Goal: Task Accomplishment & Management: Use online tool/utility

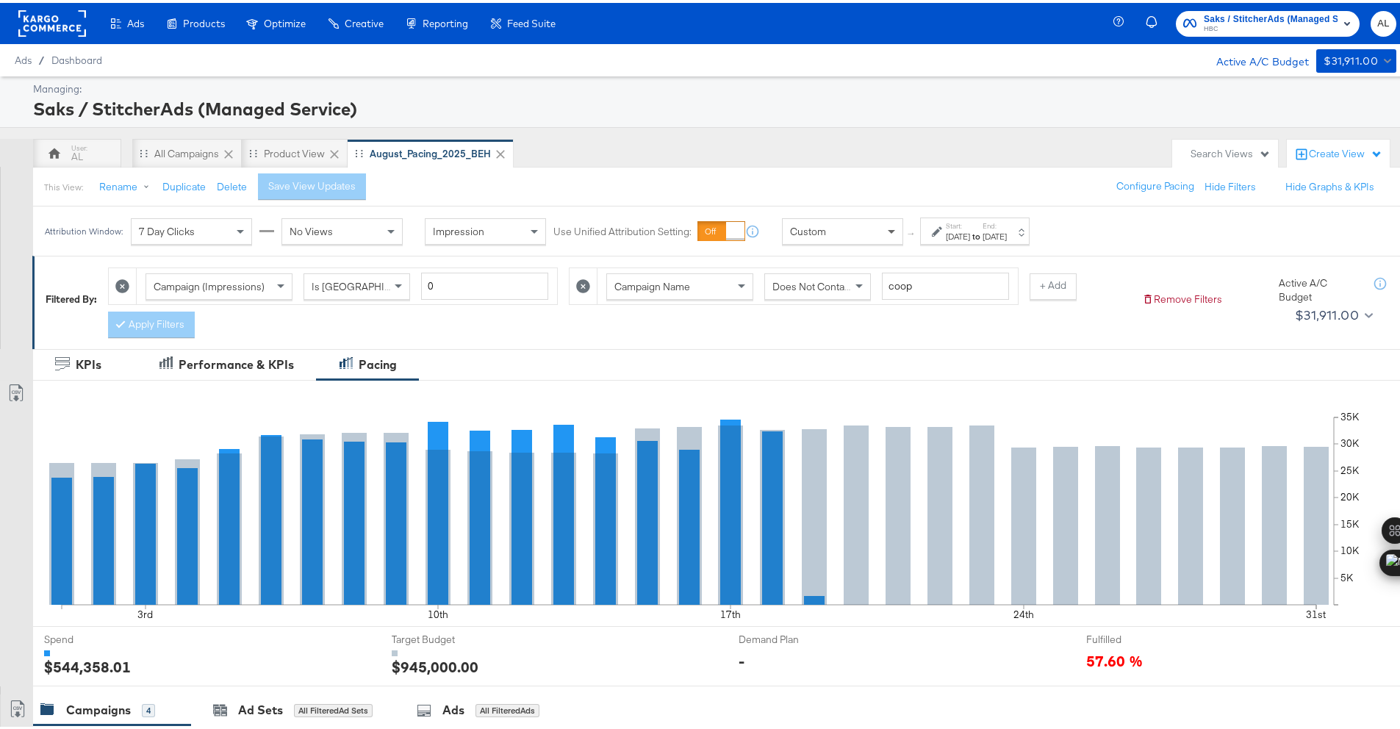
click at [899, 225] on span at bounding box center [893, 228] width 18 height 25
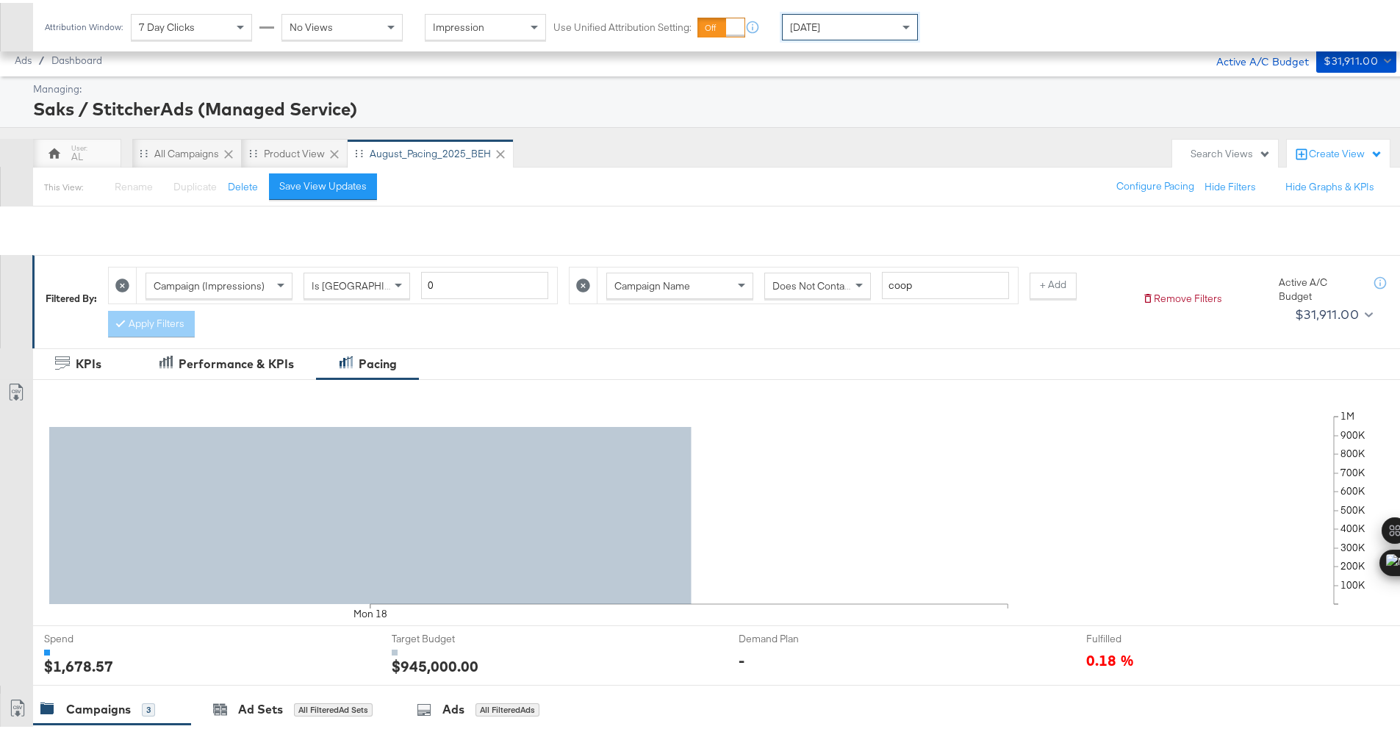
scroll to position [403, 0]
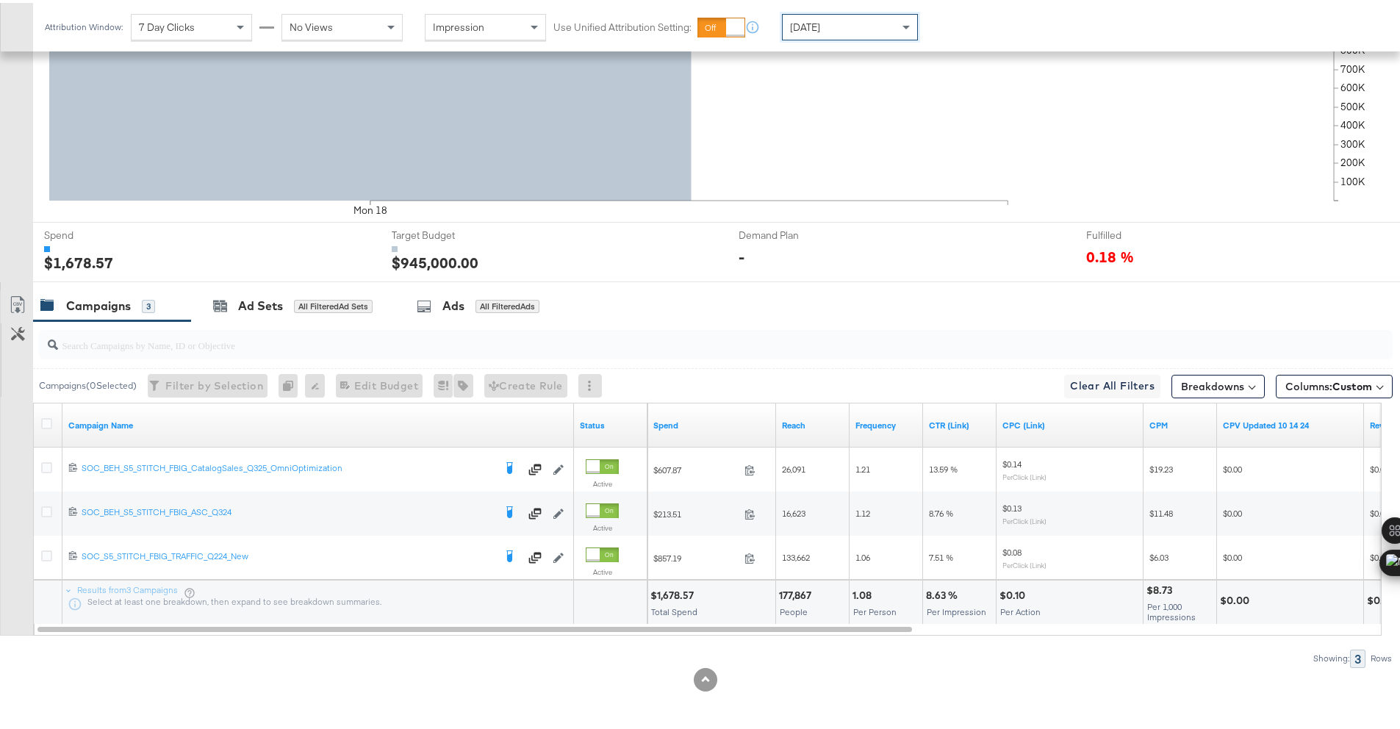
click at [843, 30] on div "[DATE]" at bounding box center [850, 24] width 134 height 25
click at [671, 593] on div "$32,363.06" at bounding box center [677, 593] width 55 height 14
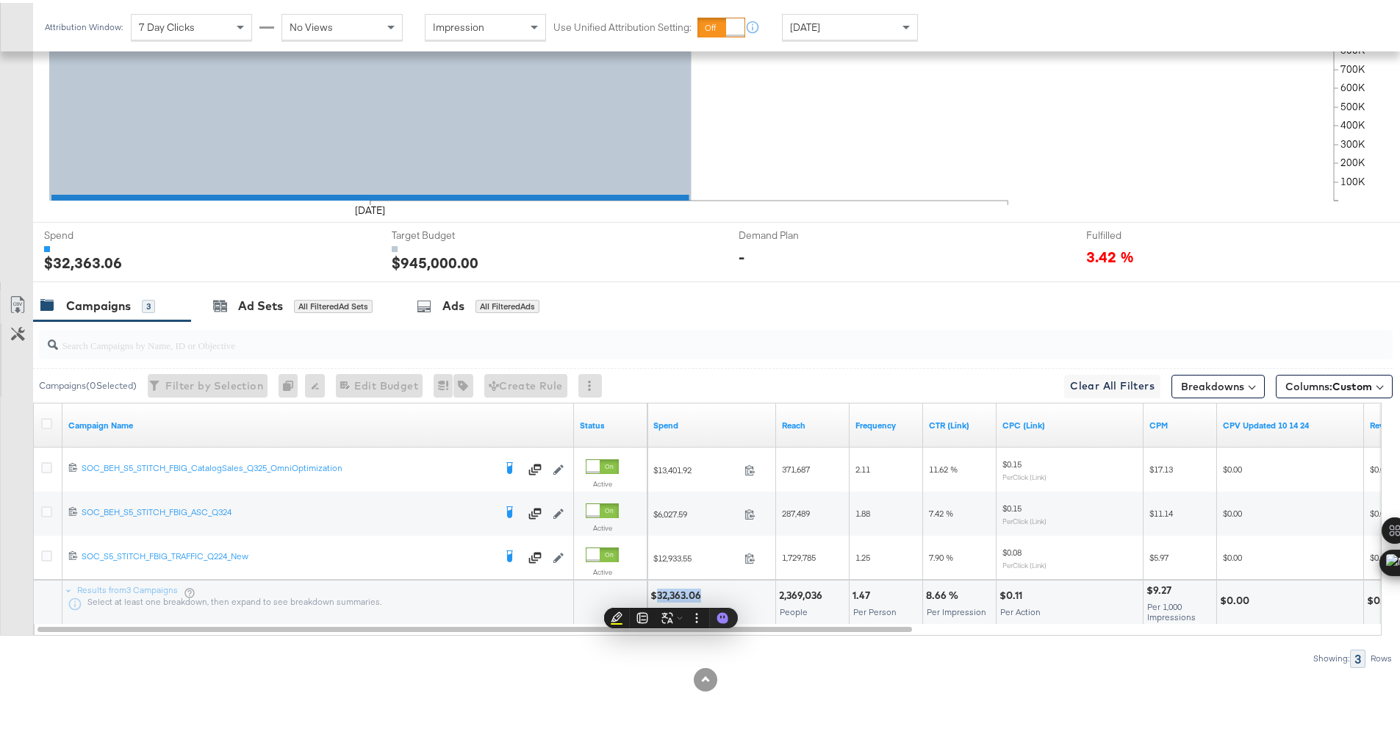
copy div "32,363.06"
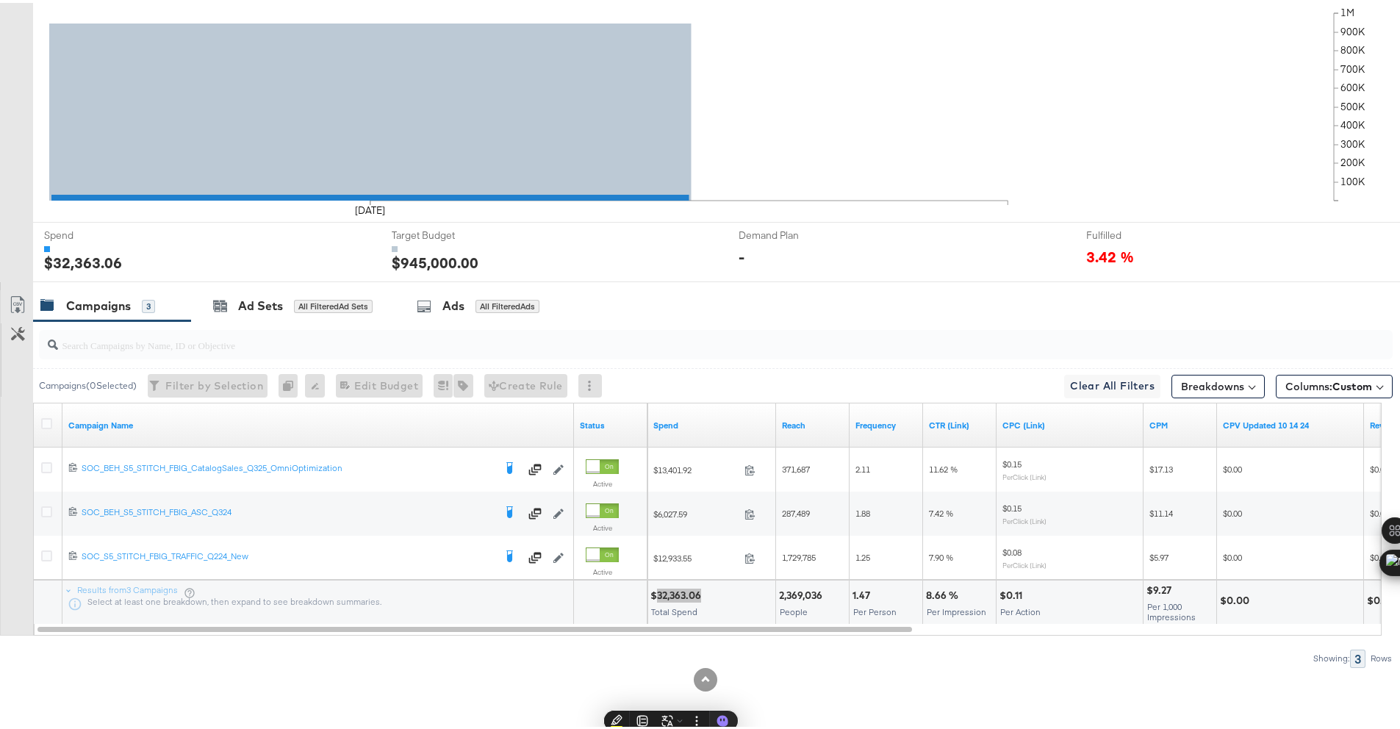
scroll to position [0, 0]
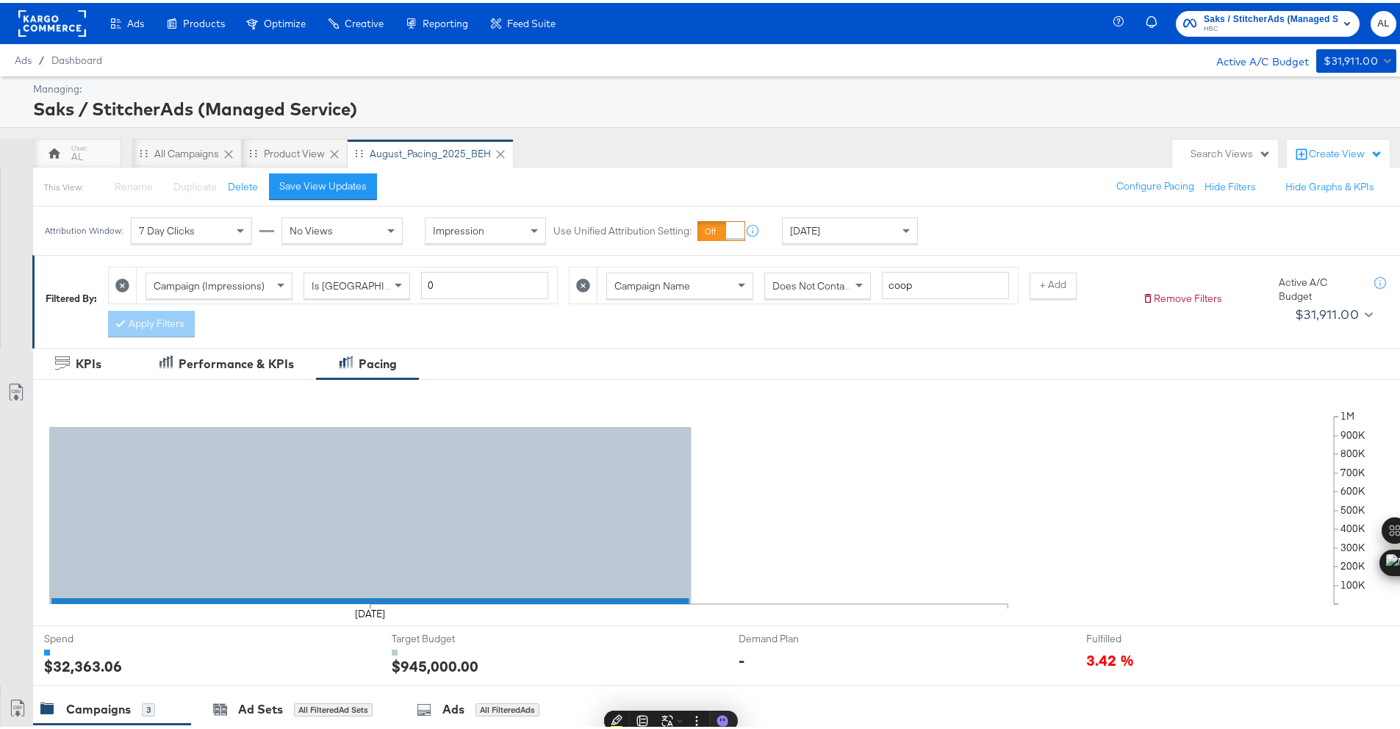
click at [49, 24] on rect at bounding box center [52, 20] width 68 height 26
click at [44, 20] on rect at bounding box center [52, 20] width 68 height 26
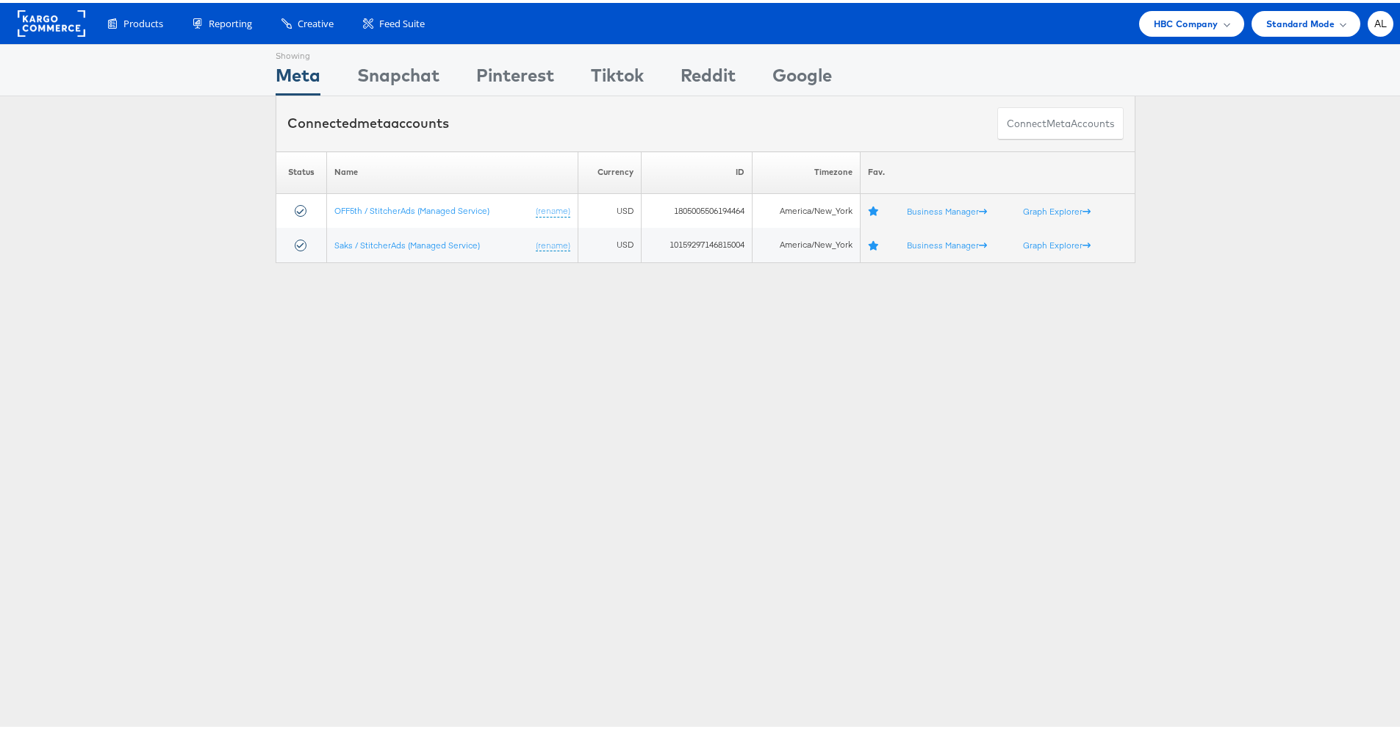
click at [1183, 28] on div "HBC Company" at bounding box center [1191, 21] width 105 height 26
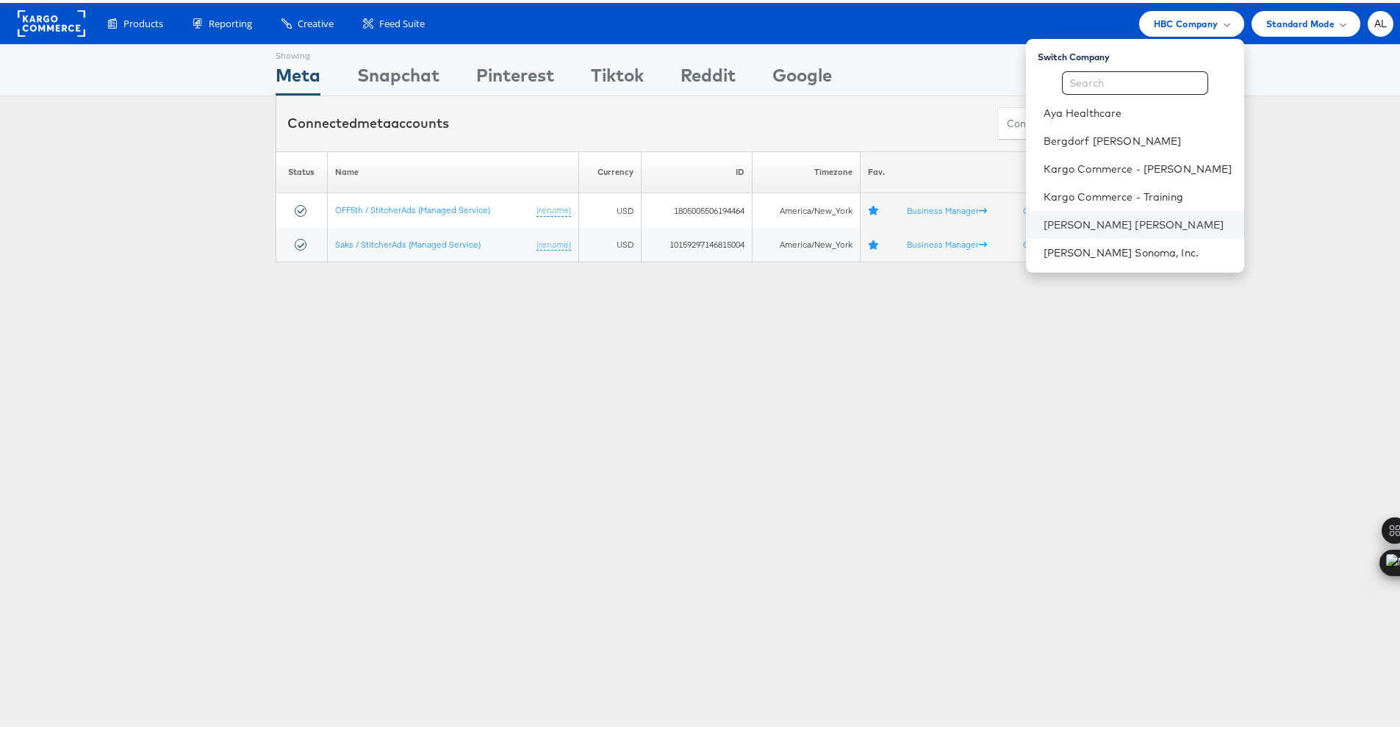
click at [1123, 210] on li "[PERSON_NAME] [PERSON_NAME]" at bounding box center [1135, 222] width 218 height 28
click at [1060, 222] on link "[PERSON_NAME] [PERSON_NAME]" at bounding box center [1138, 222] width 189 height 15
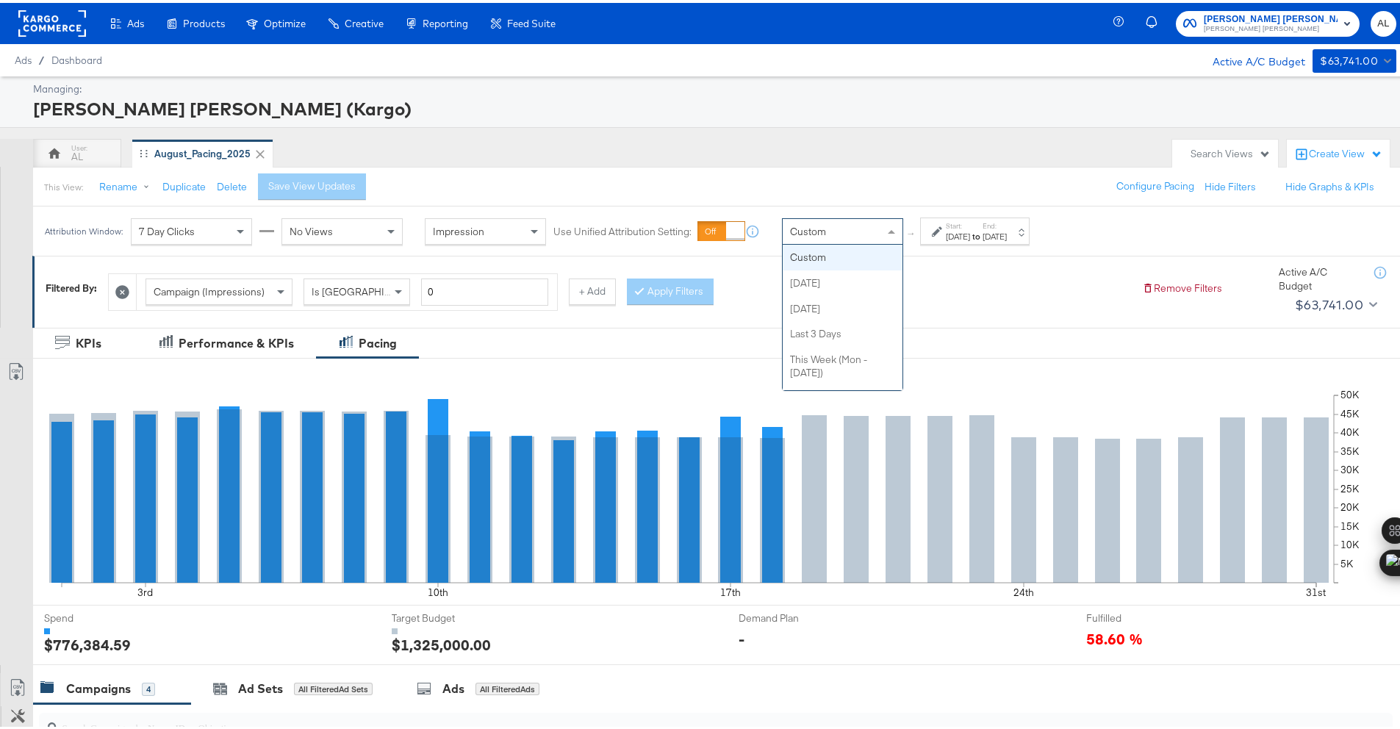
click at [876, 228] on div "Custom" at bounding box center [843, 228] width 120 height 25
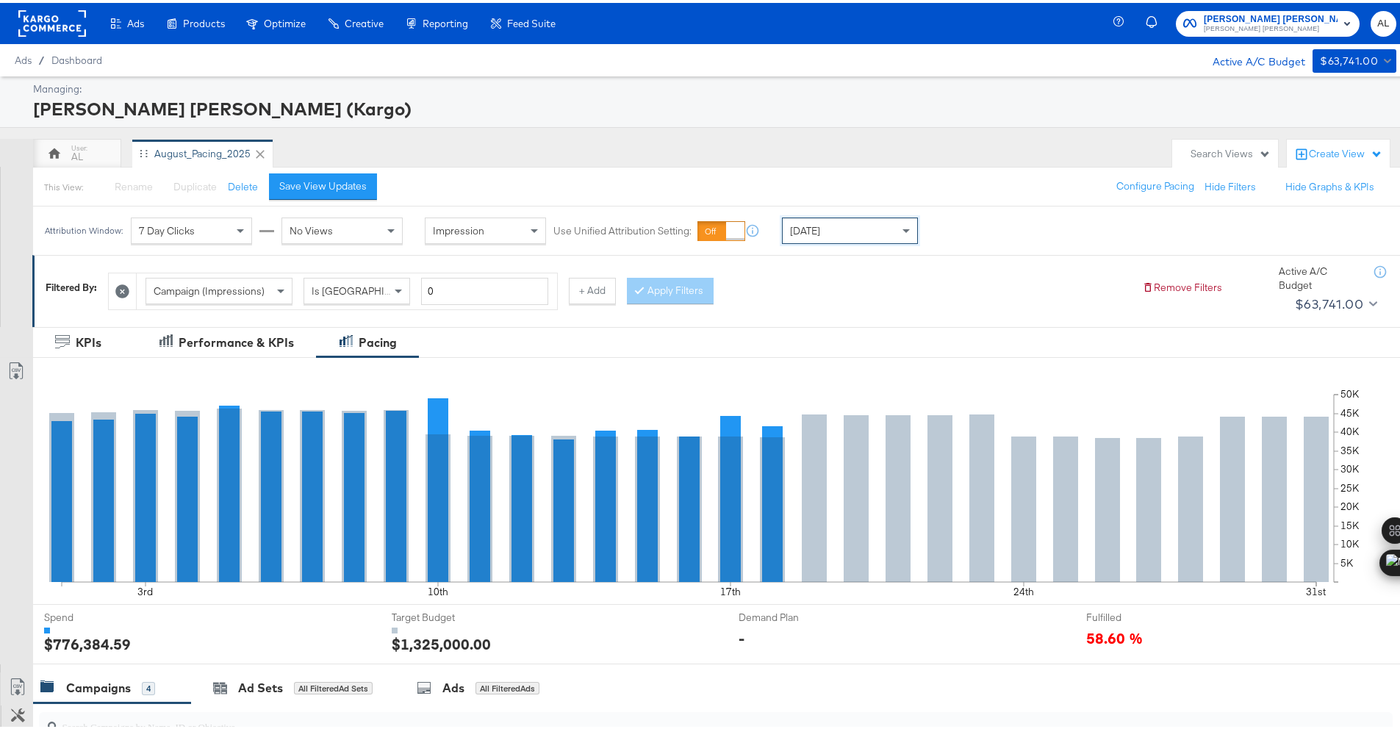
scroll to position [338, 0]
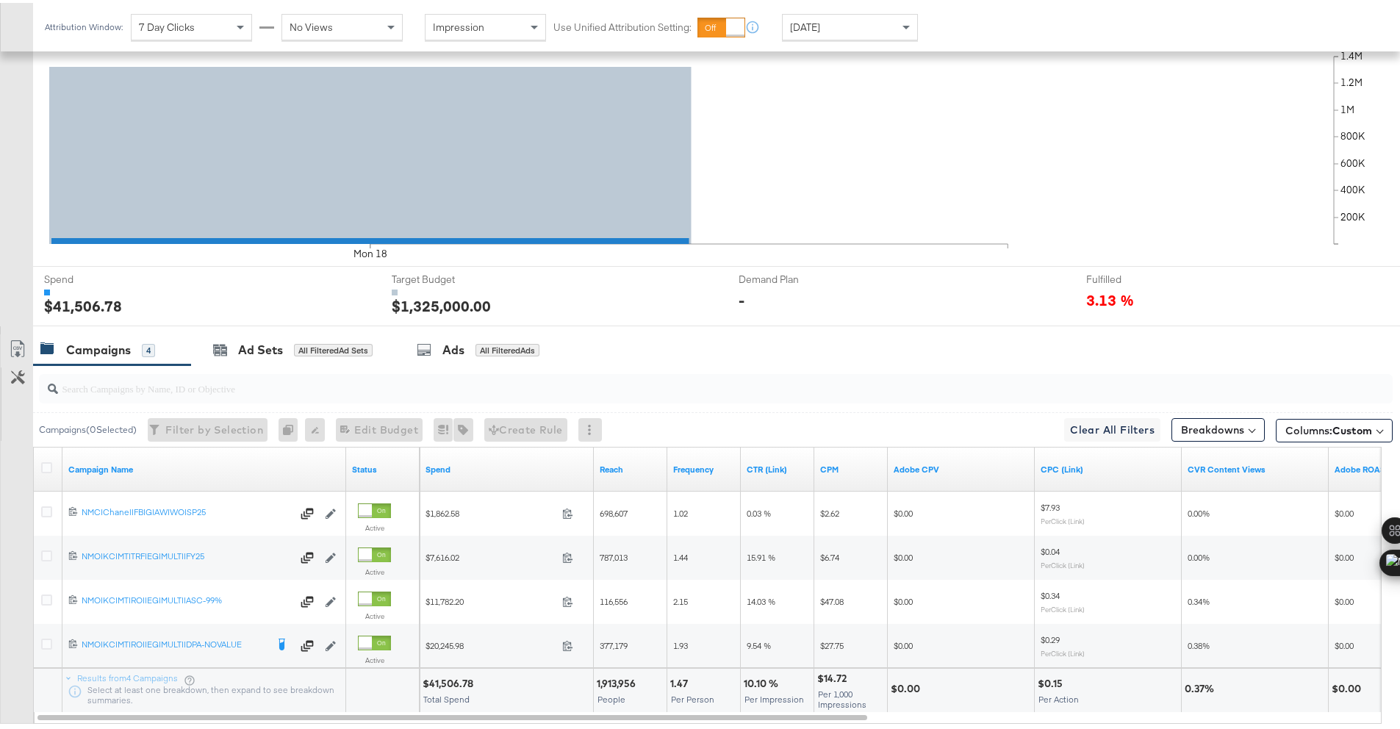
click at [443, 680] on div "$41,506.78" at bounding box center [450, 681] width 55 height 14
copy div "41,506.78"
click at [851, 29] on div "[DATE]" at bounding box center [850, 24] width 134 height 25
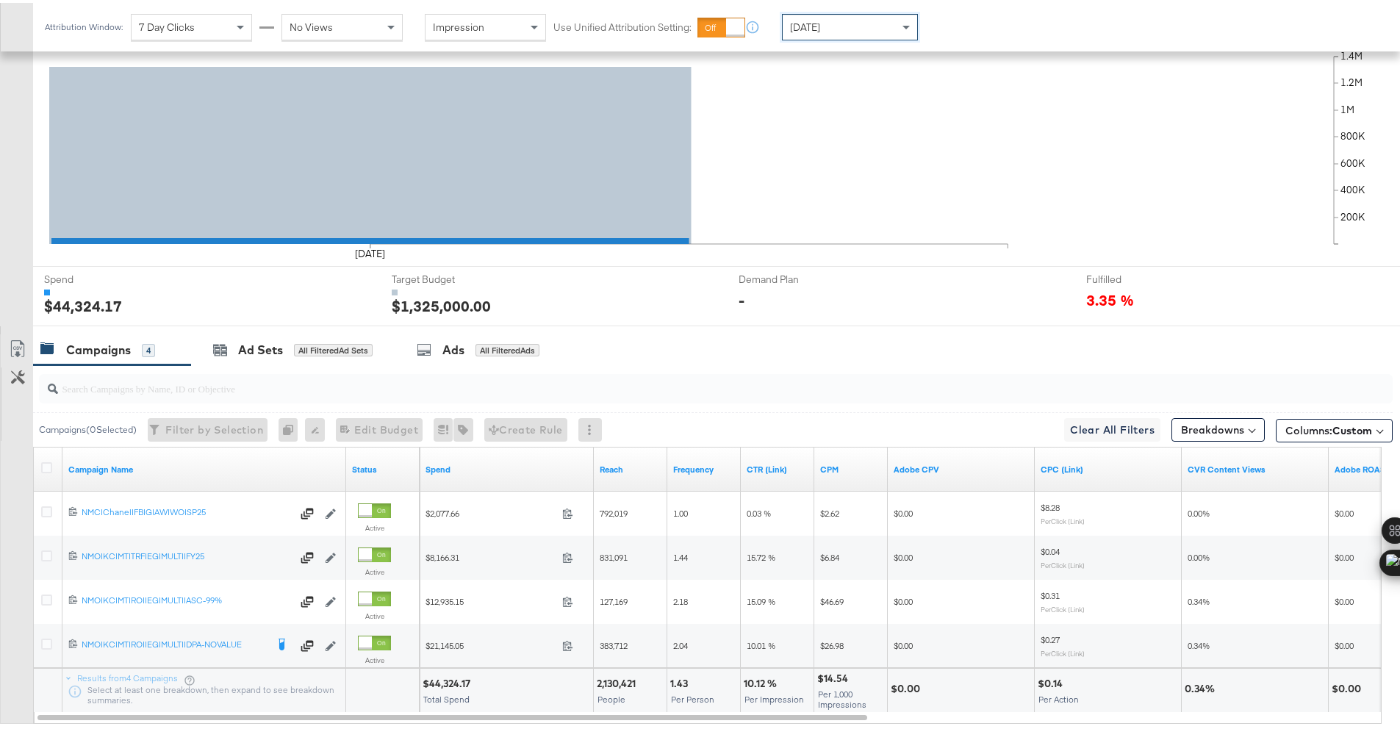
click at [438, 681] on div "$44,324.17" at bounding box center [449, 681] width 52 height 14
copy div "44,324.17"
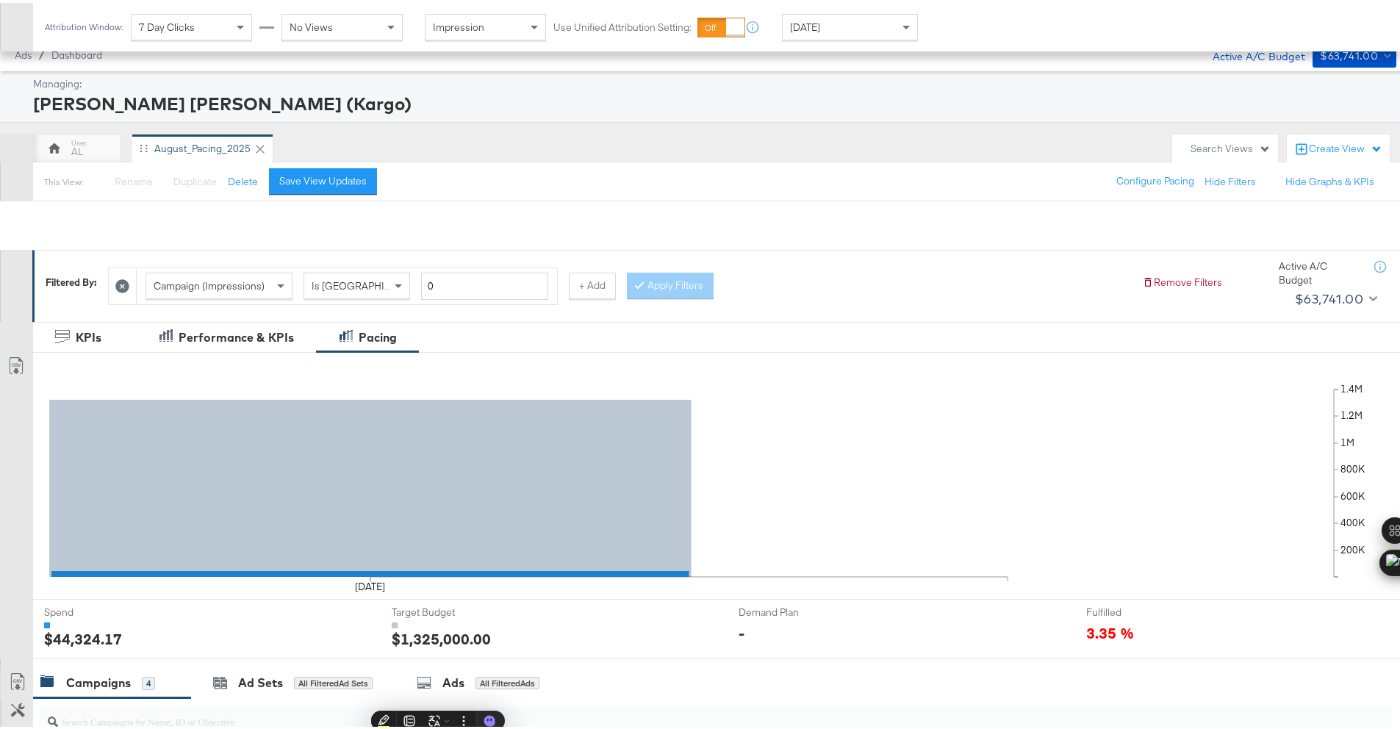
scroll to position [0, 0]
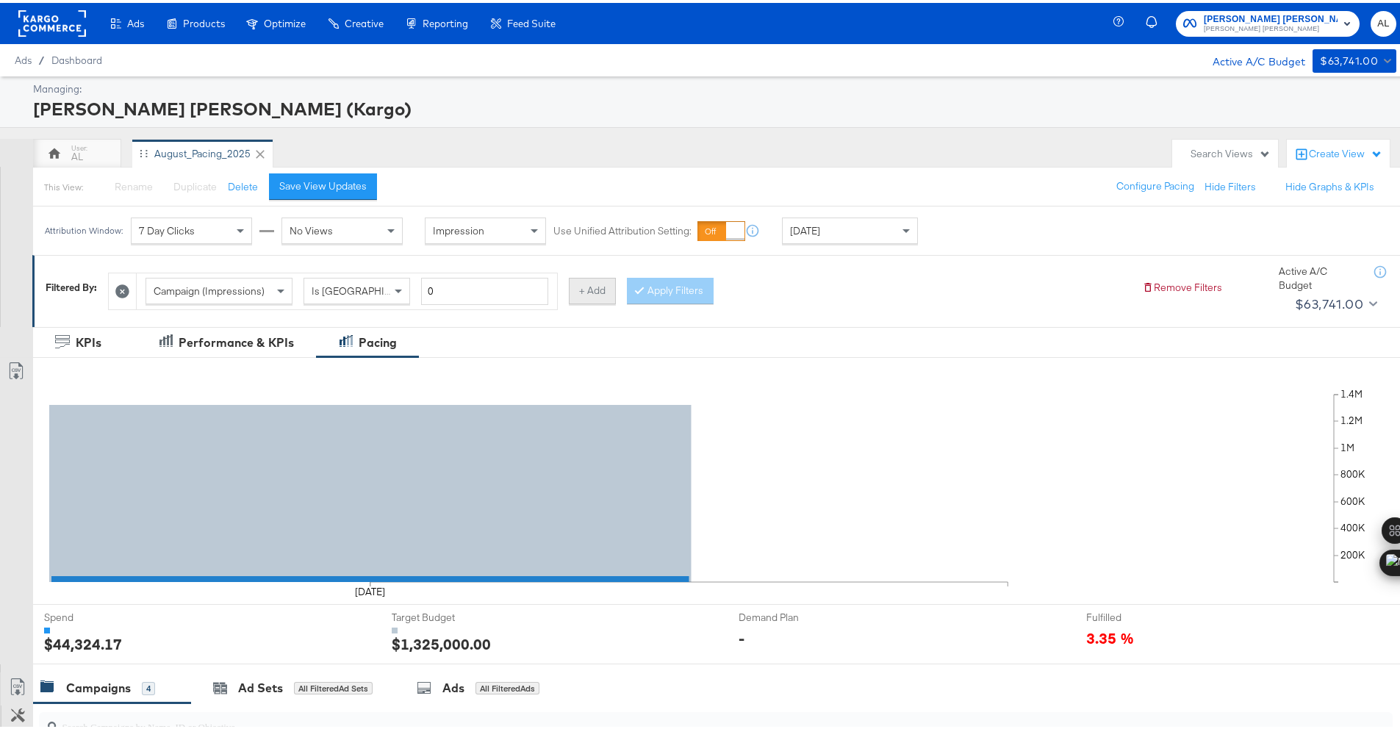
click at [590, 284] on button "+ Add" at bounding box center [592, 288] width 47 height 26
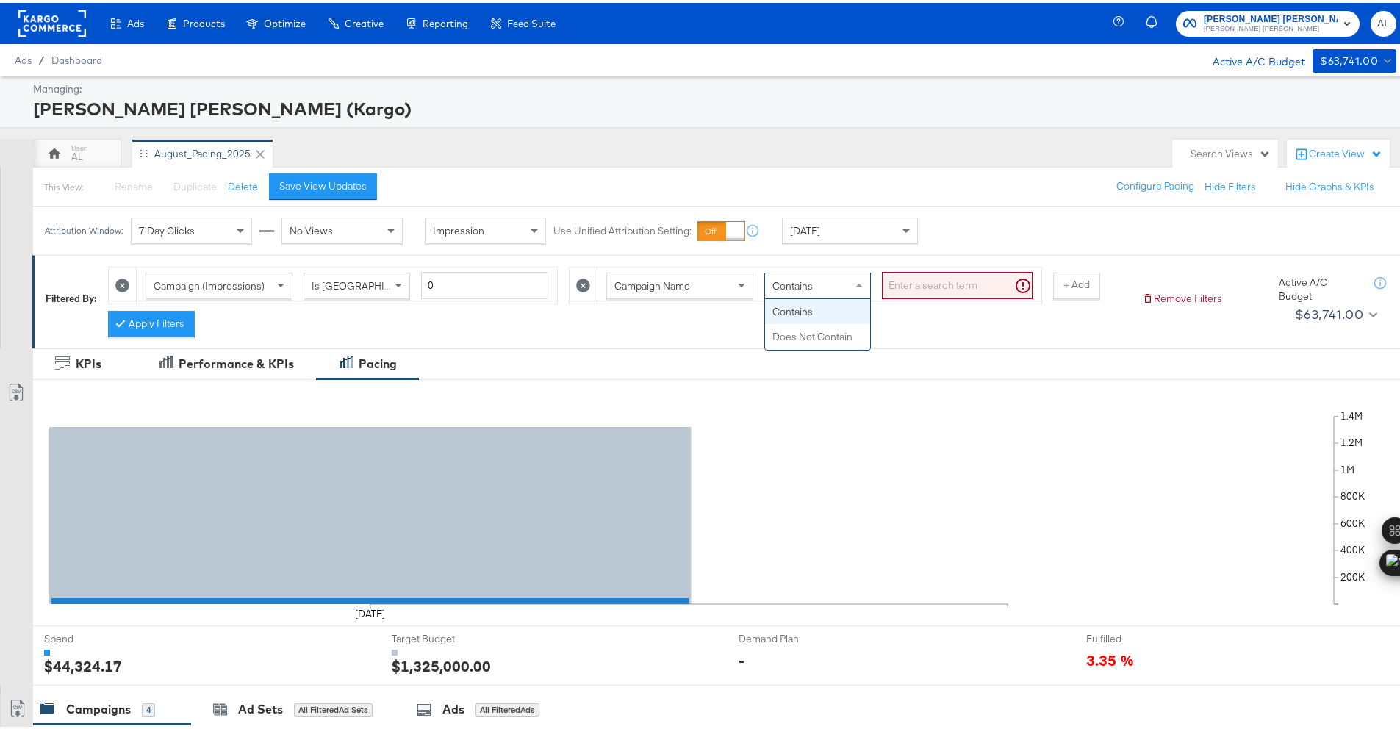
click at [831, 289] on div "Contains" at bounding box center [817, 282] width 105 height 25
click at [922, 278] on input "search" at bounding box center [957, 282] width 151 height 27
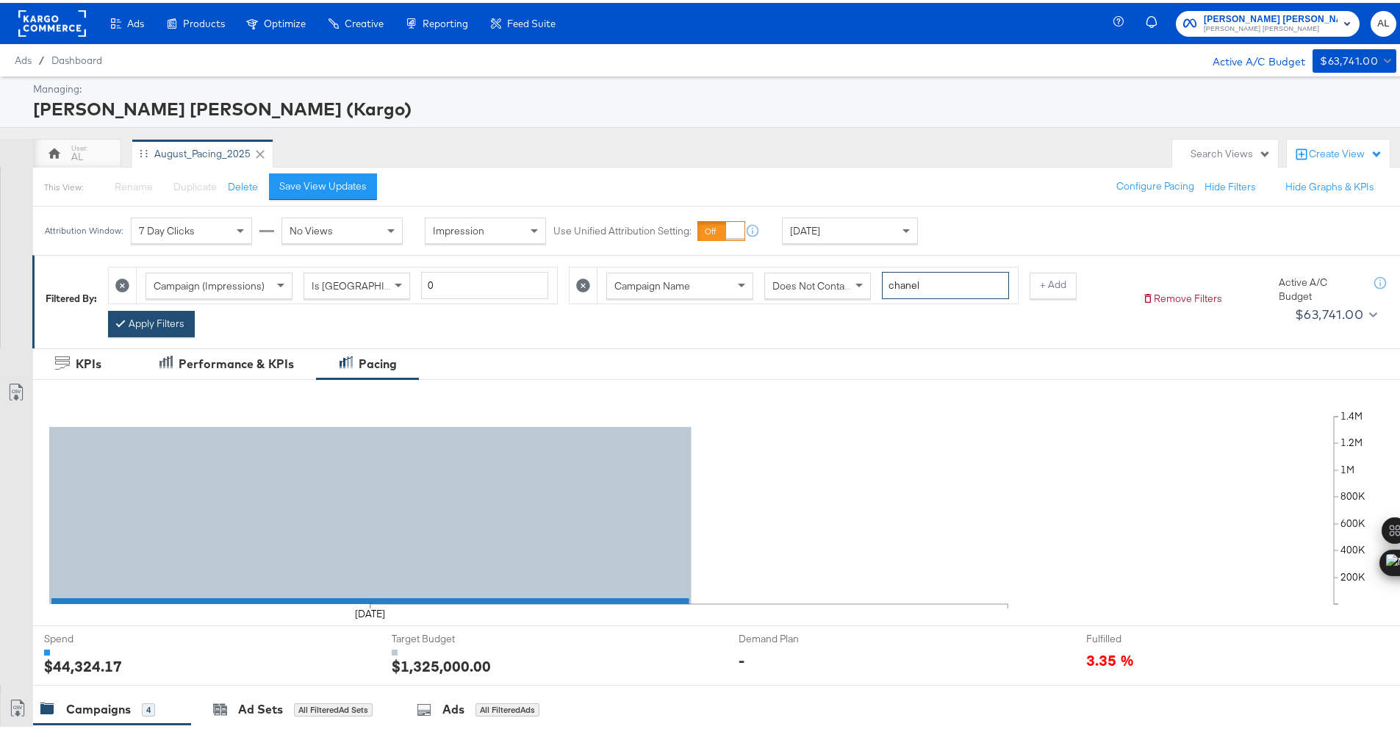
type input "chanel"
click at [148, 321] on button "Apply Filters" at bounding box center [151, 321] width 87 height 26
click at [292, 176] on div "Save View Updates" at bounding box center [322, 183] width 87 height 14
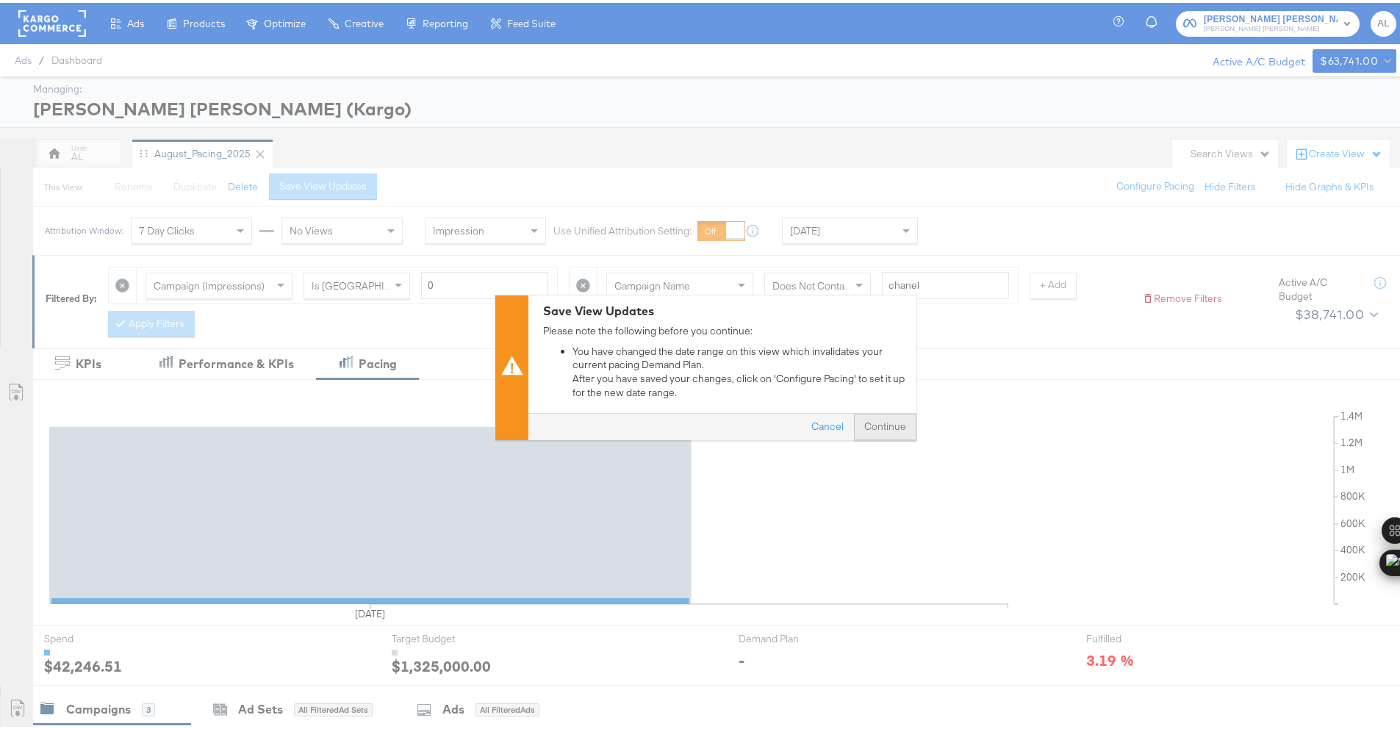
click at [897, 431] on button "Continue" at bounding box center [885, 424] width 62 height 26
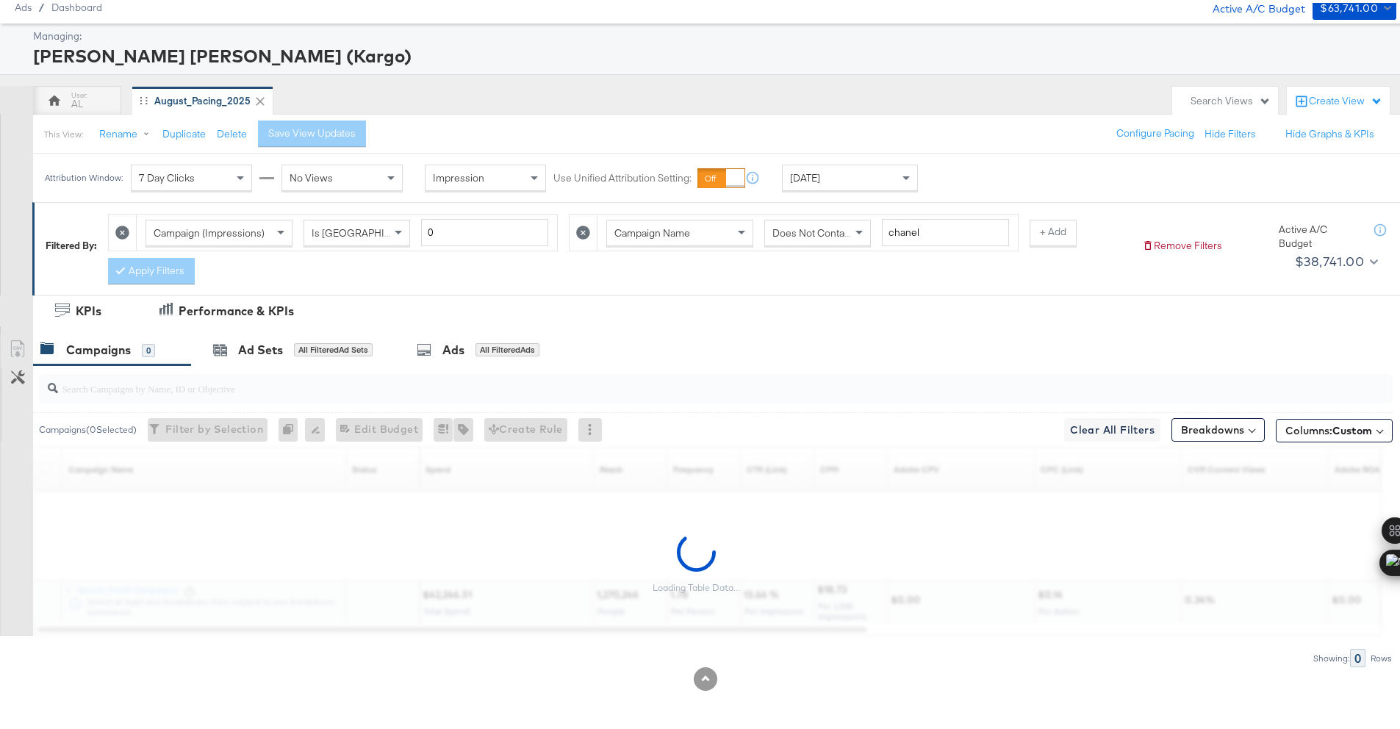
scroll to position [97, 0]
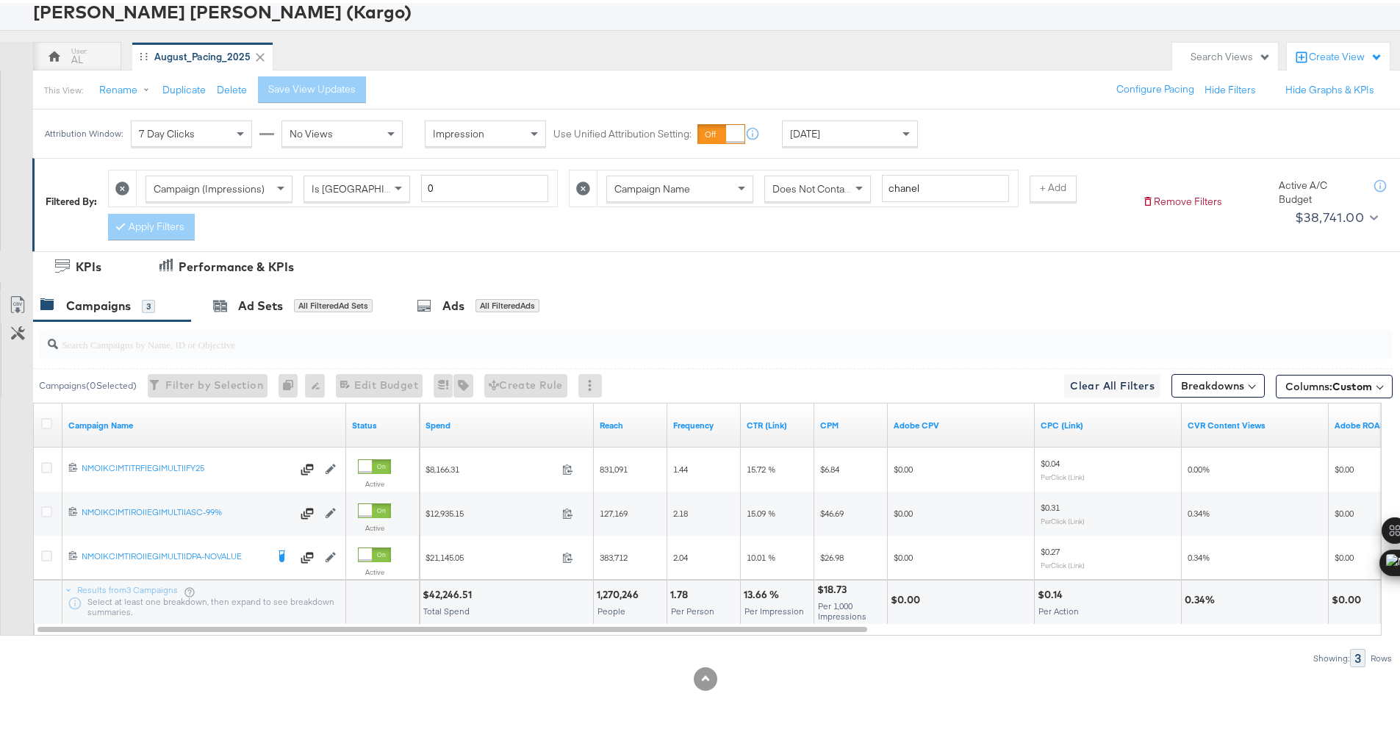
click at [437, 589] on div "$42,246.51" at bounding box center [450, 592] width 54 height 14
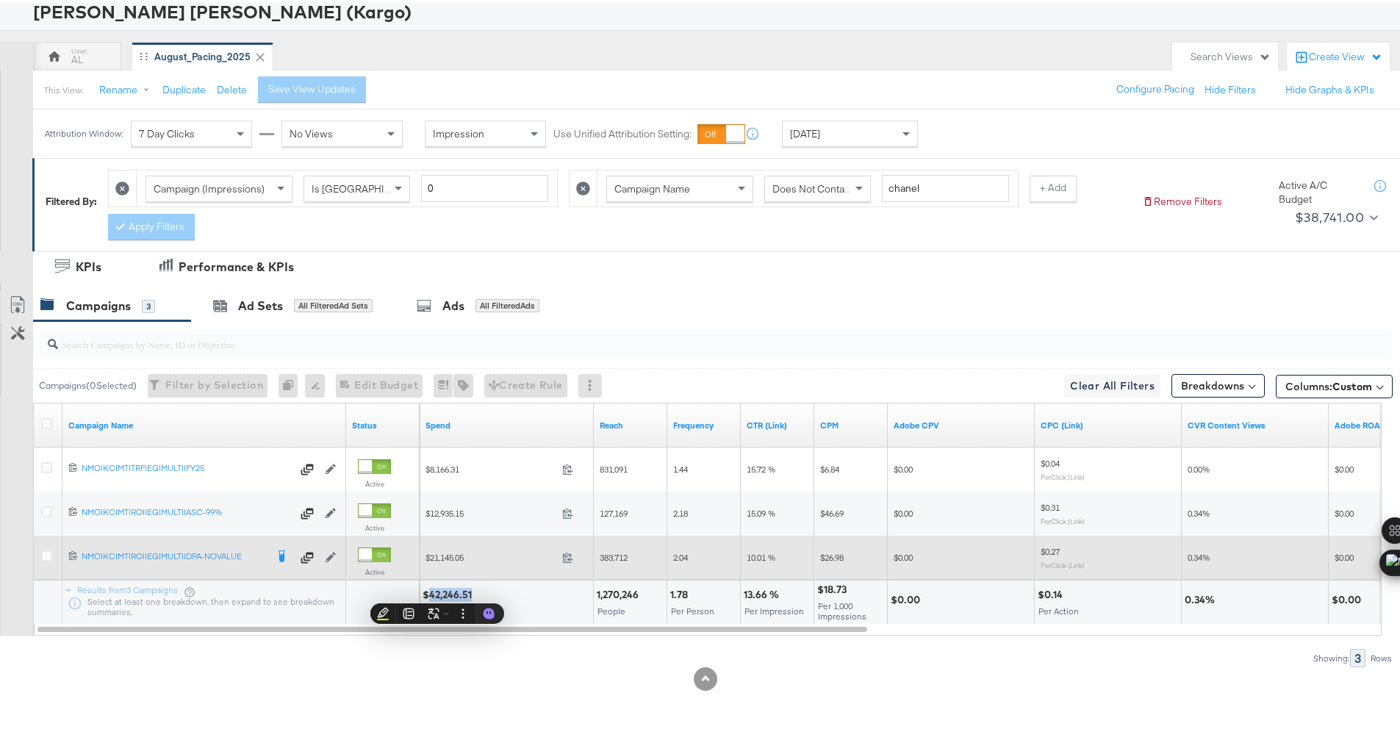
copy div "42,246.51"
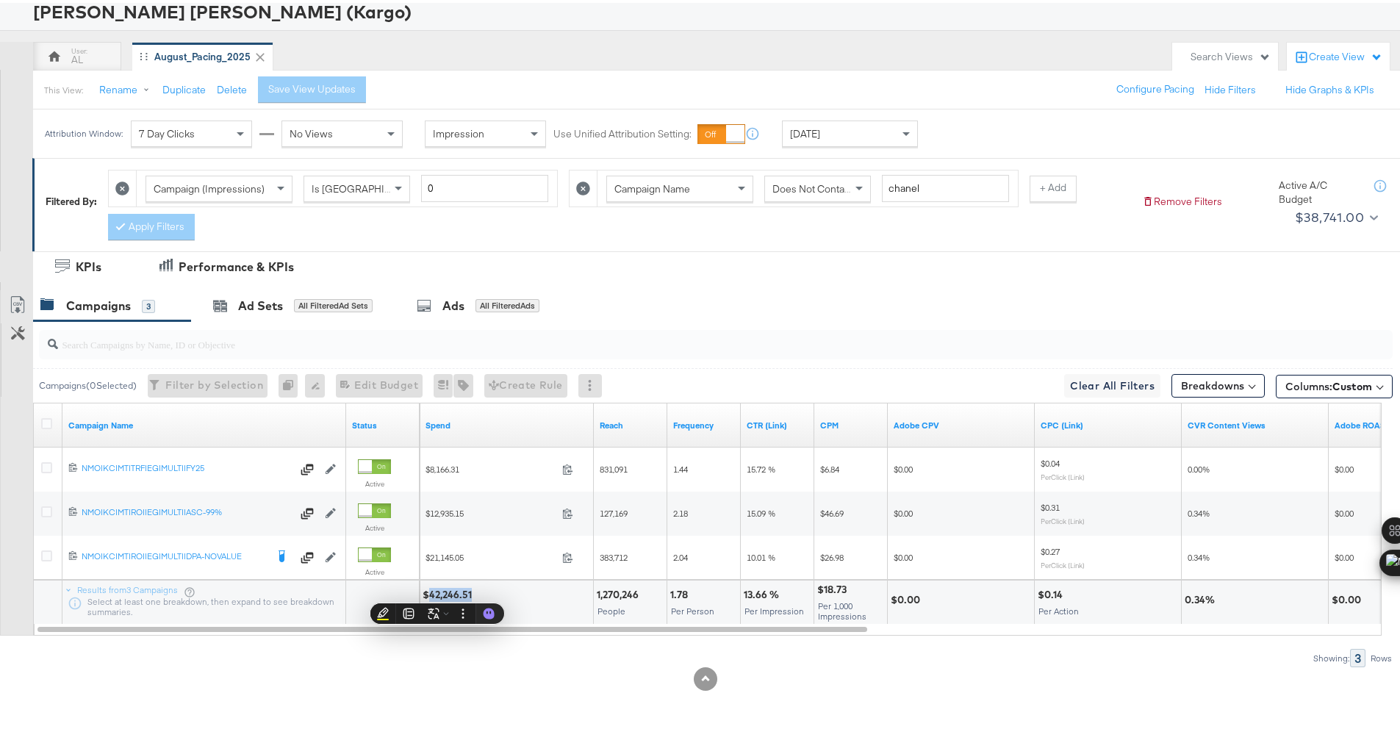
click at [820, 132] on span "Yesterday" at bounding box center [805, 130] width 30 height 13
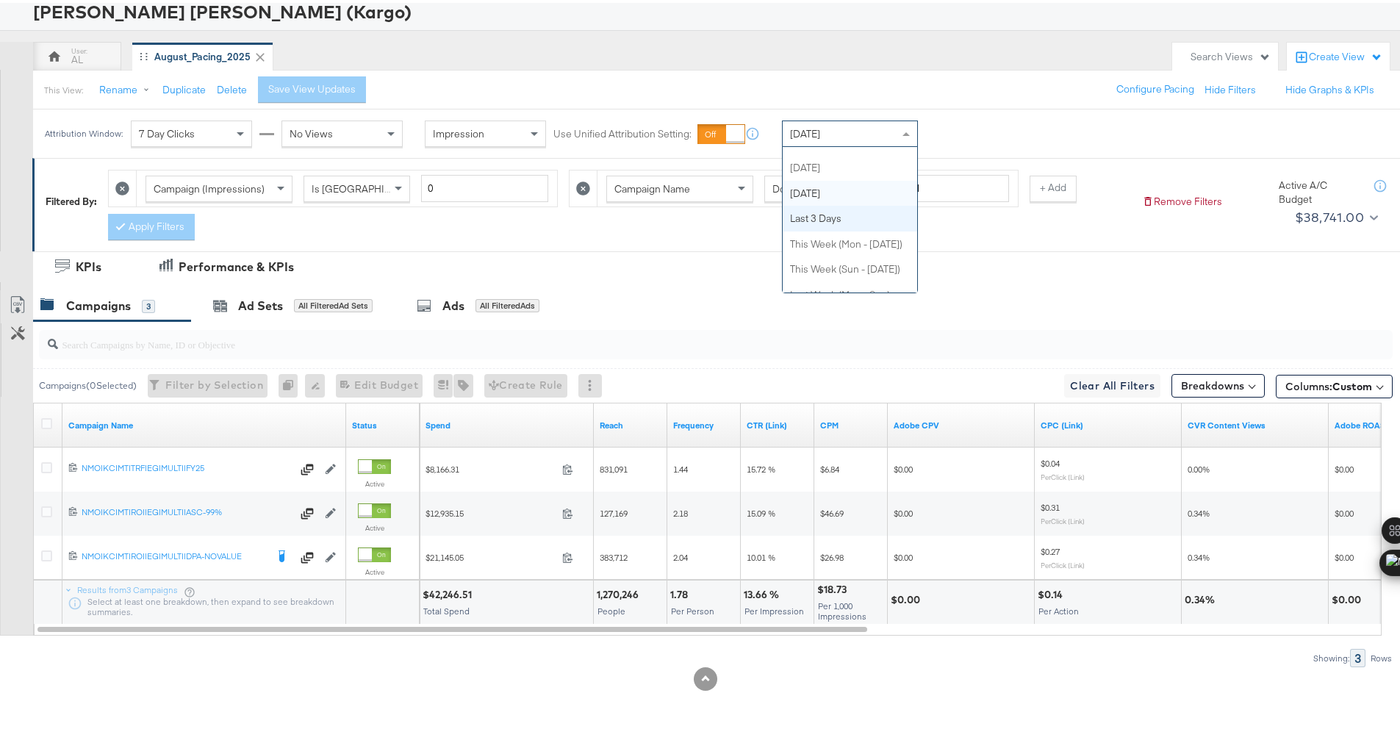
scroll to position [14, 0]
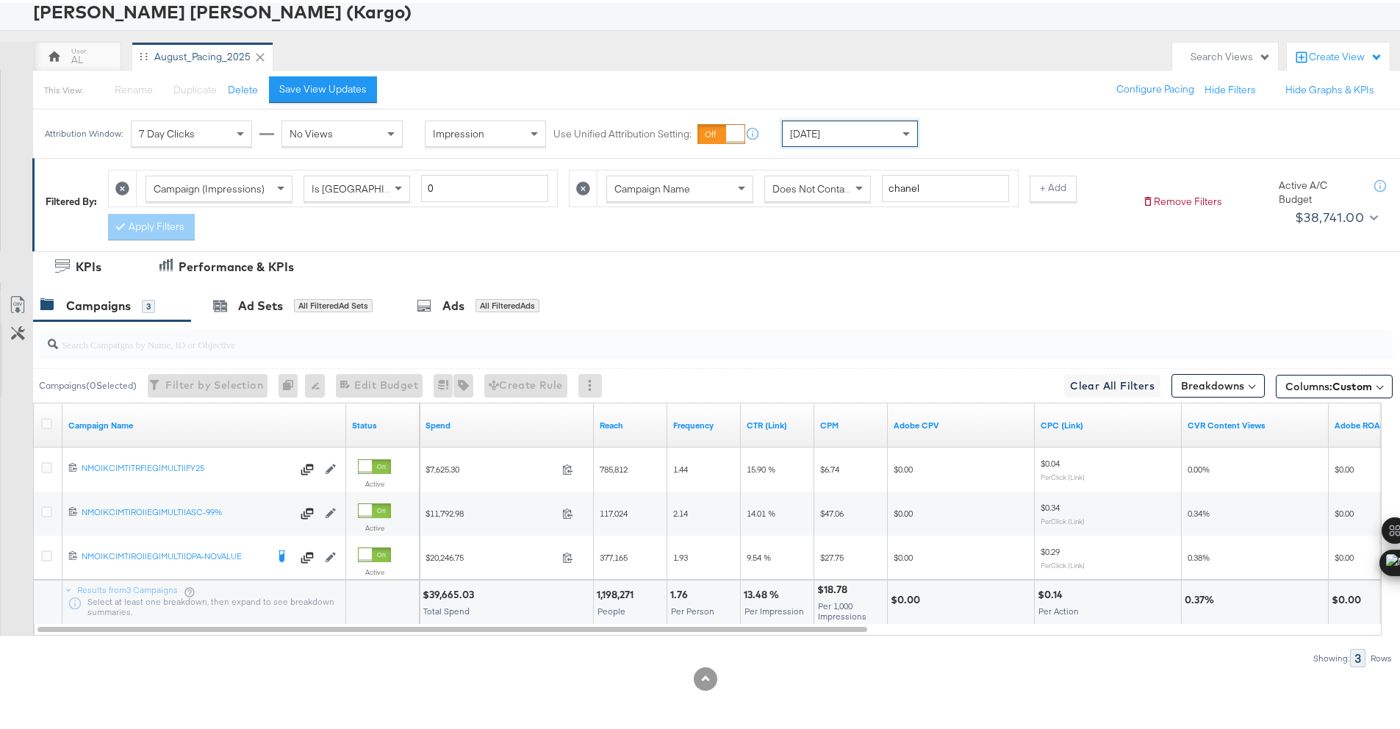
click at [440, 592] on div "$39,665.03" at bounding box center [451, 592] width 56 height 14
copy div "39,665.03"
click at [811, 136] on span "Today" at bounding box center [805, 130] width 30 height 13
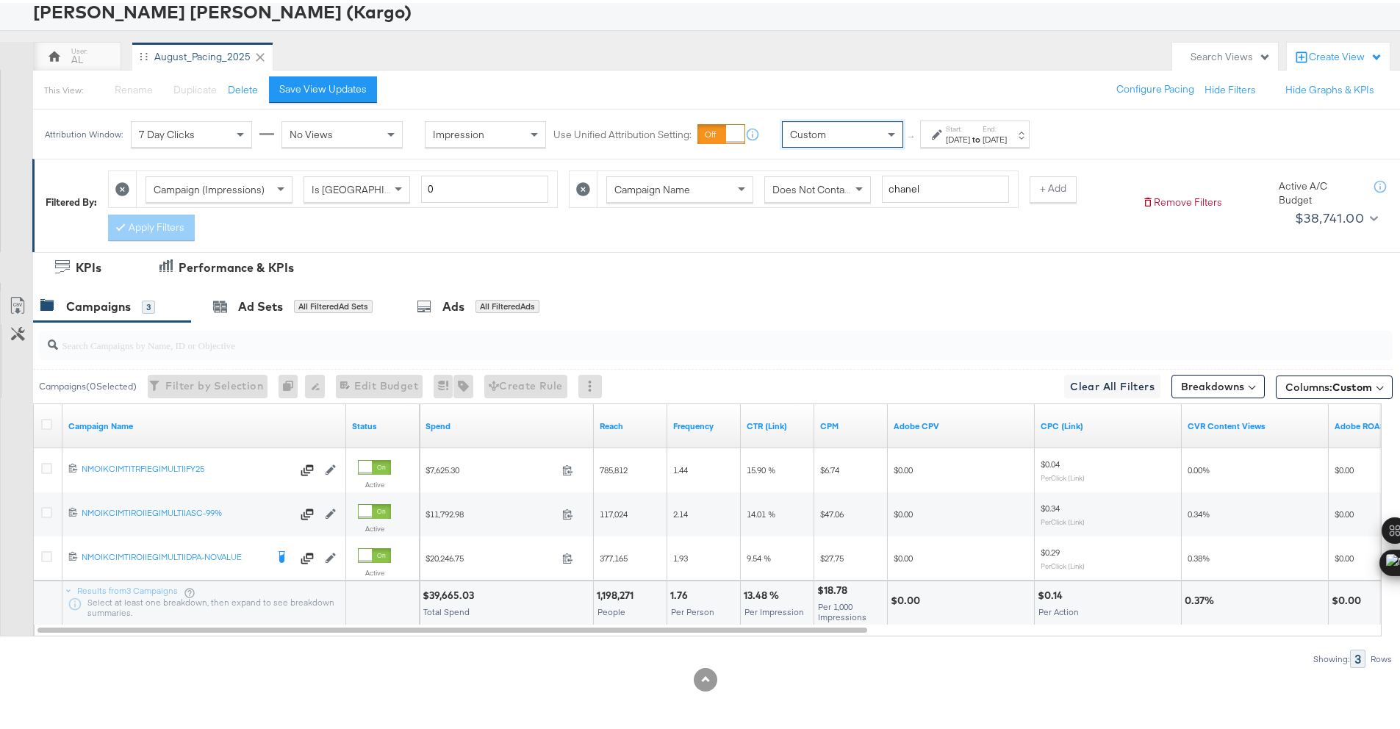
click at [1007, 131] on div "Aug 18th 2025" at bounding box center [995, 137] width 24 height 12
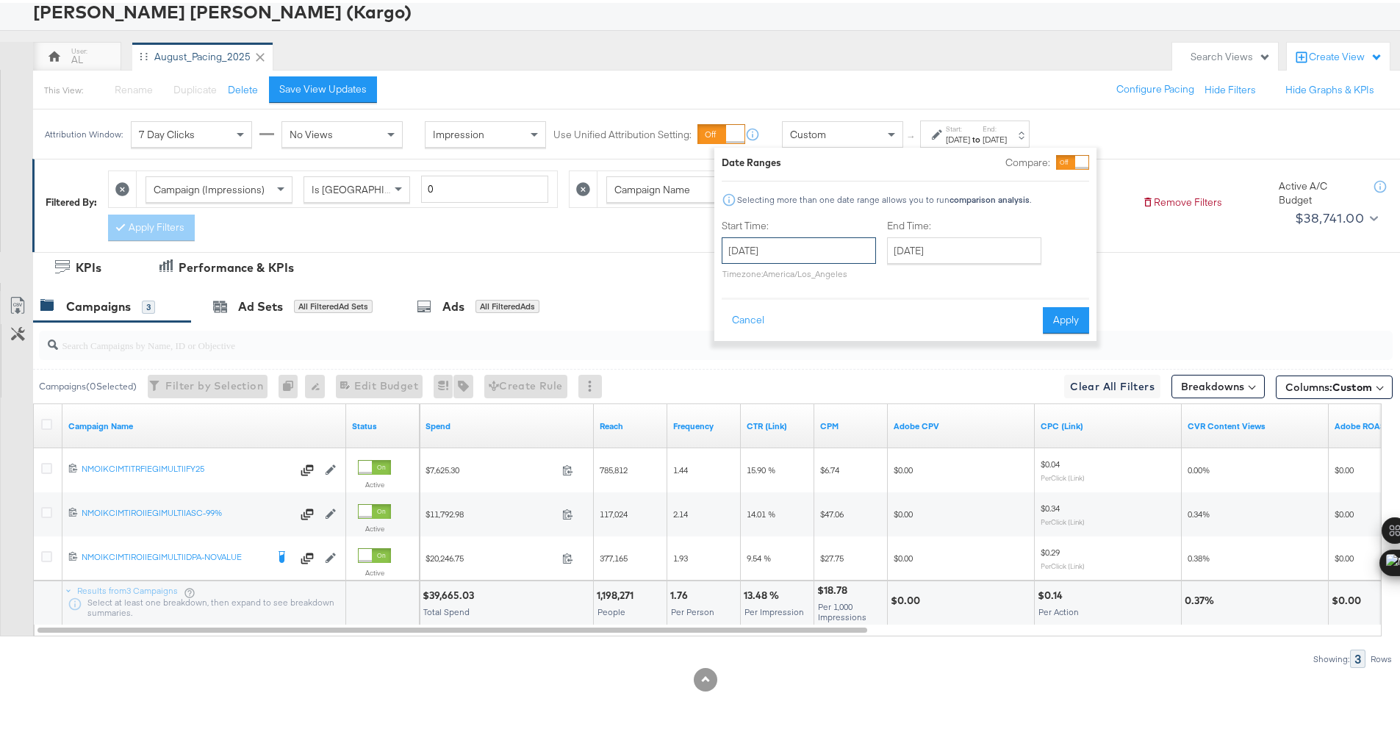
click at [827, 259] on input "August 18th 2025" at bounding box center [799, 247] width 154 height 26
click at [886, 362] on td "16" at bounding box center [888, 363] width 25 height 21
type input "August 16th 2025"
click at [947, 244] on input "August 18th 2025" at bounding box center [964, 247] width 154 height 26
click at [1051, 368] on td "16" at bounding box center [1053, 363] width 25 height 21
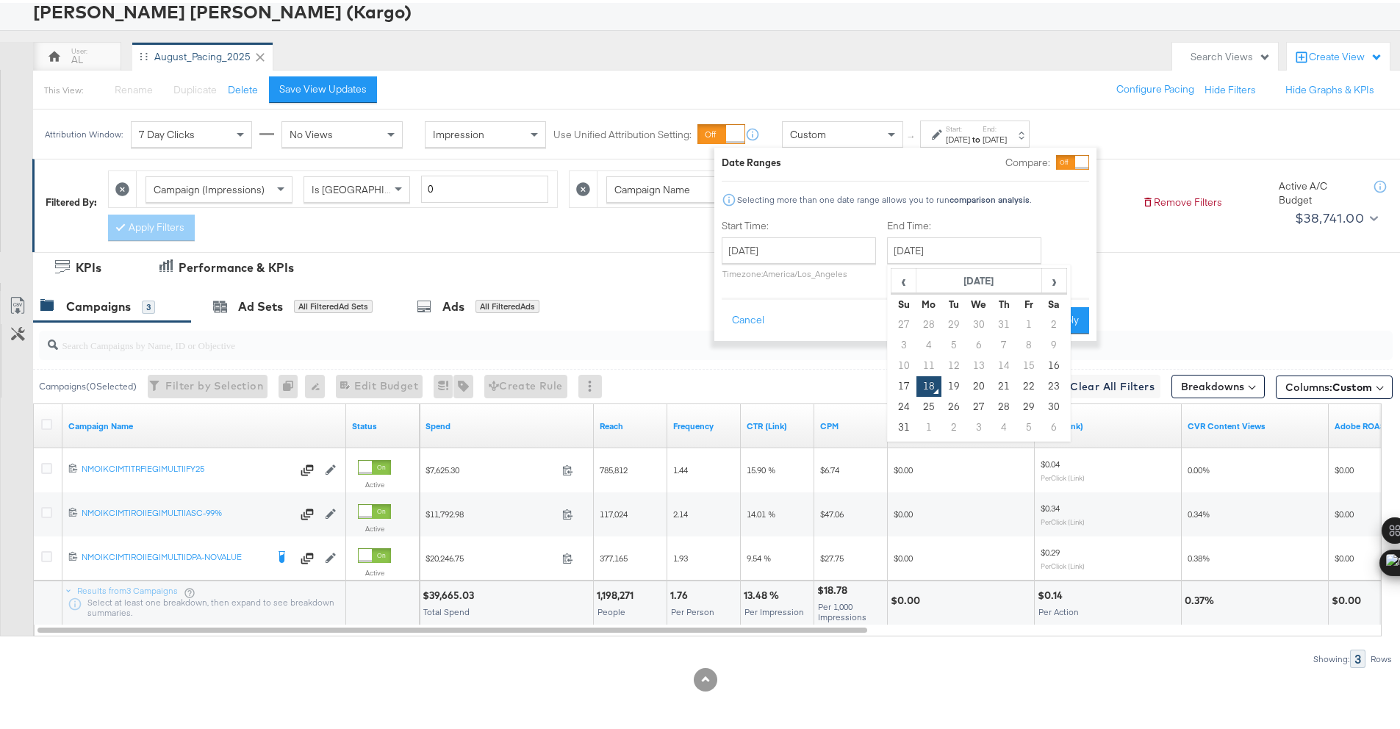
type input "August 16th 2025"
click at [1060, 318] on button "Apply" at bounding box center [1066, 317] width 46 height 26
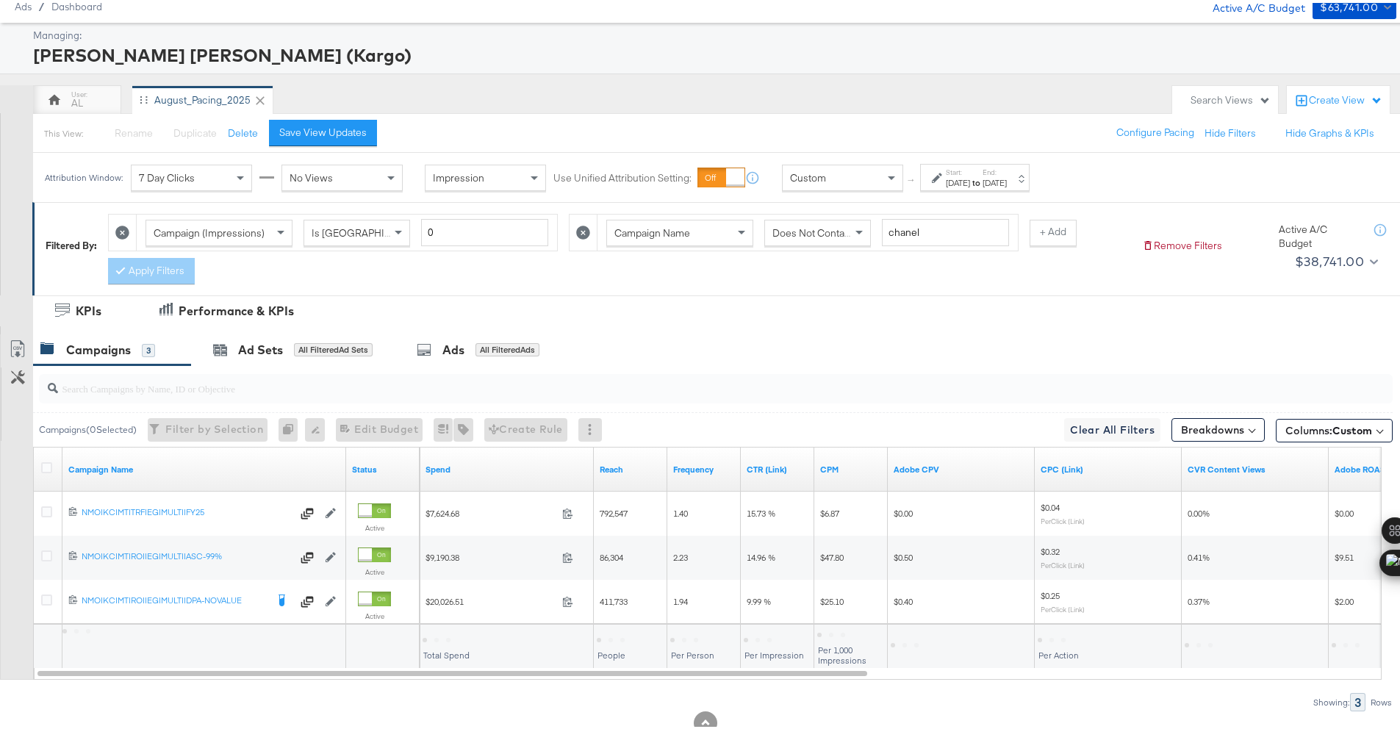
scroll to position [97, 0]
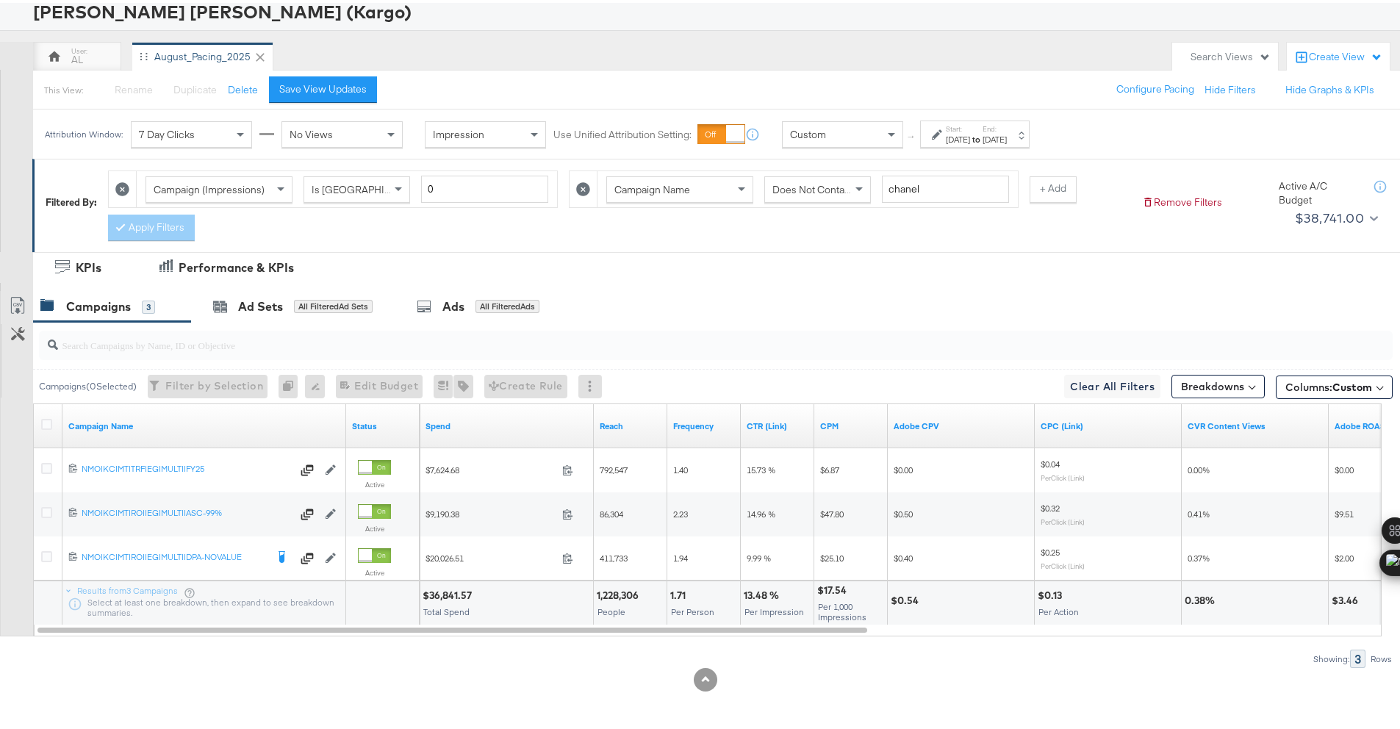
click at [448, 593] on div "$36,841.57" at bounding box center [450, 593] width 54 height 14
copy div "36,841.57"
click at [953, 130] on label "Start:" at bounding box center [958, 126] width 24 height 10
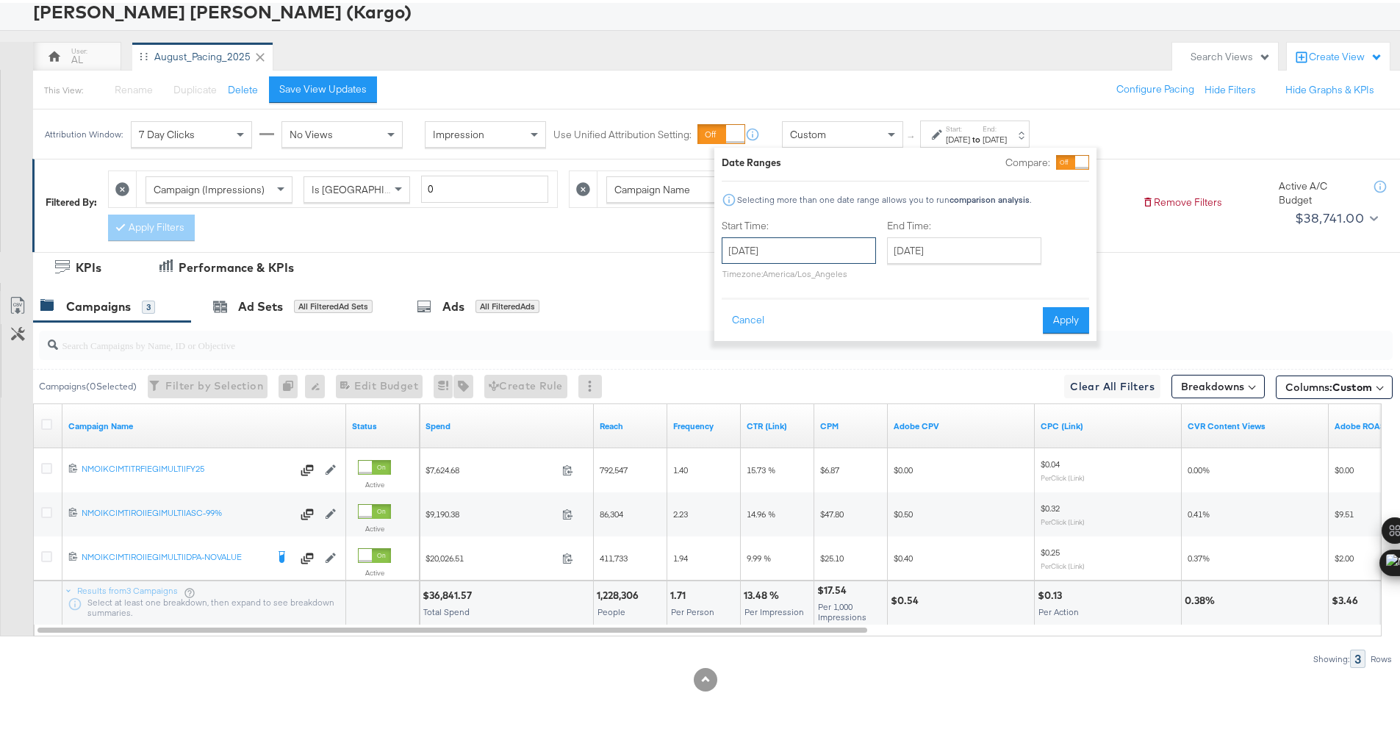
click at [794, 243] on input "August 16th 2025" at bounding box center [799, 247] width 154 height 26
click at [739, 365] on td "10" at bounding box center [738, 363] width 25 height 21
type input "August 10th 2025"
click at [931, 251] on input "August 16th 2025" at bounding box center [964, 247] width 154 height 26
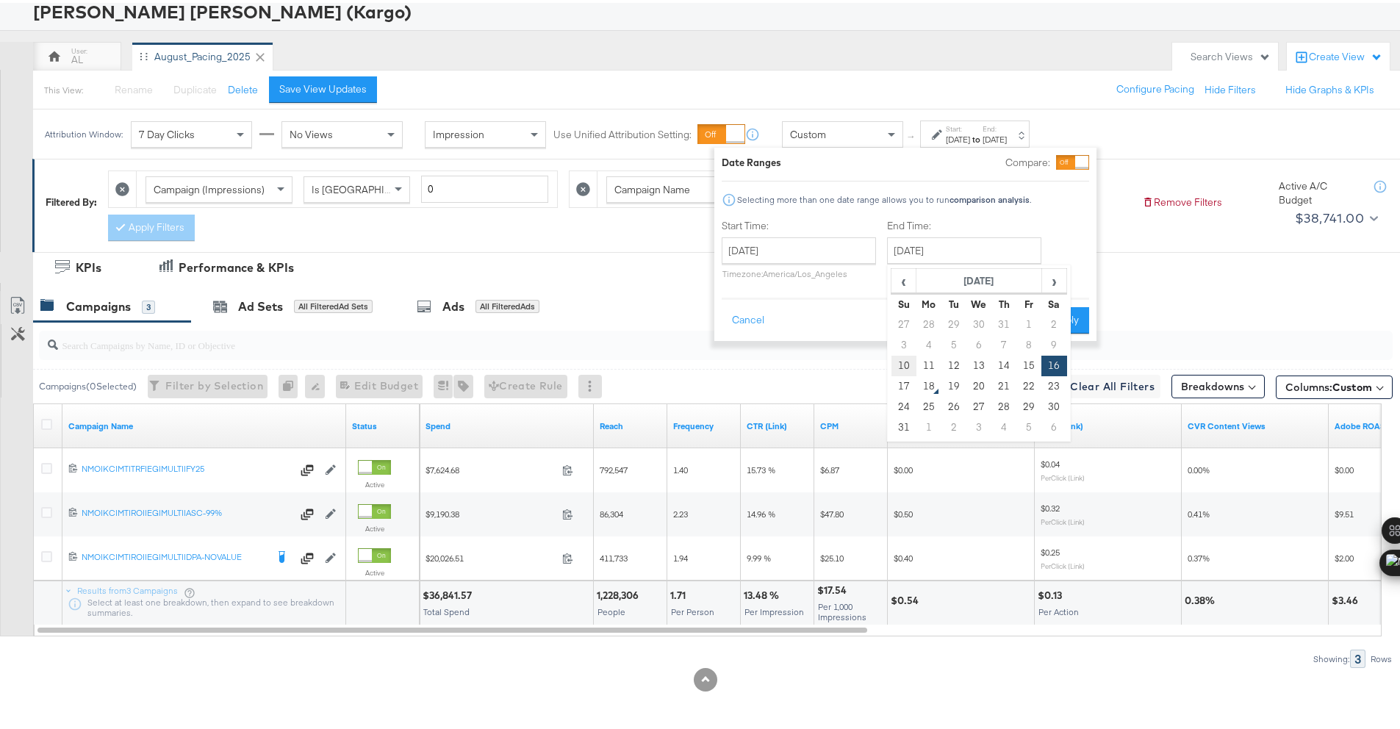
click at [896, 364] on td "10" at bounding box center [903, 363] width 25 height 21
type input "August 10th 2025"
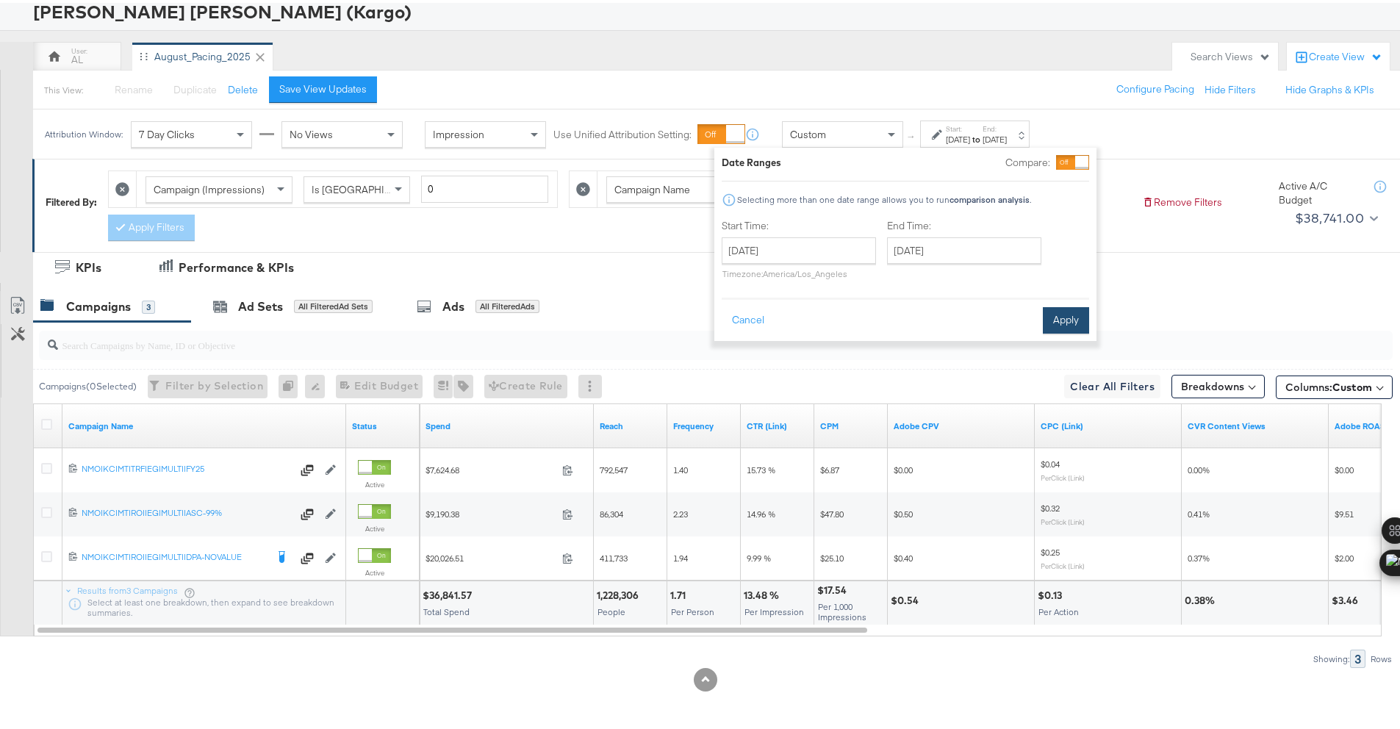
click at [1050, 313] on button "Apply" at bounding box center [1066, 317] width 46 height 26
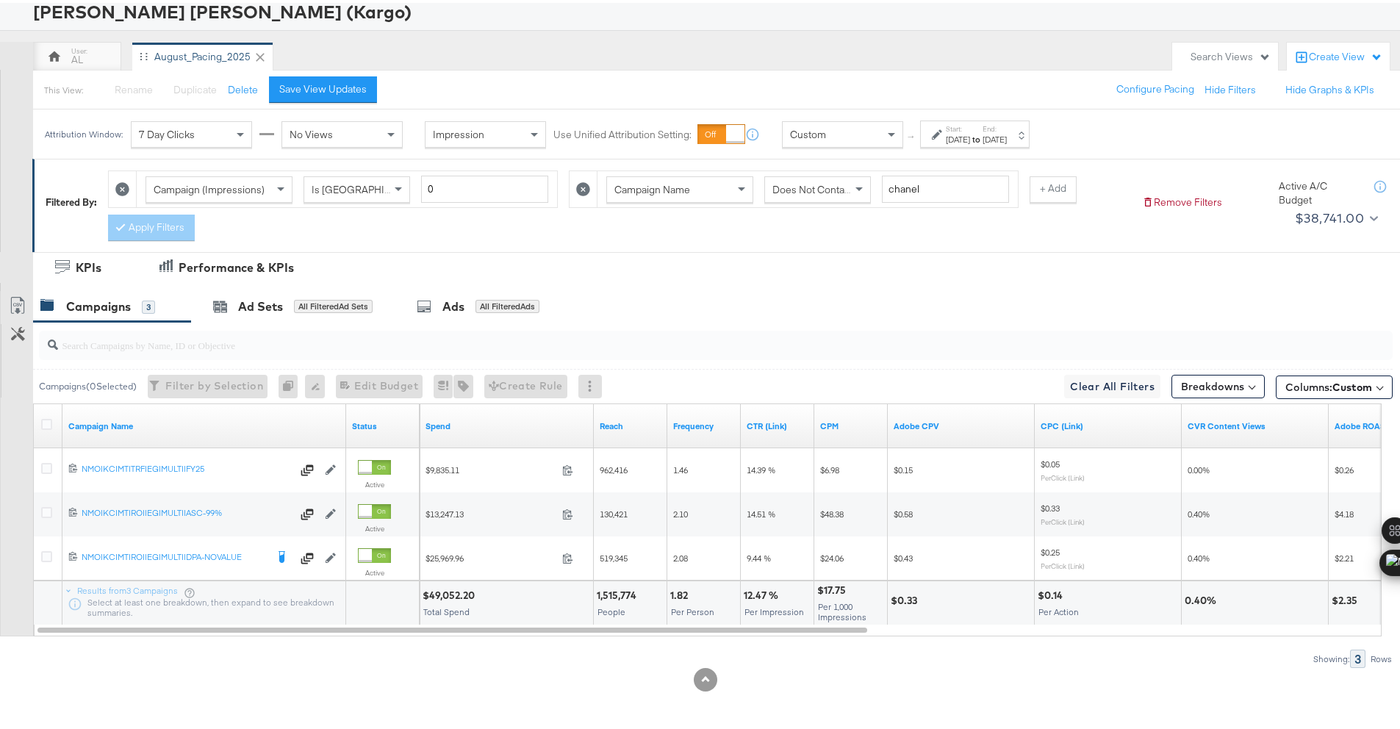
click at [463, 589] on div "$49,052.20" at bounding box center [451, 593] width 57 height 14
copy div "49,052.20"
click at [952, 132] on div "Aug 10th 2025" at bounding box center [958, 137] width 24 height 12
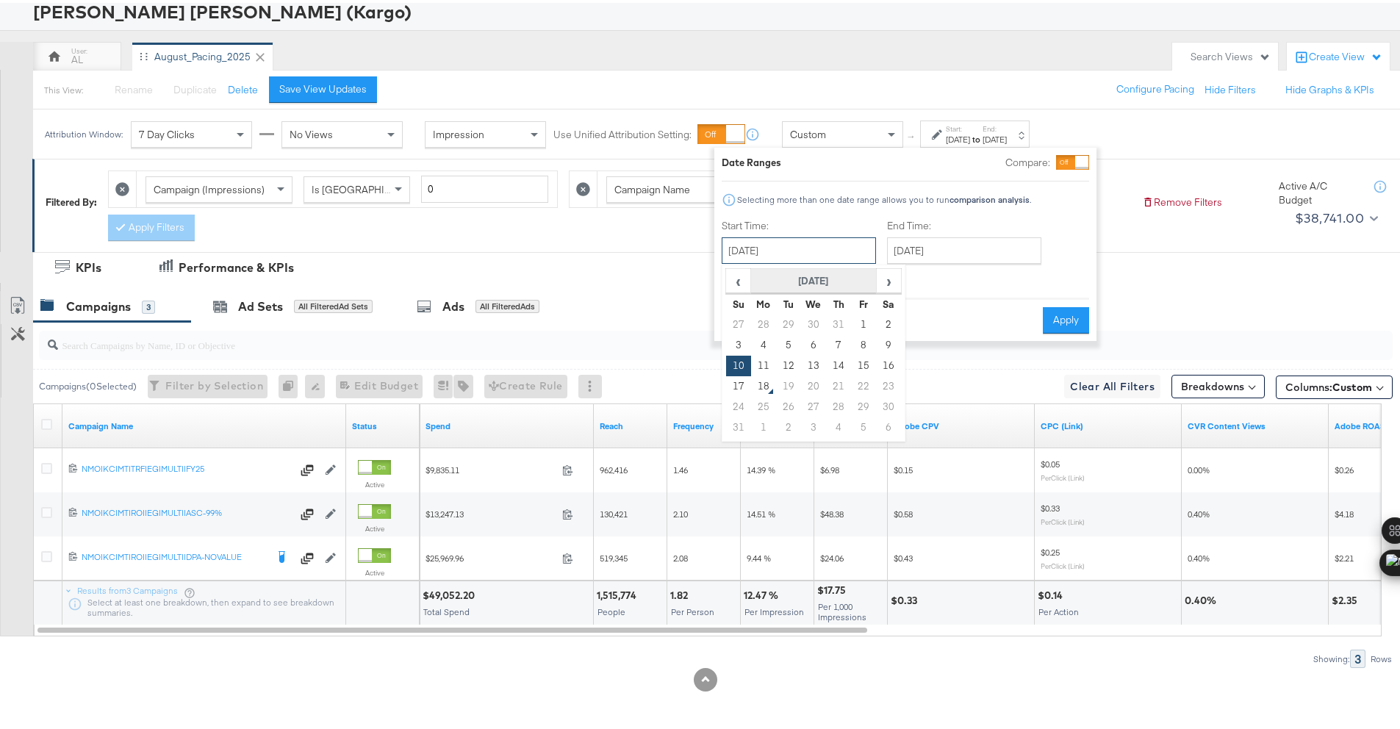
drag, startPoint x: 797, startPoint y: 241, endPoint x: 810, endPoint y: 276, distance: 37.4
click at [797, 241] on input "August 10th 2025" at bounding box center [799, 247] width 154 height 26
click at [768, 360] on td "11" at bounding box center [763, 363] width 25 height 21
type input "August 11th 2025"
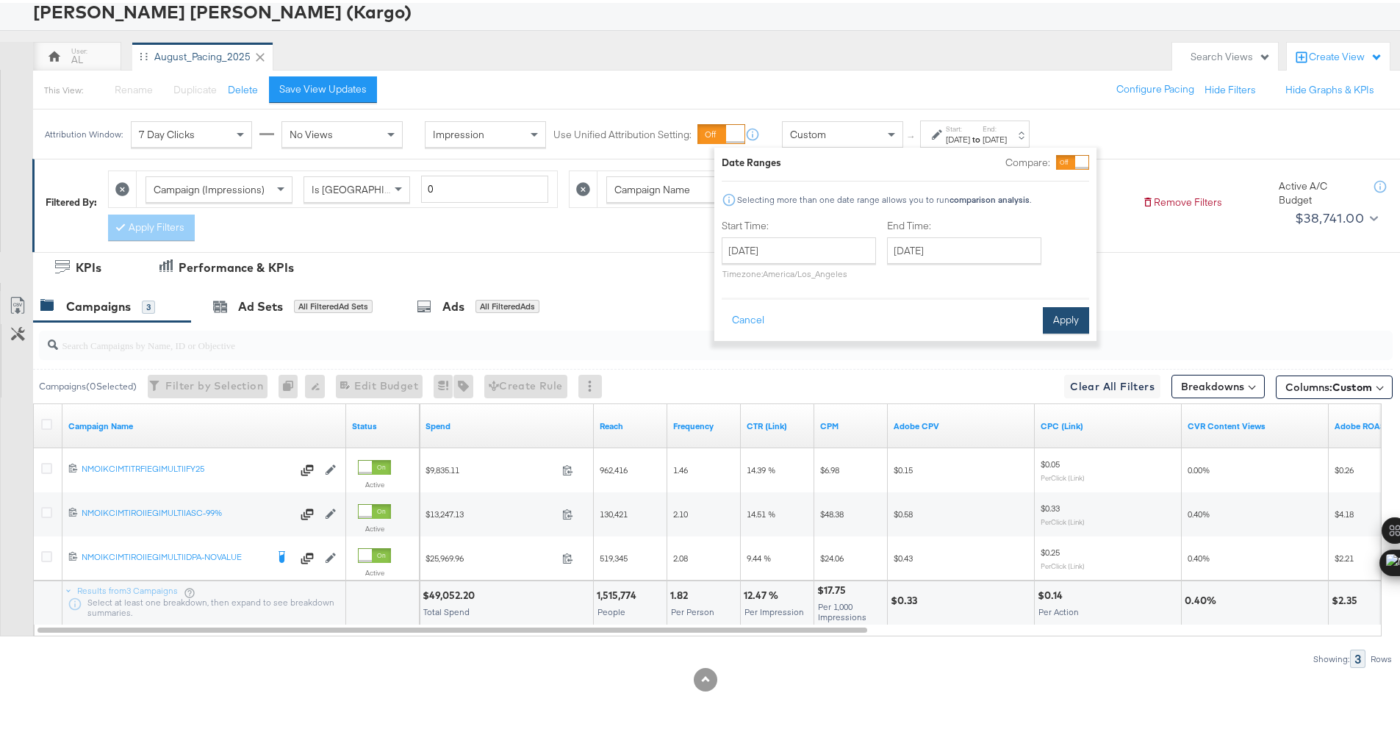
click at [1059, 323] on button "Apply" at bounding box center [1066, 317] width 46 height 26
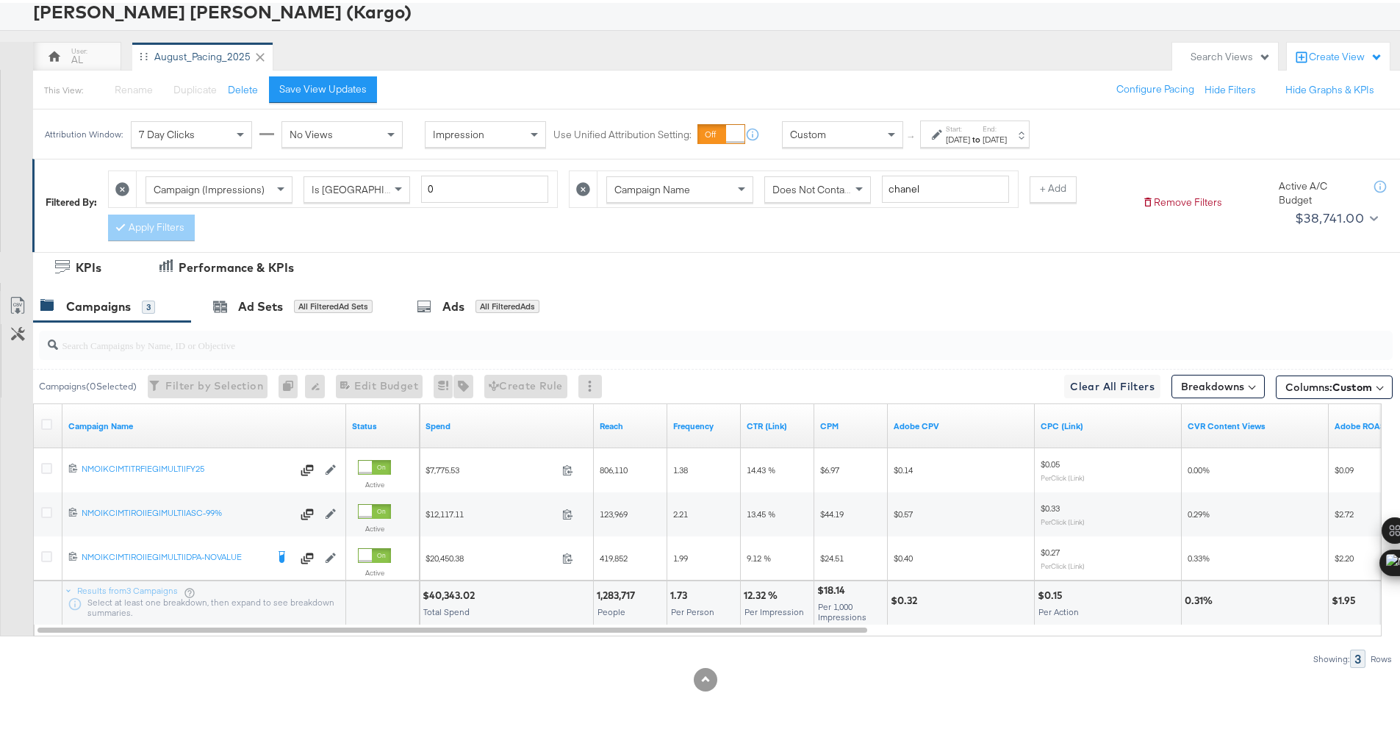
click at [443, 595] on div "$40,343.02" at bounding box center [451, 593] width 57 height 14
copy div "40,343.02"
click at [970, 132] on div "Aug 11th 2025" at bounding box center [958, 137] width 24 height 12
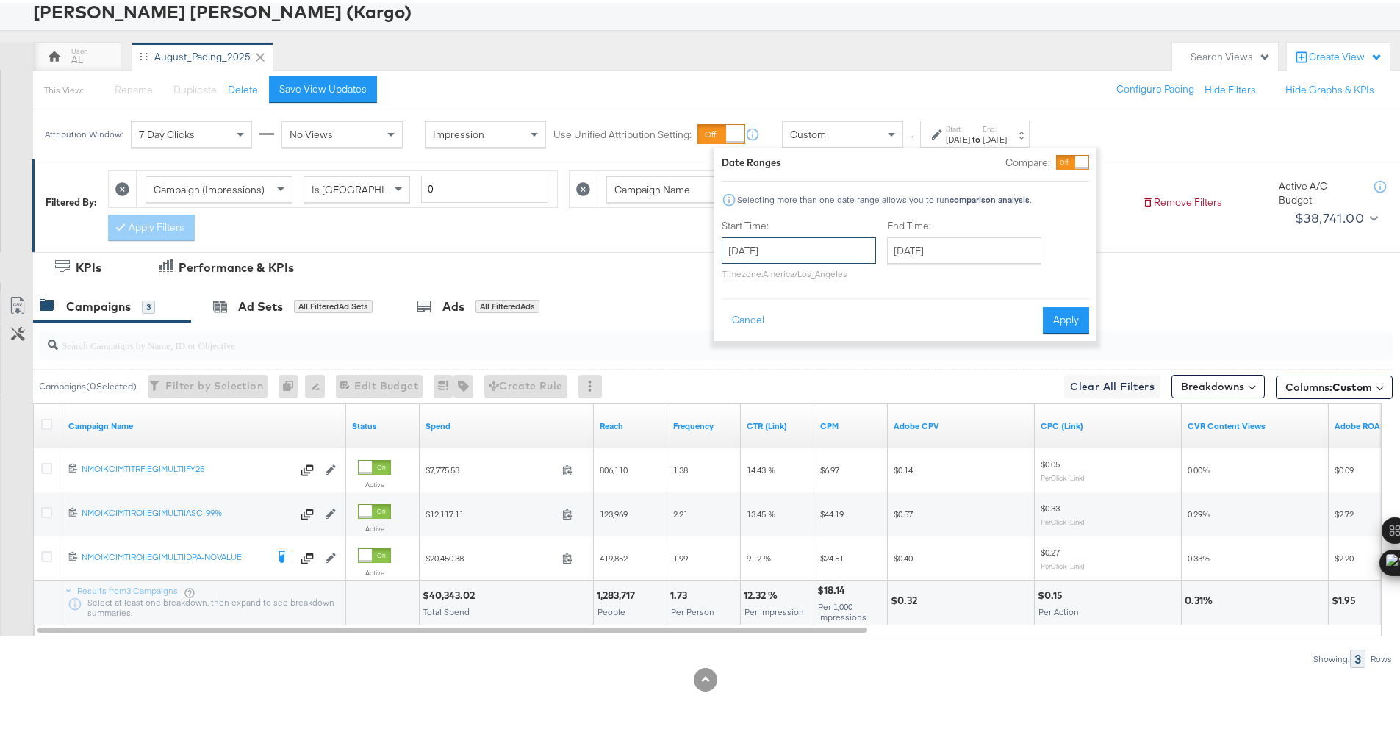
click at [776, 250] on input "August 11th 2025" at bounding box center [799, 247] width 154 height 26
click at [796, 361] on td "12" at bounding box center [788, 363] width 25 height 21
type input "August 12th 2025"
click at [1071, 317] on button "Apply" at bounding box center [1066, 317] width 46 height 26
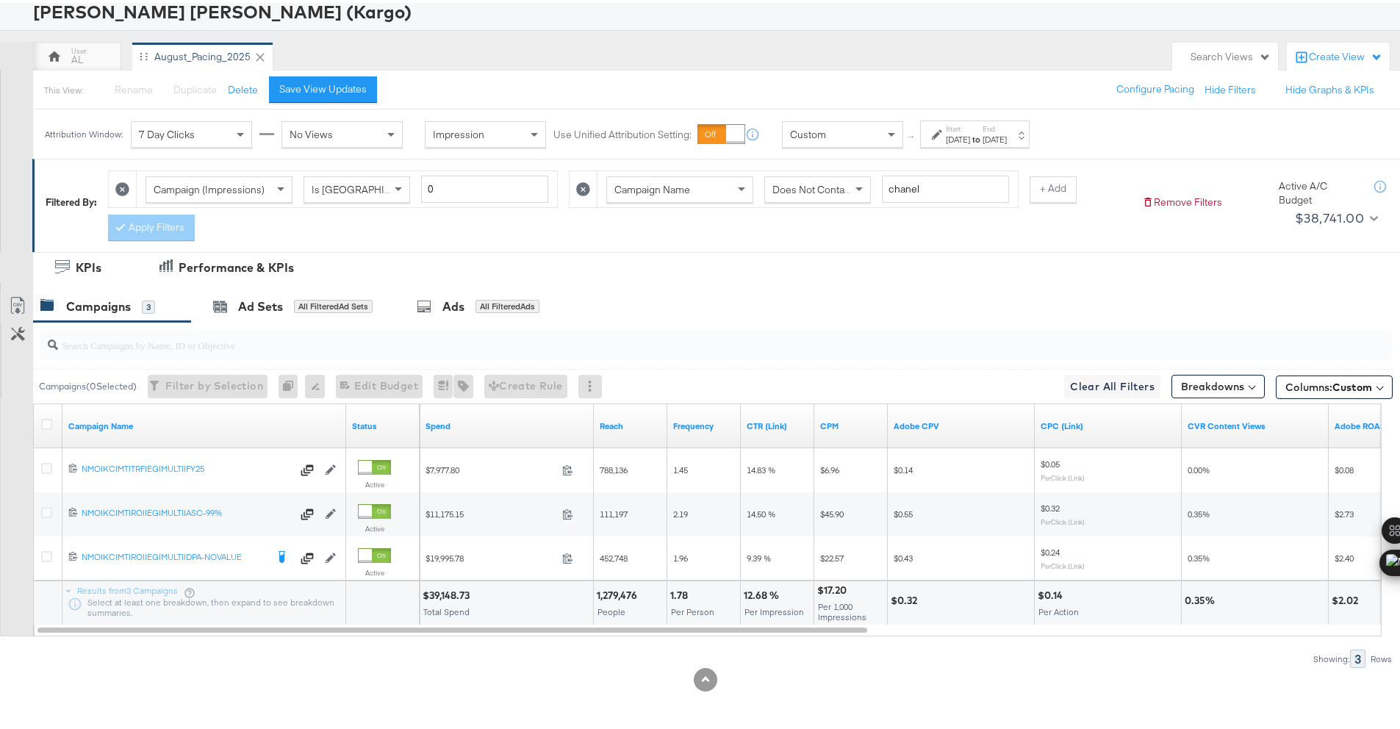
click at [448, 594] on div "$39,148.73" at bounding box center [448, 593] width 51 height 14
copy div "39,148.73"
click at [959, 134] on div "Aug 12th 2025" at bounding box center [958, 137] width 24 height 12
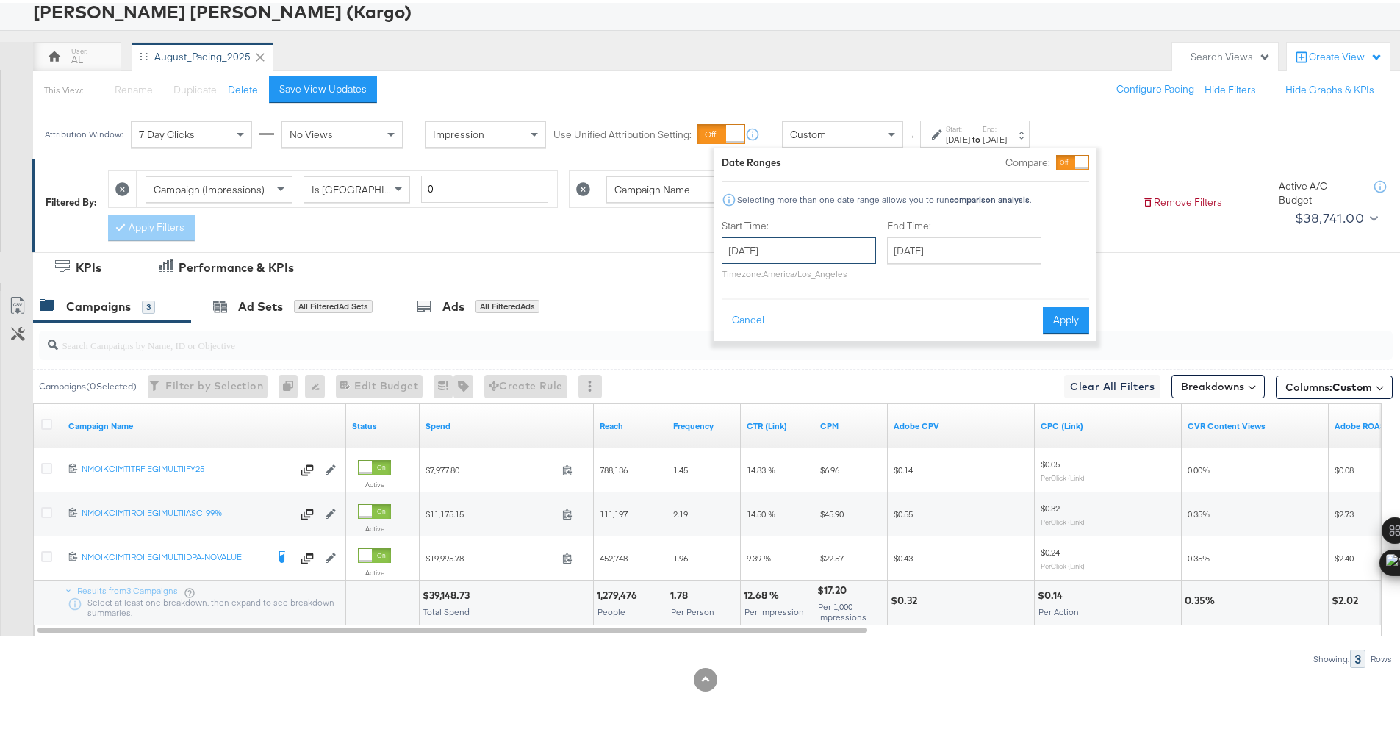
click at [770, 254] on input "August 12th 2025" at bounding box center [799, 247] width 154 height 26
click at [808, 355] on td "13" at bounding box center [813, 363] width 25 height 21
type input "August 13th 2025"
click at [1049, 335] on div "Date Ranges Compare: Selecting more than one date range allows you to run compa…" at bounding box center [905, 241] width 382 height 193
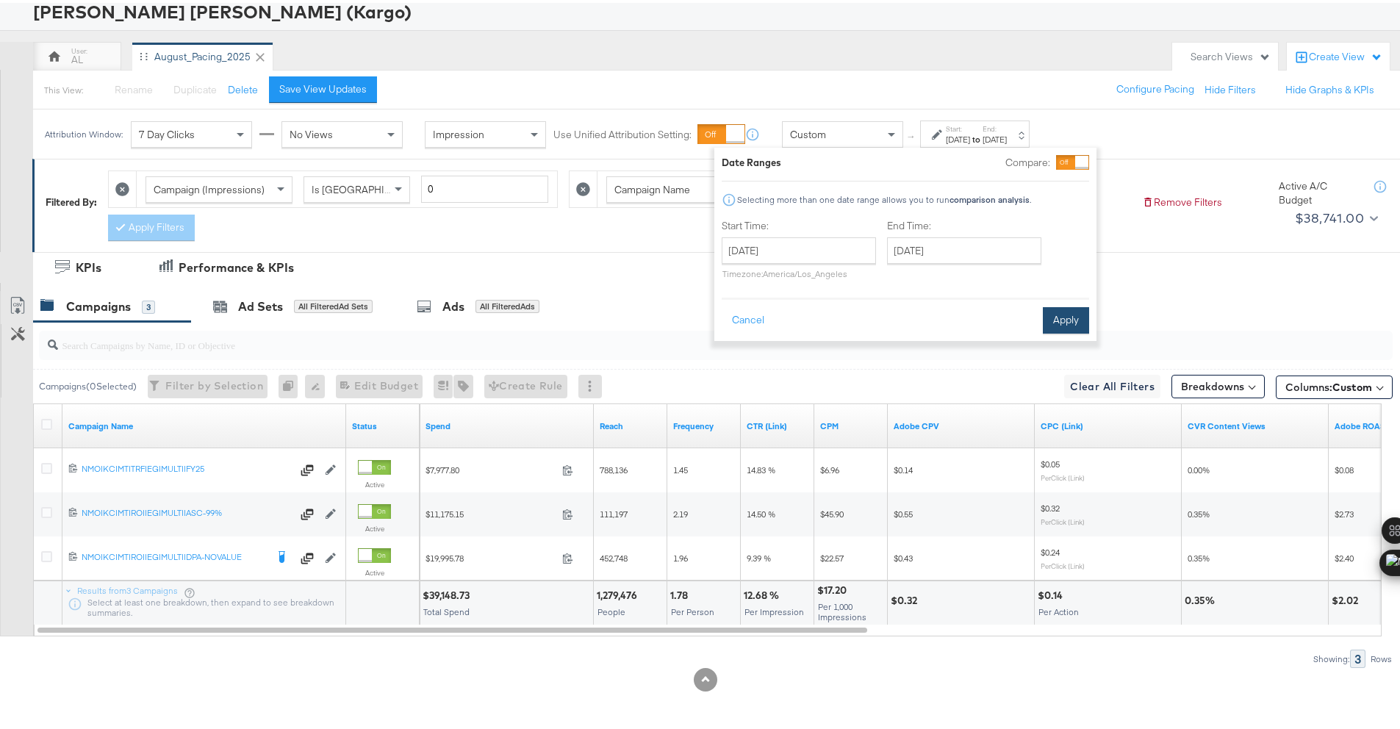
click at [1061, 320] on button "Apply" at bounding box center [1066, 317] width 46 height 26
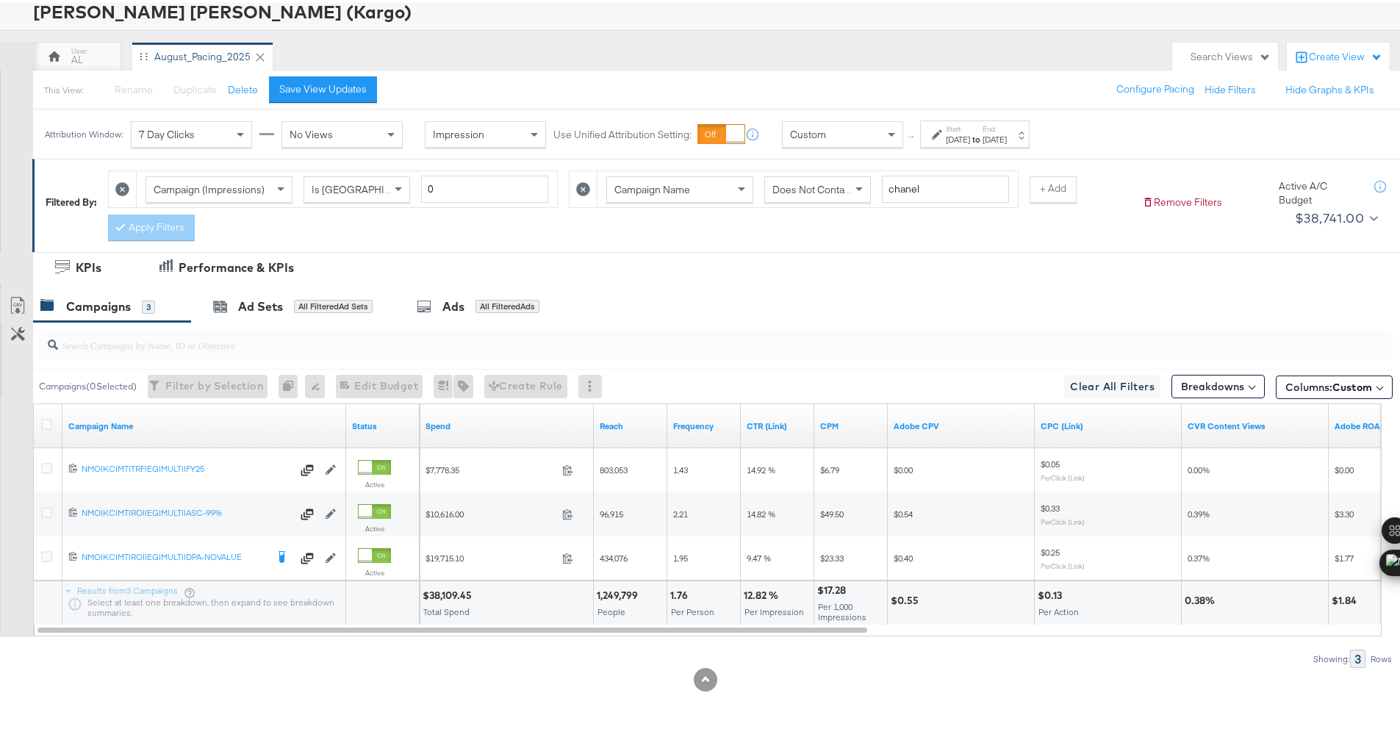
click at [438, 592] on div "$38,109.45" at bounding box center [450, 593] width 54 height 14
copy div "38,109.45"
click at [970, 123] on label "Start:" at bounding box center [958, 126] width 24 height 10
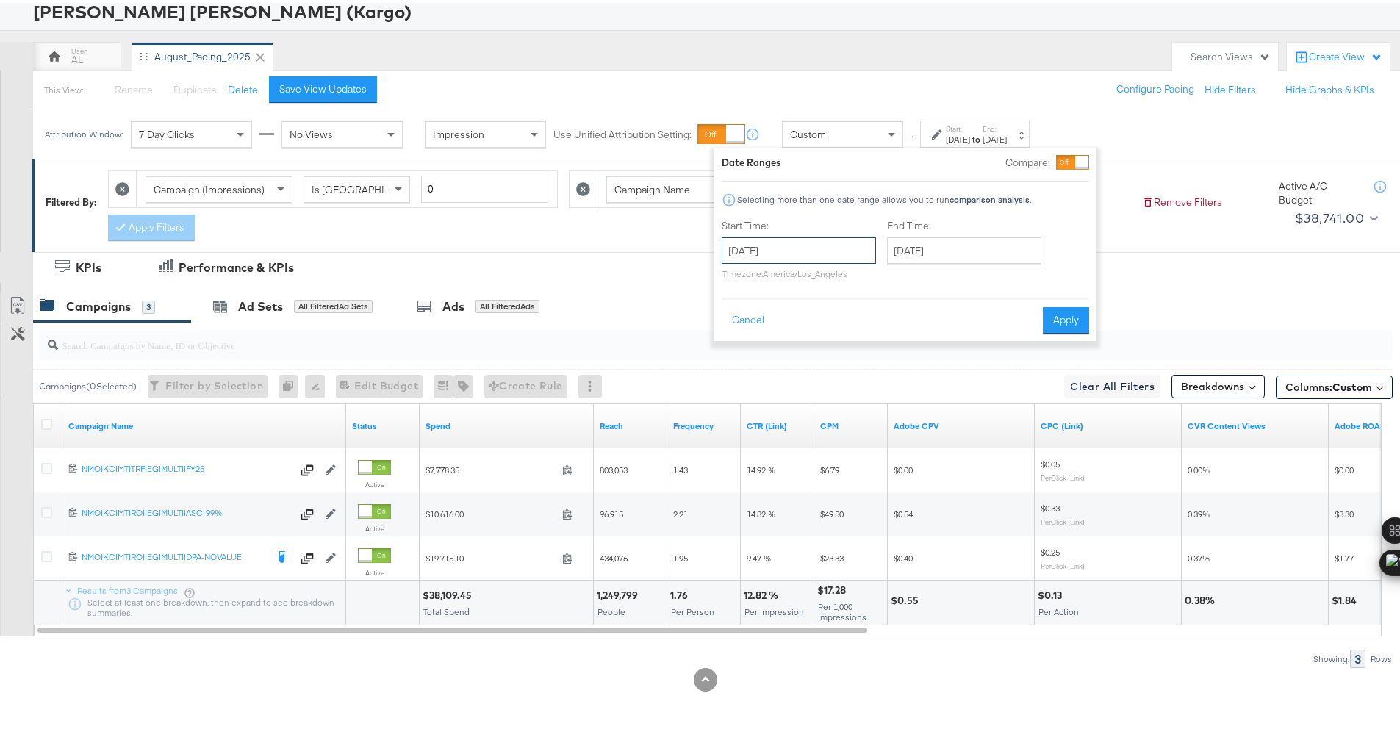
click at [840, 250] on input "August 13th 2025" at bounding box center [799, 247] width 154 height 26
click at [831, 356] on td "14" at bounding box center [838, 363] width 25 height 21
type input "August 14th 2025"
click at [1073, 319] on button "Apply" at bounding box center [1066, 317] width 46 height 26
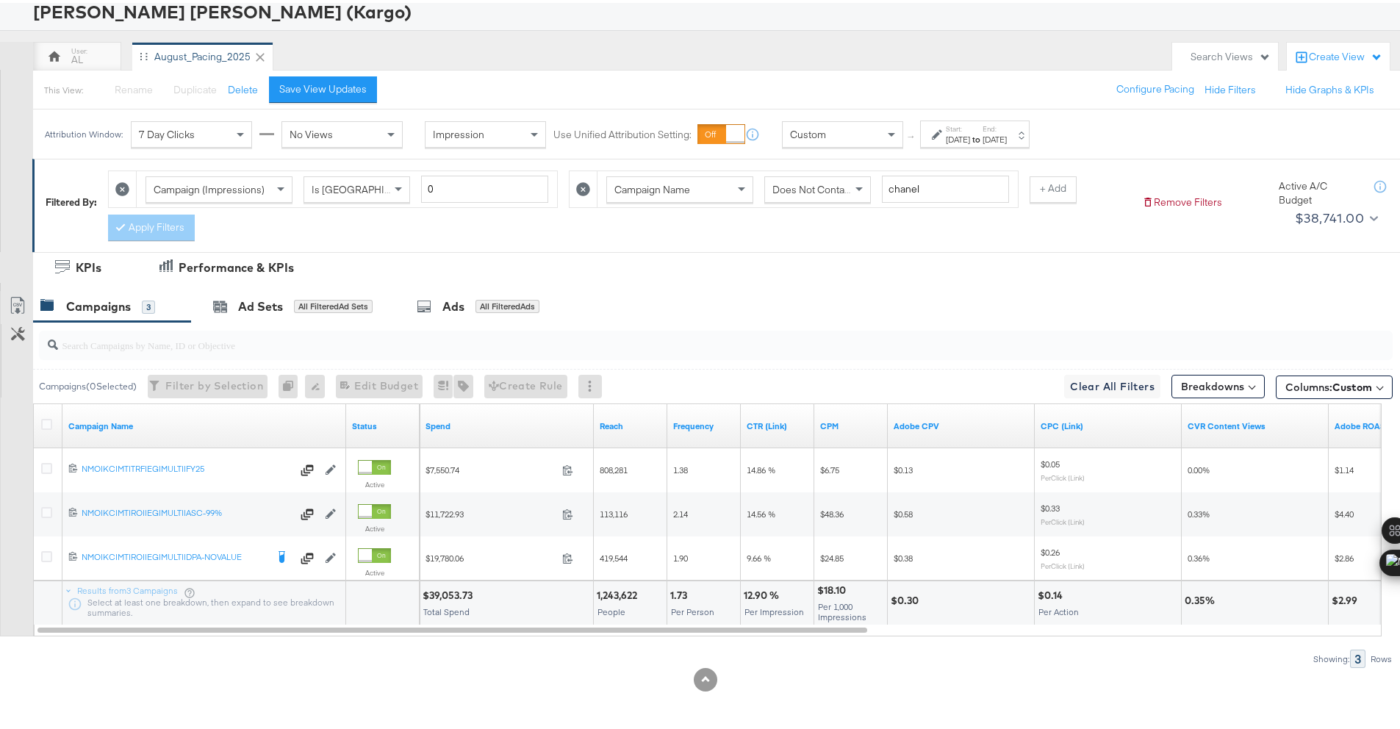
click at [442, 595] on div "$39,053.73" at bounding box center [450, 593] width 54 height 14
copy div "39,053.73"
click at [963, 134] on div "Aug 14th 2025" at bounding box center [958, 137] width 24 height 12
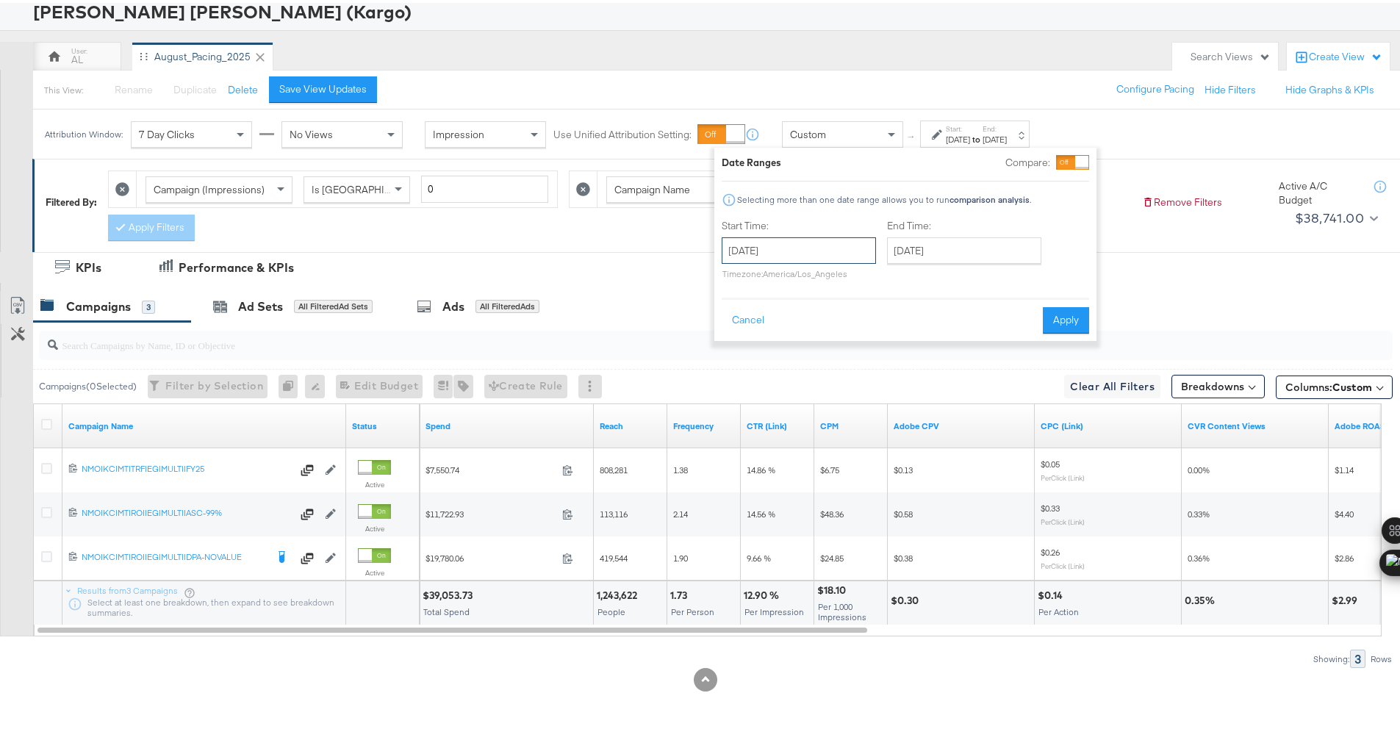
drag, startPoint x: 803, startPoint y: 250, endPoint x: 798, endPoint y: 269, distance: 19.8
click at [802, 250] on input "August 14th 2025" at bounding box center [799, 247] width 154 height 26
click at [870, 361] on td "15" at bounding box center [863, 363] width 25 height 21
type input "August 15th 2025"
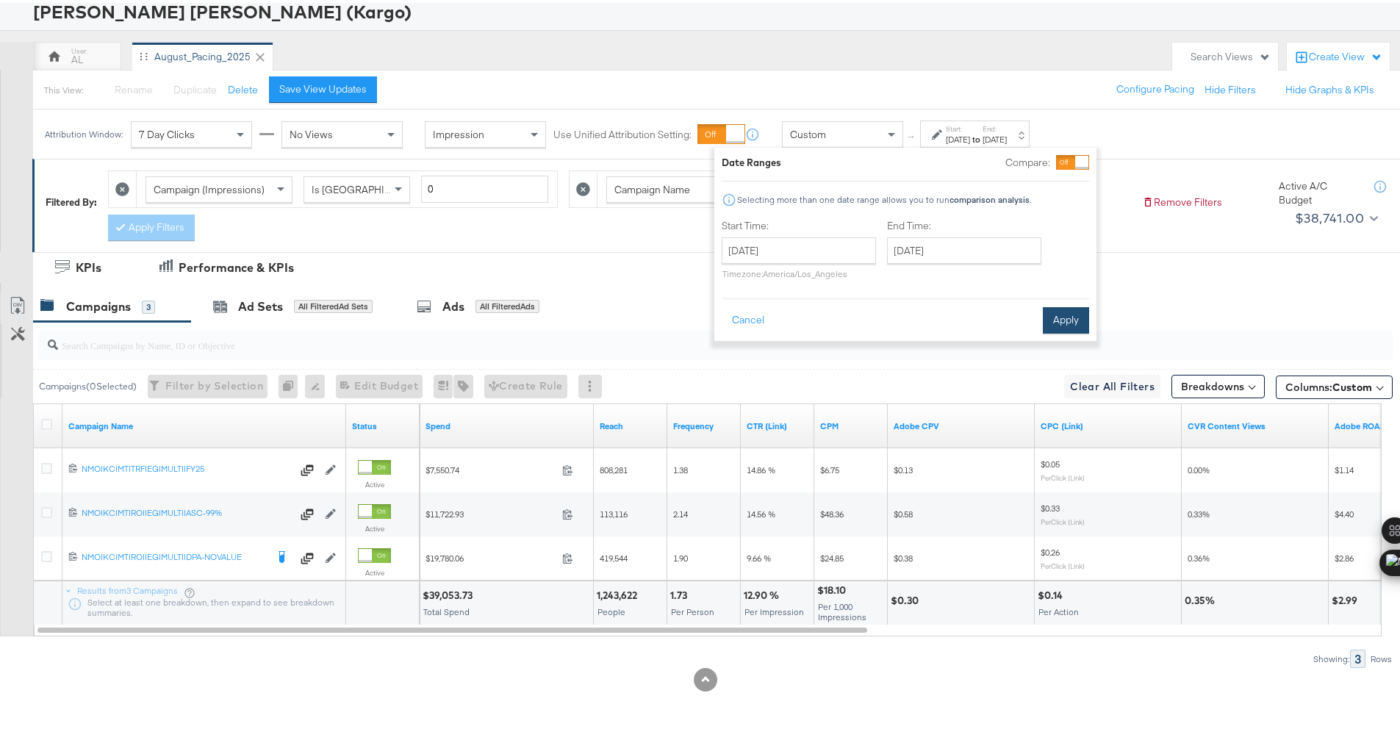
click at [1077, 319] on button "Apply" at bounding box center [1066, 317] width 46 height 26
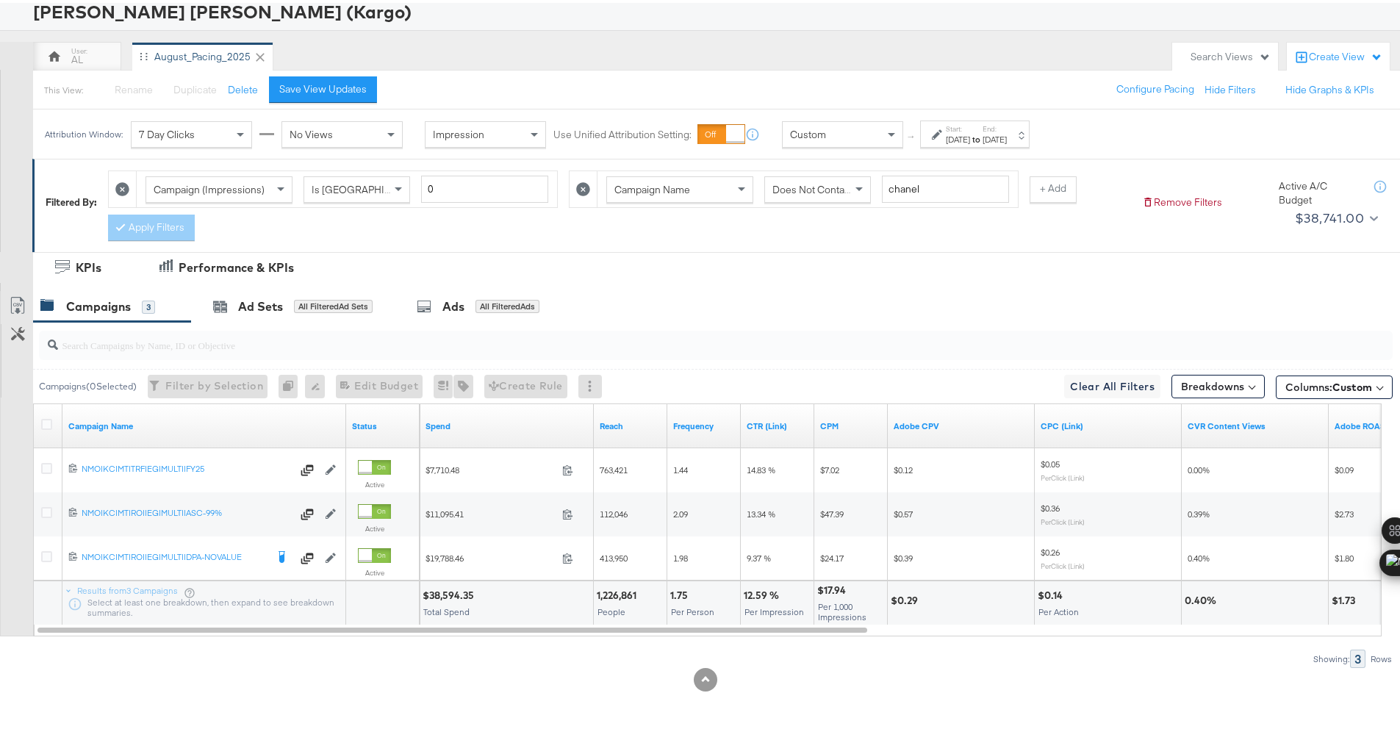
click at [446, 592] on div "$38,594.35" at bounding box center [451, 593] width 56 height 14
click at [970, 131] on div "Aug 15th 2025" at bounding box center [958, 137] width 24 height 12
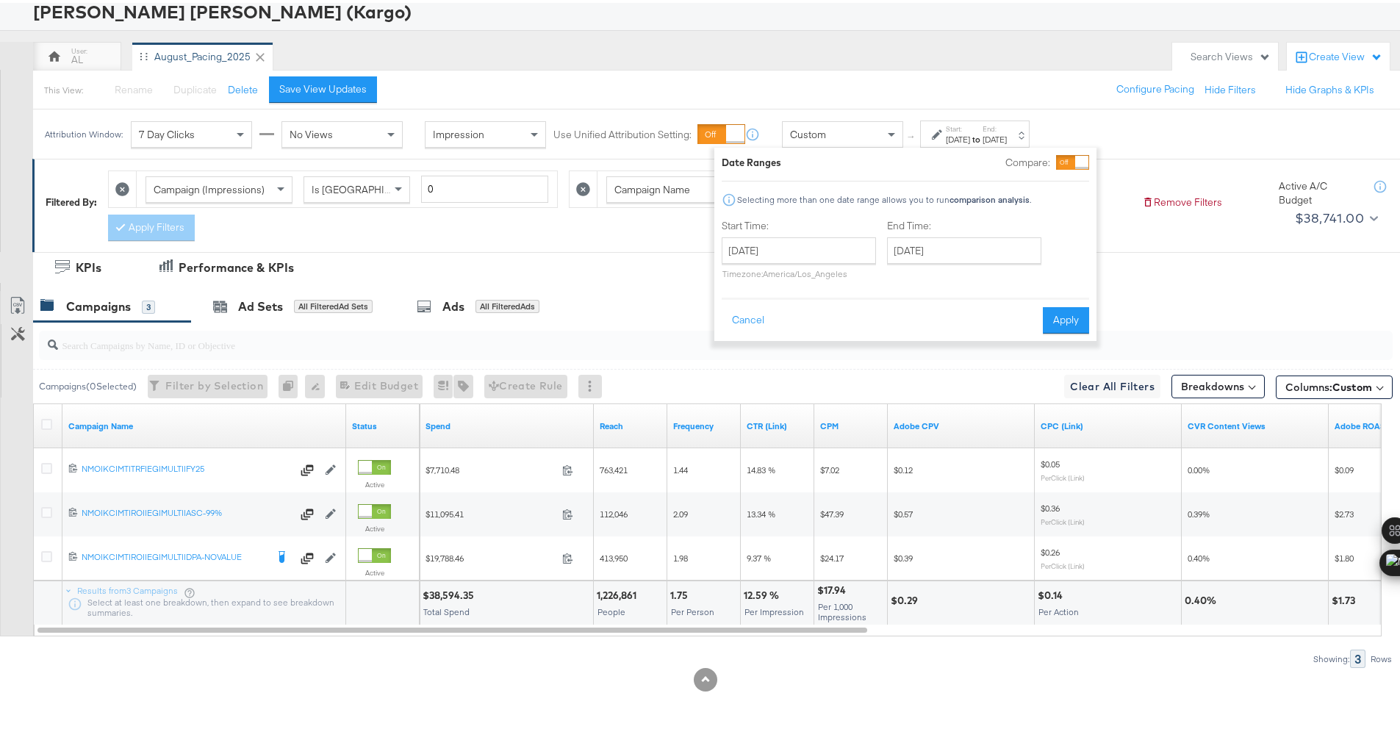
click at [800, 266] on p "Timezone: America/Los_Angeles" at bounding box center [799, 270] width 154 height 11
click at [817, 254] on input "August 15th 2025" at bounding box center [799, 247] width 154 height 26
click at [891, 367] on td "16" at bounding box center [888, 363] width 25 height 21
type input "August 16th 2025"
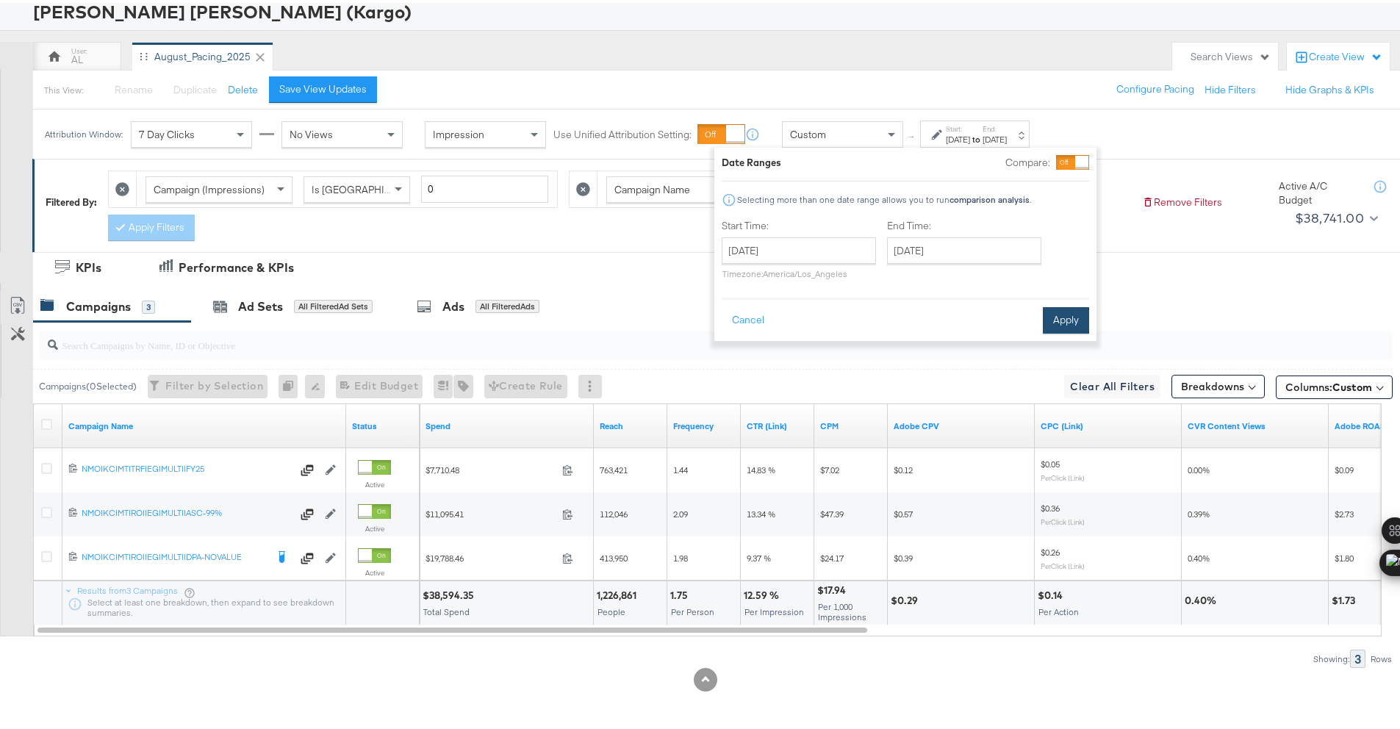
click at [1067, 314] on button "Apply" at bounding box center [1066, 317] width 46 height 26
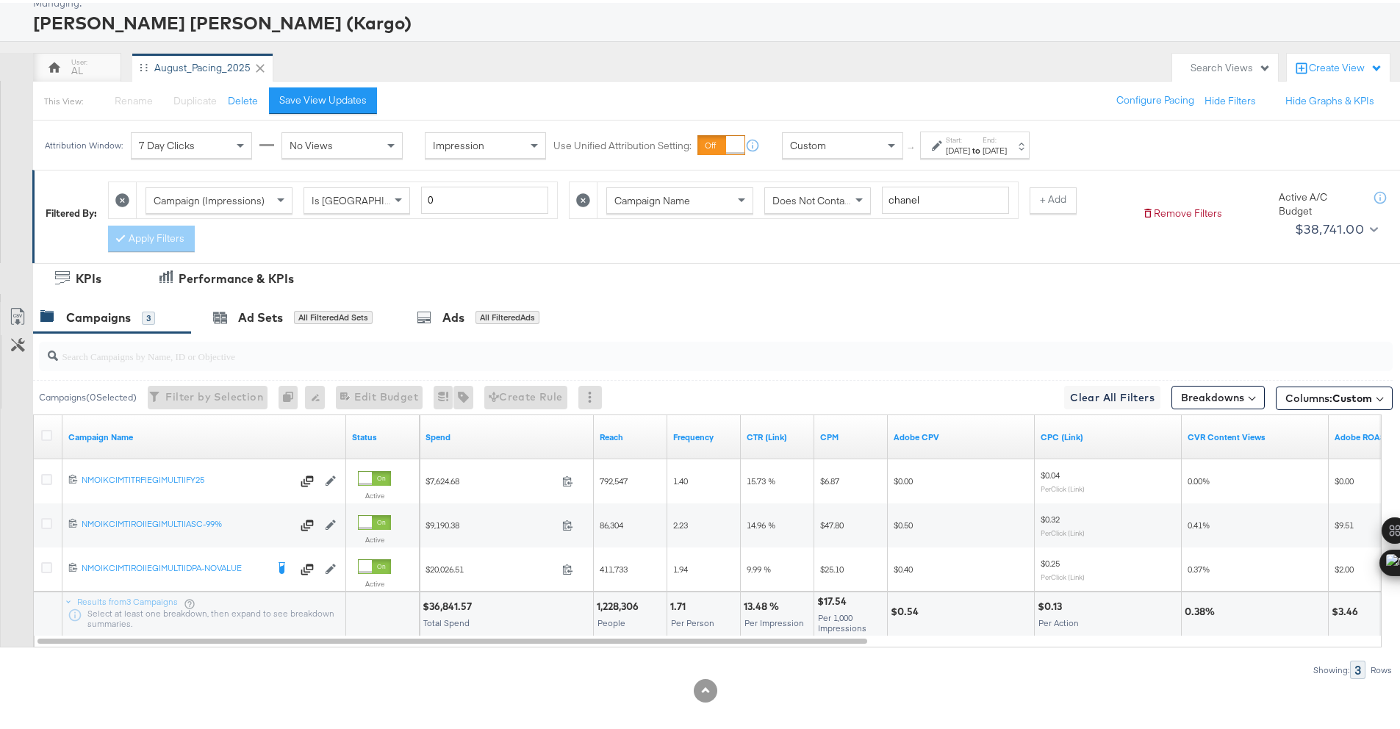
scroll to position [0, 0]
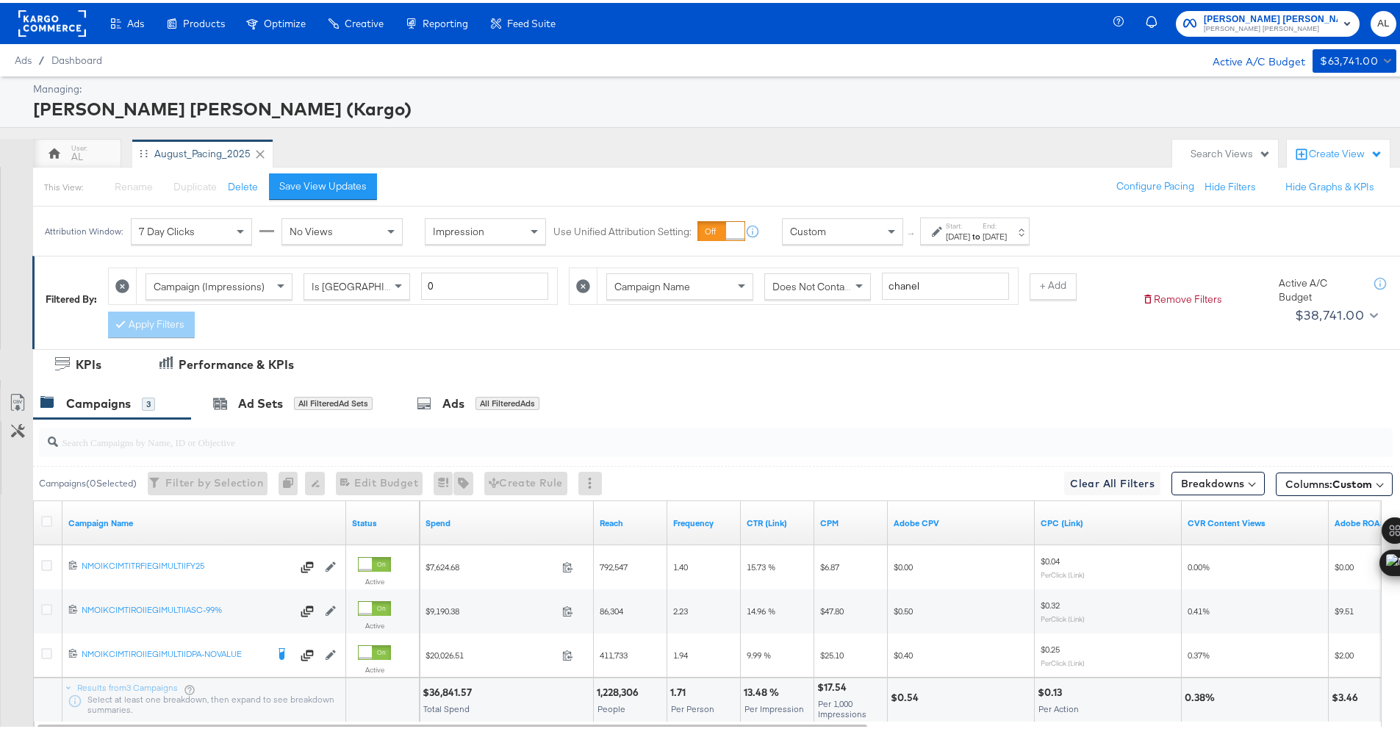
click at [53, 20] on rect at bounding box center [52, 20] width 68 height 26
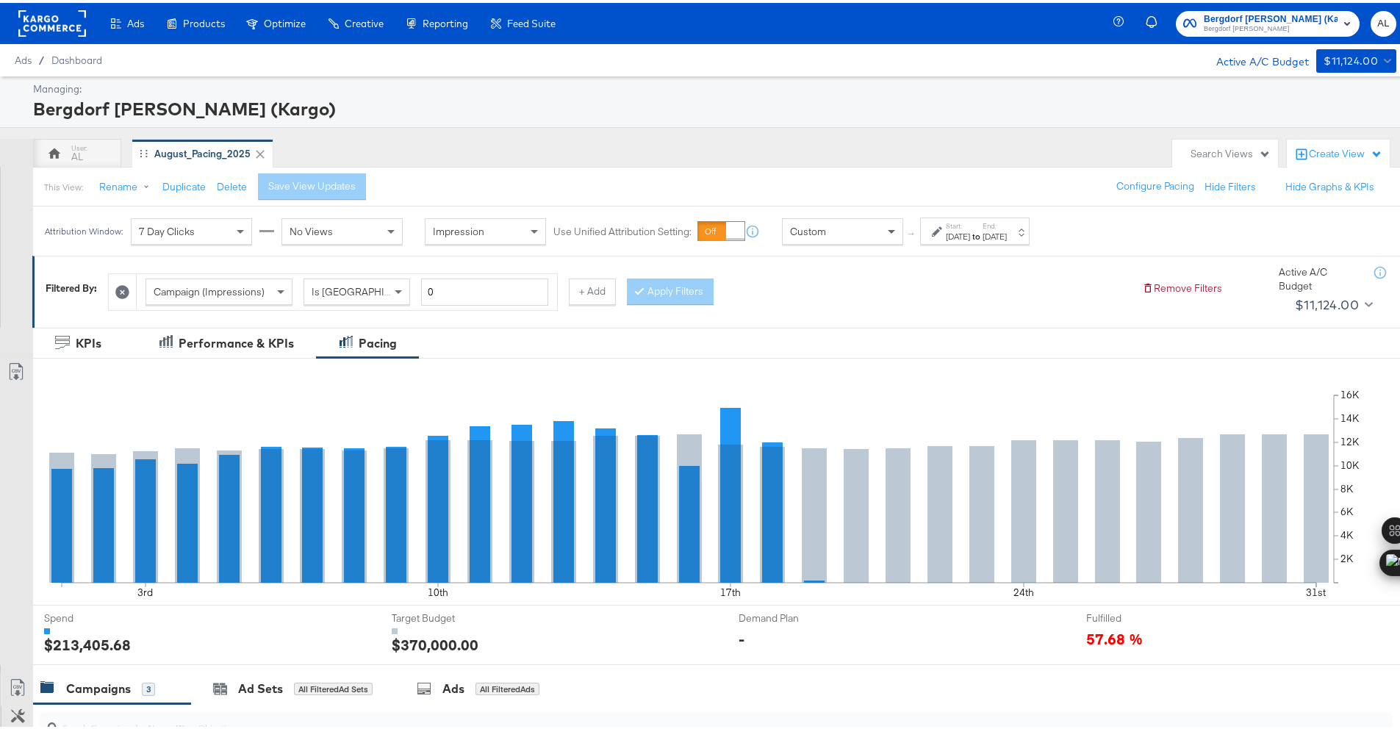
click at [888, 229] on span at bounding box center [891, 229] width 7 height 5
click at [970, 234] on div "[DATE]" at bounding box center [958, 234] width 24 height 12
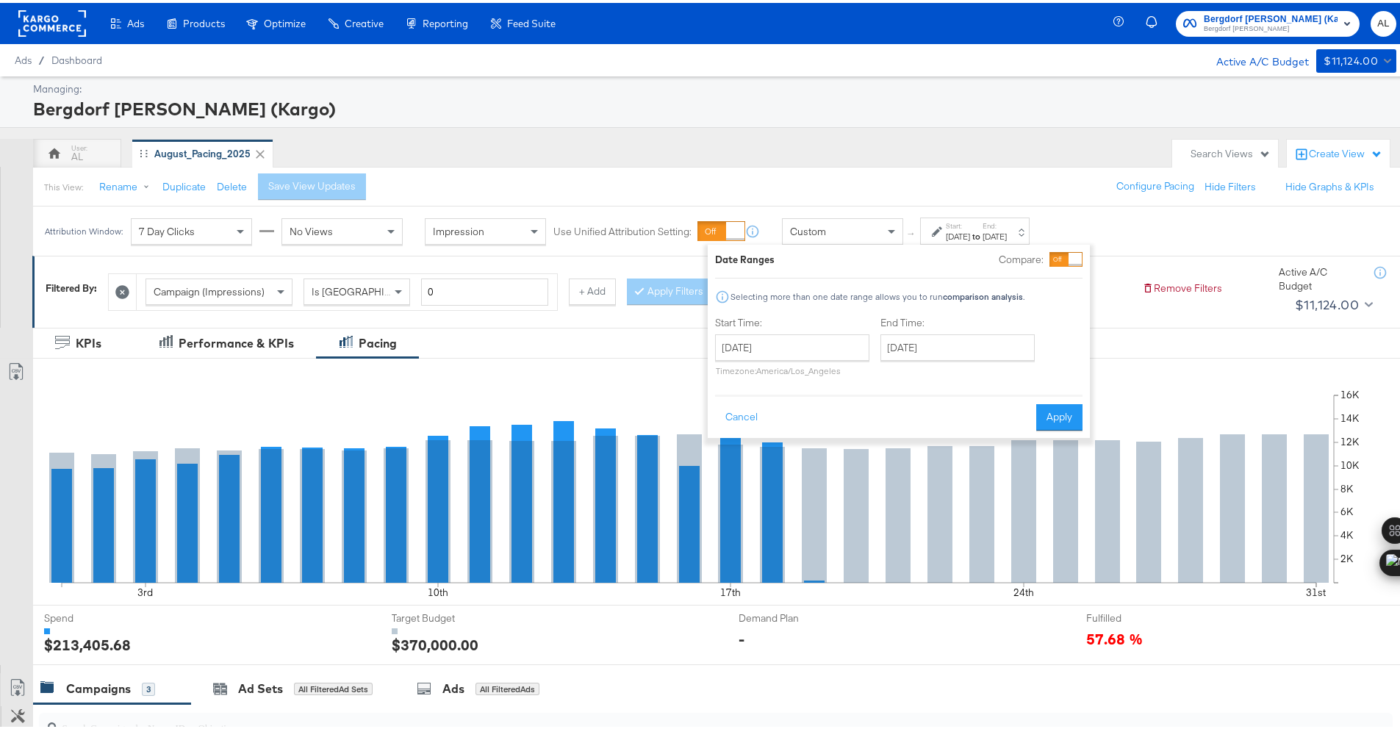
click at [903, 233] on div "↑ Start: [DATE] to End: [DATE] Date Ranges Compare: Selecting more than one dat…" at bounding box center [966, 228] width 126 height 27
click at [891, 232] on span at bounding box center [893, 228] width 18 height 25
click at [943, 233] on div at bounding box center [939, 228] width 14 height 10
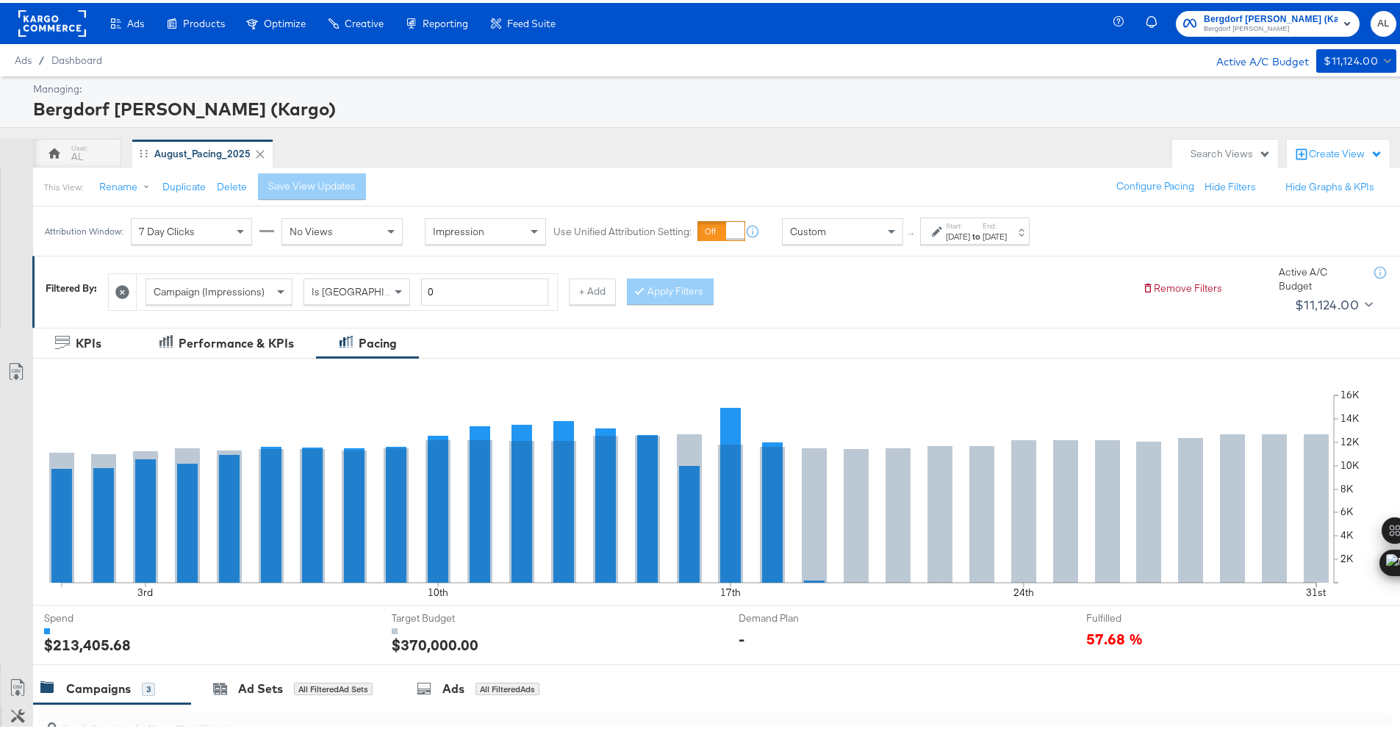
click at [872, 233] on div "Custom" at bounding box center [843, 228] width 120 height 25
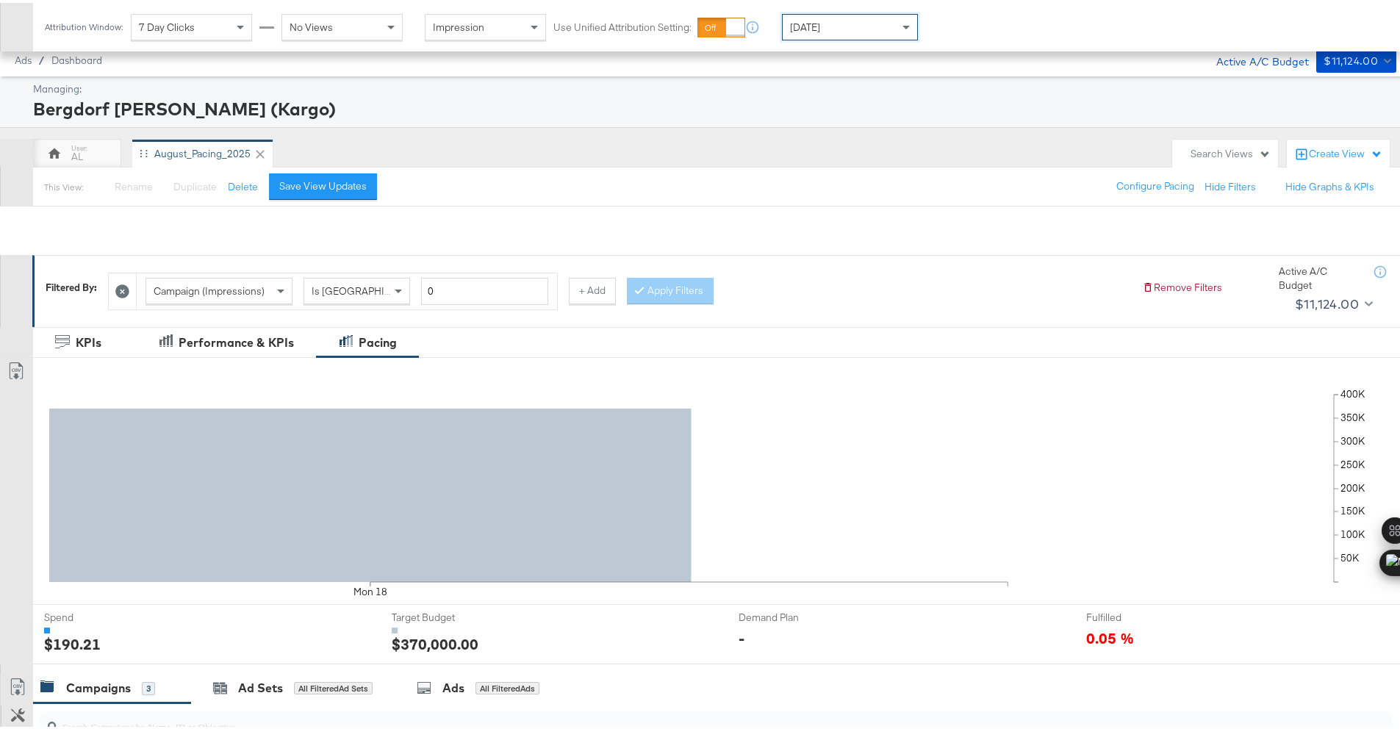
scroll to position [382, 0]
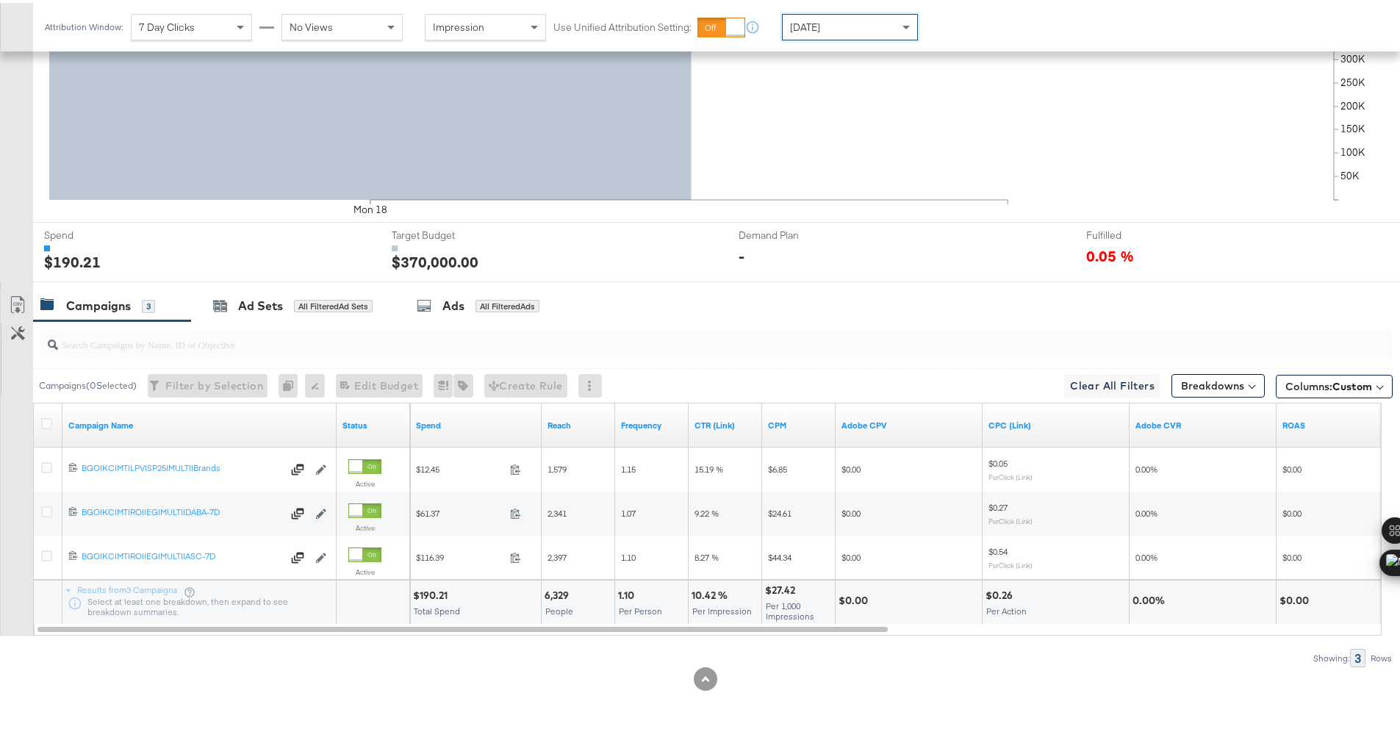
click at [794, 27] on span "Today" at bounding box center [792, 22] width 18 height 13
click at [437, 595] on div "$12,000.51" at bounding box center [440, 593] width 54 height 14
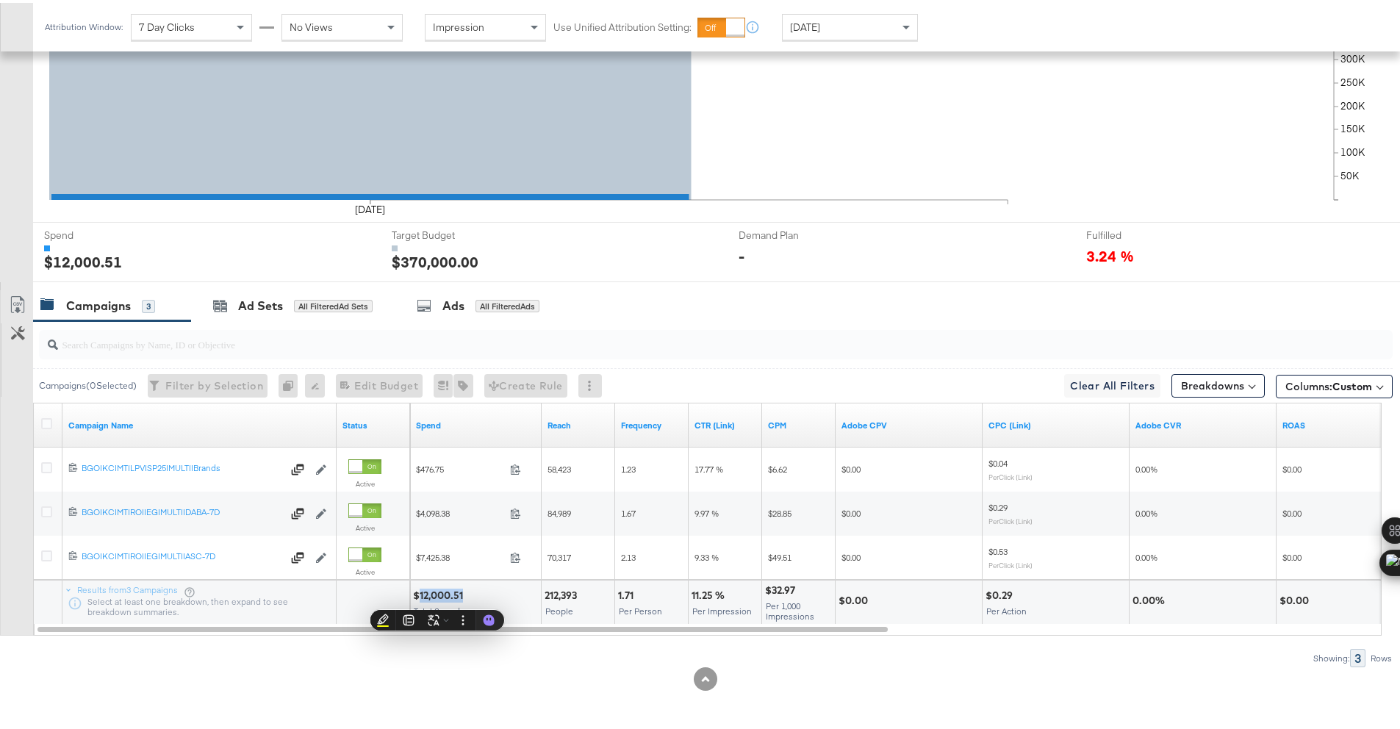
copy div "12,000.51"
click at [837, 29] on div "Yesterday" at bounding box center [850, 24] width 134 height 25
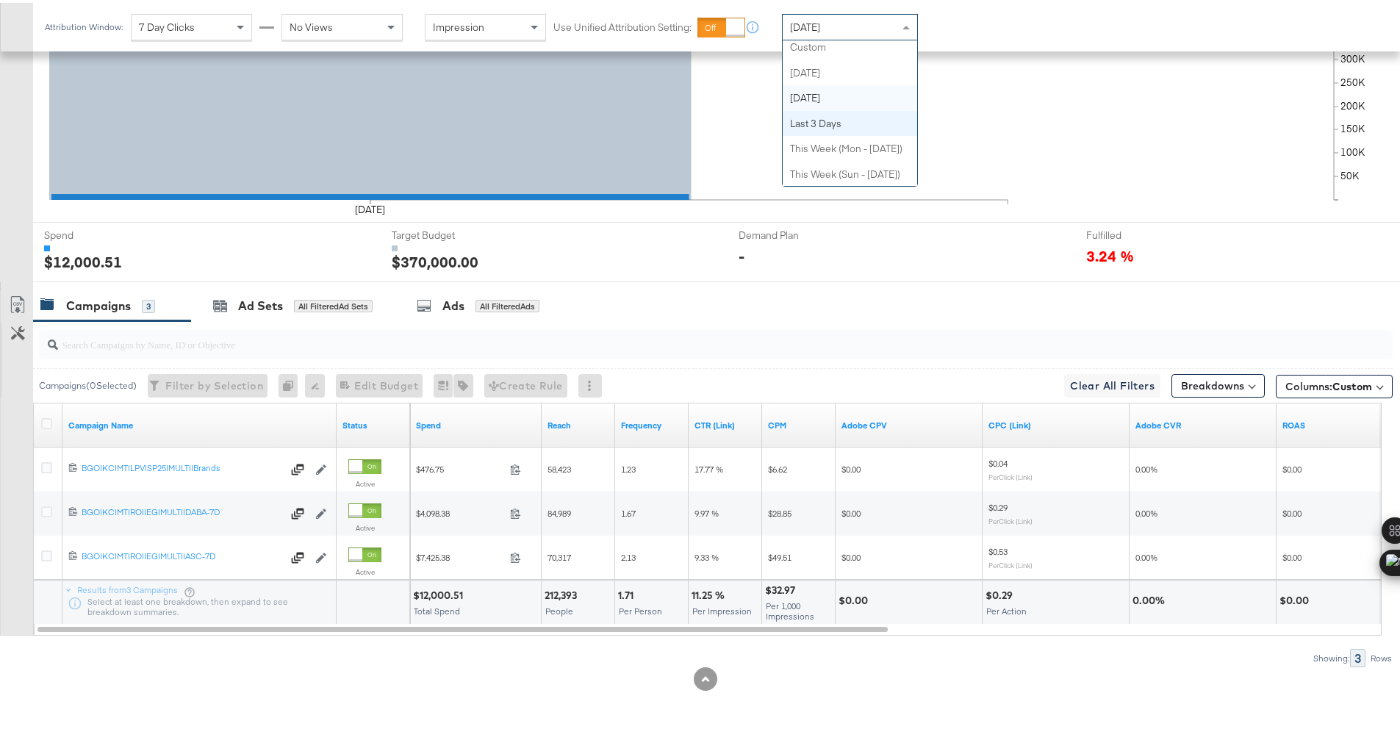
scroll to position [0, 0]
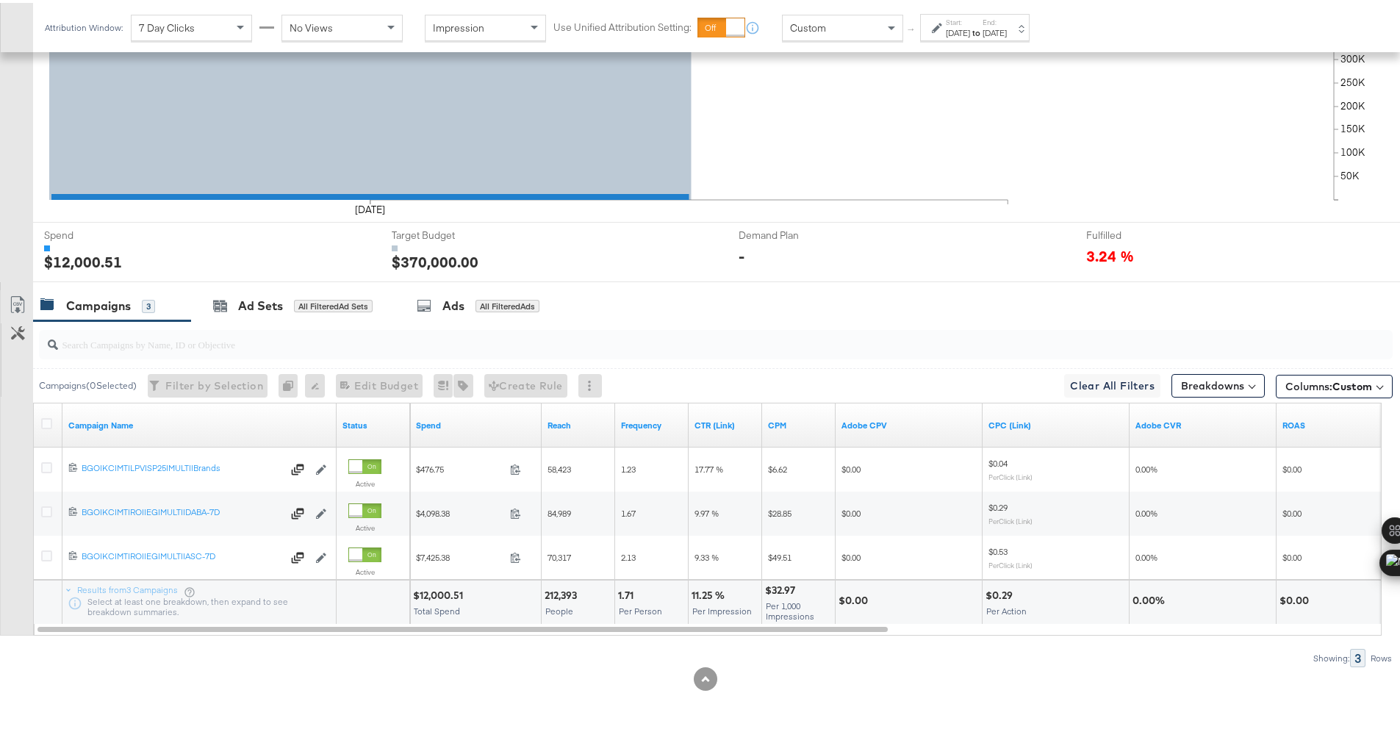
click at [983, 31] on strong "to" at bounding box center [976, 29] width 12 height 11
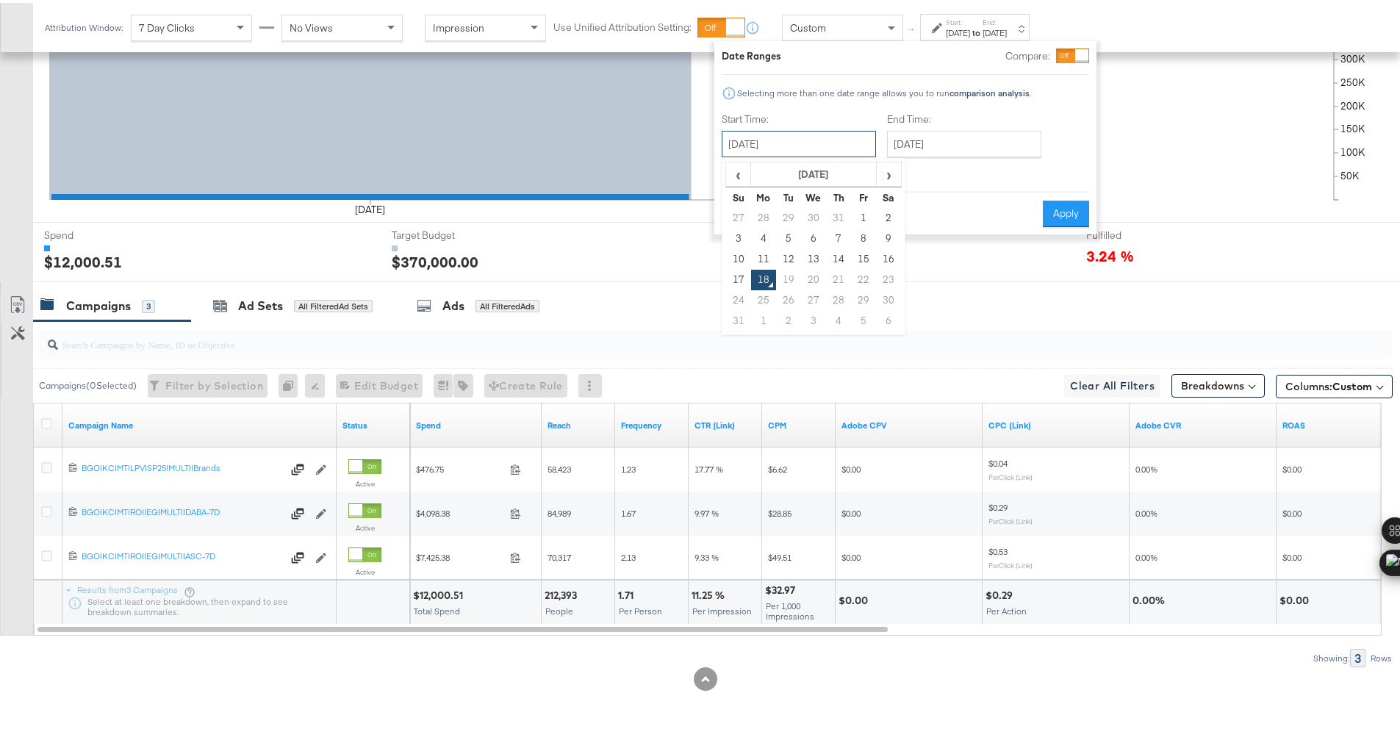
click at [796, 134] on input "August 18th 2025" at bounding box center [799, 141] width 154 height 26
click at [738, 259] on td "10" at bounding box center [738, 256] width 25 height 21
type input "August 10th 2025"
click at [948, 132] on input "August 18th 2025" at bounding box center [964, 141] width 154 height 26
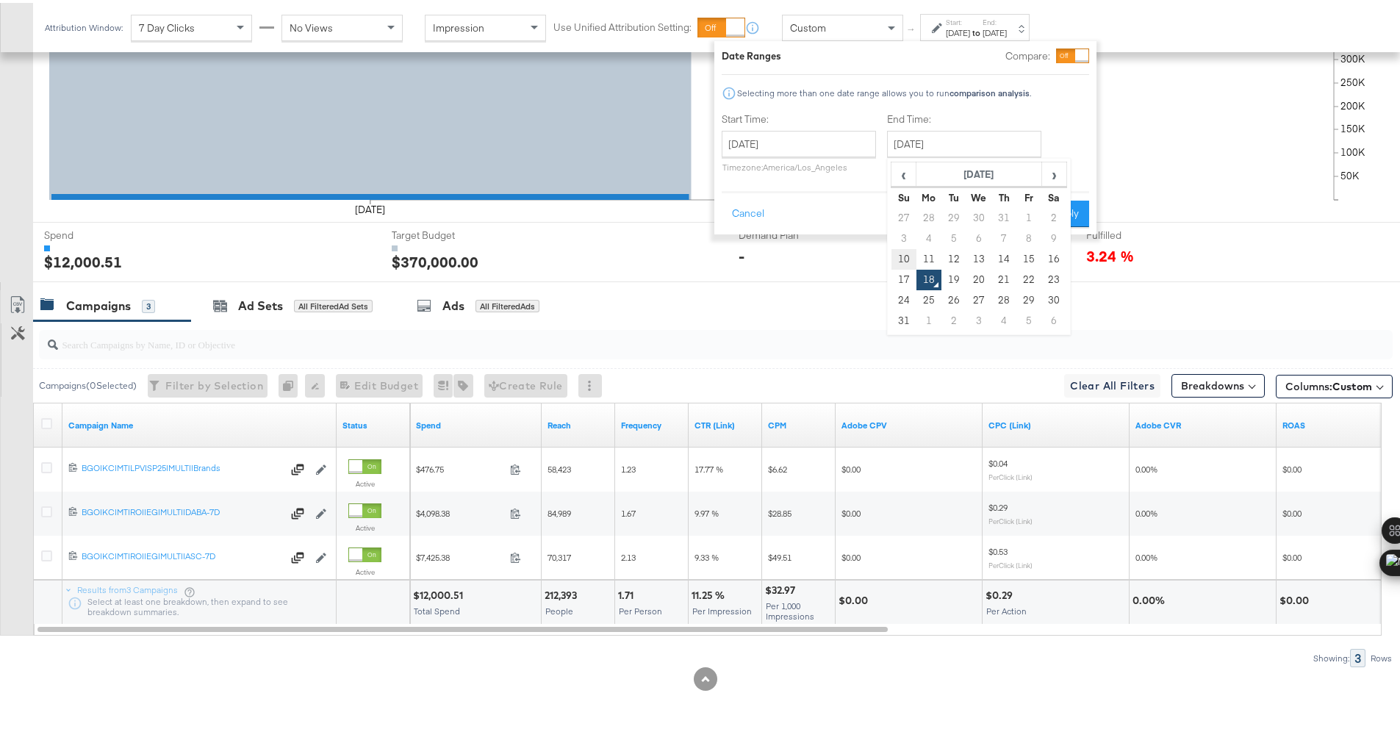
click at [909, 255] on td "10" at bounding box center [903, 256] width 25 height 21
type input "August 10th 2025"
click at [1069, 213] on button "Apply" at bounding box center [1066, 211] width 46 height 26
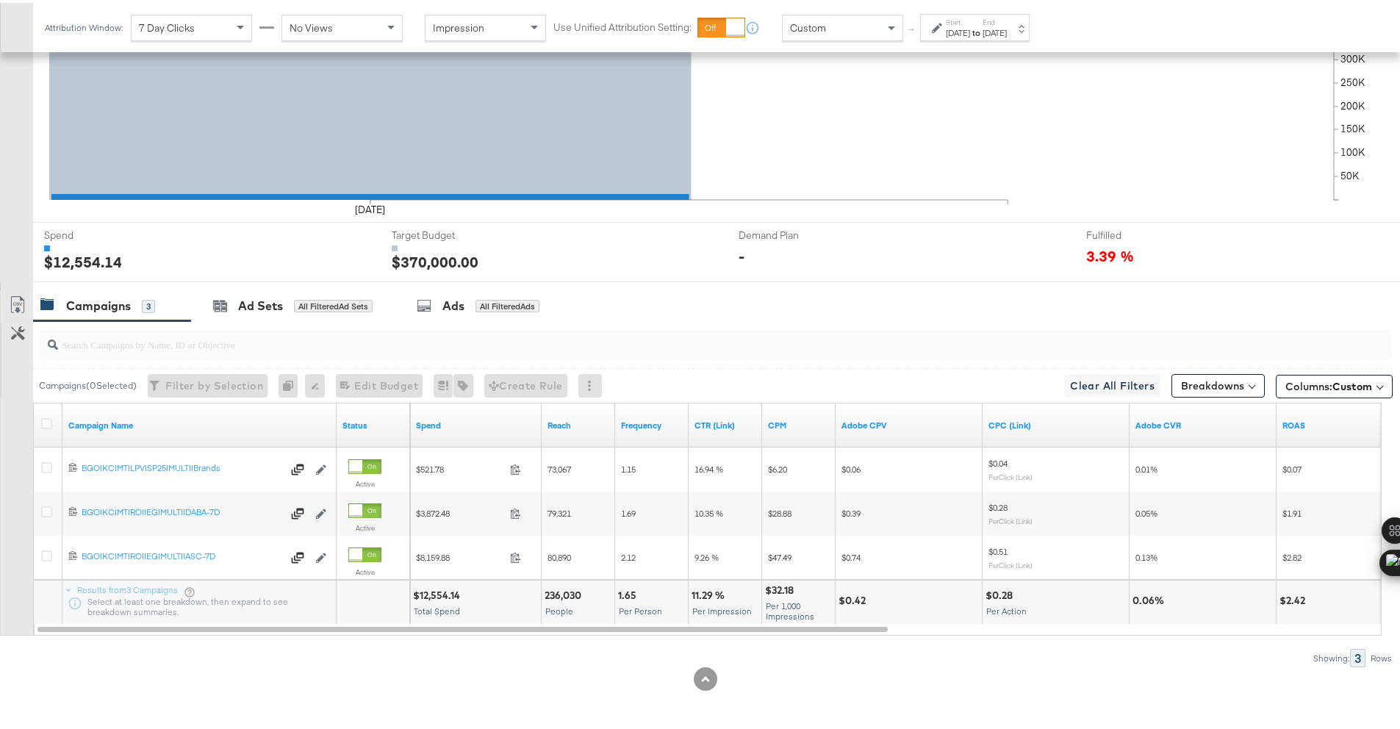
click at [431, 592] on div "$12,554.14" at bounding box center [438, 593] width 51 height 14
copy div "12,554.14"
click at [955, 32] on div "Aug 10th 2025" at bounding box center [958, 30] width 24 height 12
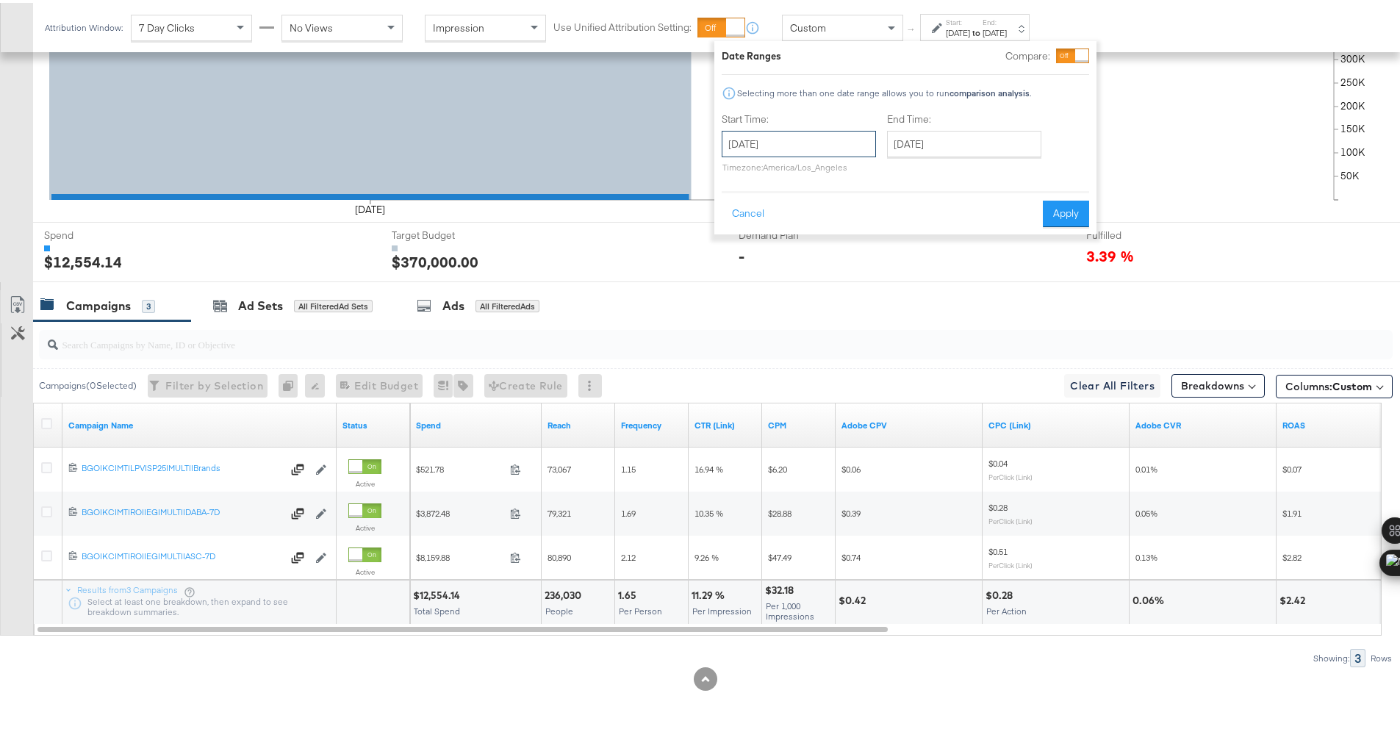
click at [800, 153] on input "August 10th 2025" at bounding box center [799, 141] width 154 height 26
click at [758, 250] on td "11" at bounding box center [763, 256] width 25 height 21
type input "August 11th 2025"
click at [1088, 207] on button "Apply" at bounding box center [1066, 211] width 46 height 26
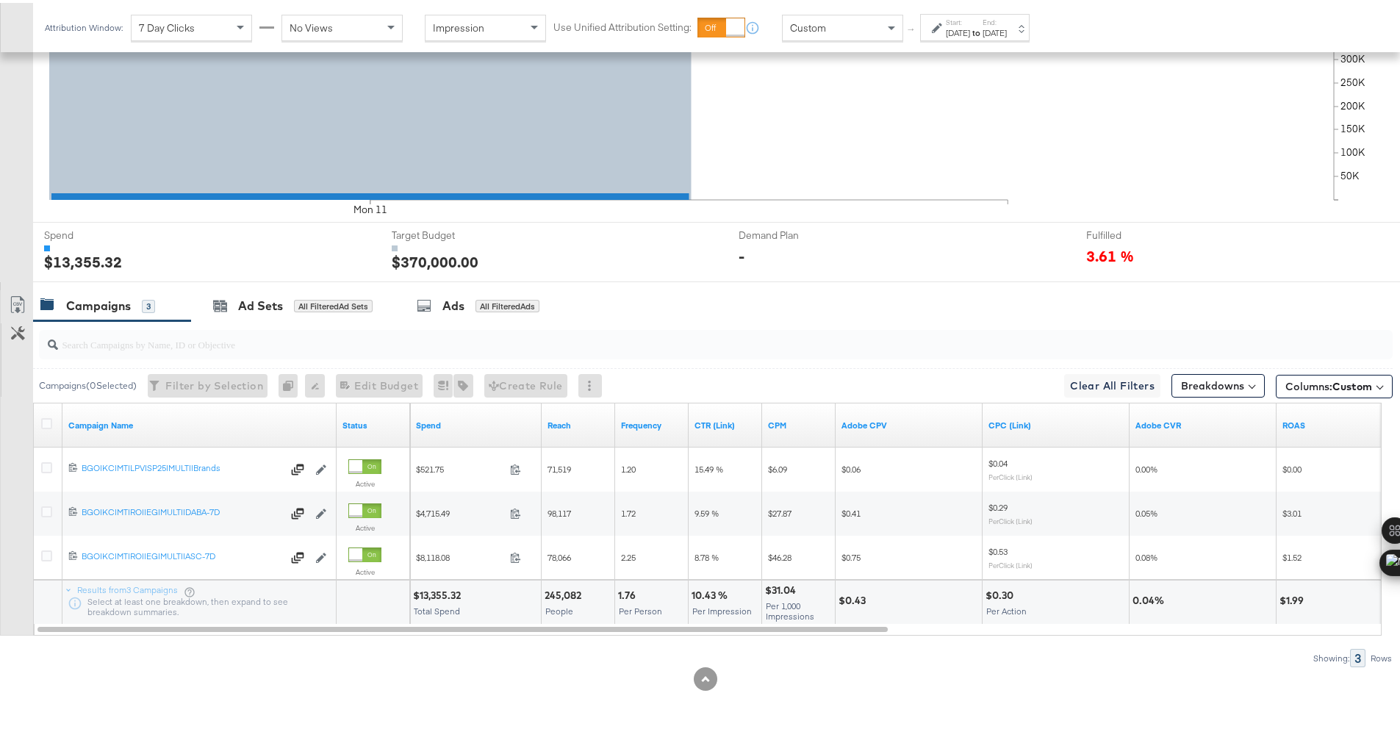
click at [431, 590] on div "$13,355.32" at bounding box center [439, 593] width 52 height 14
copy div "13,355.32"
click at [952, 29] on div "Aug 11th 2025" at bounding box center [958, 30] width 24 height 12
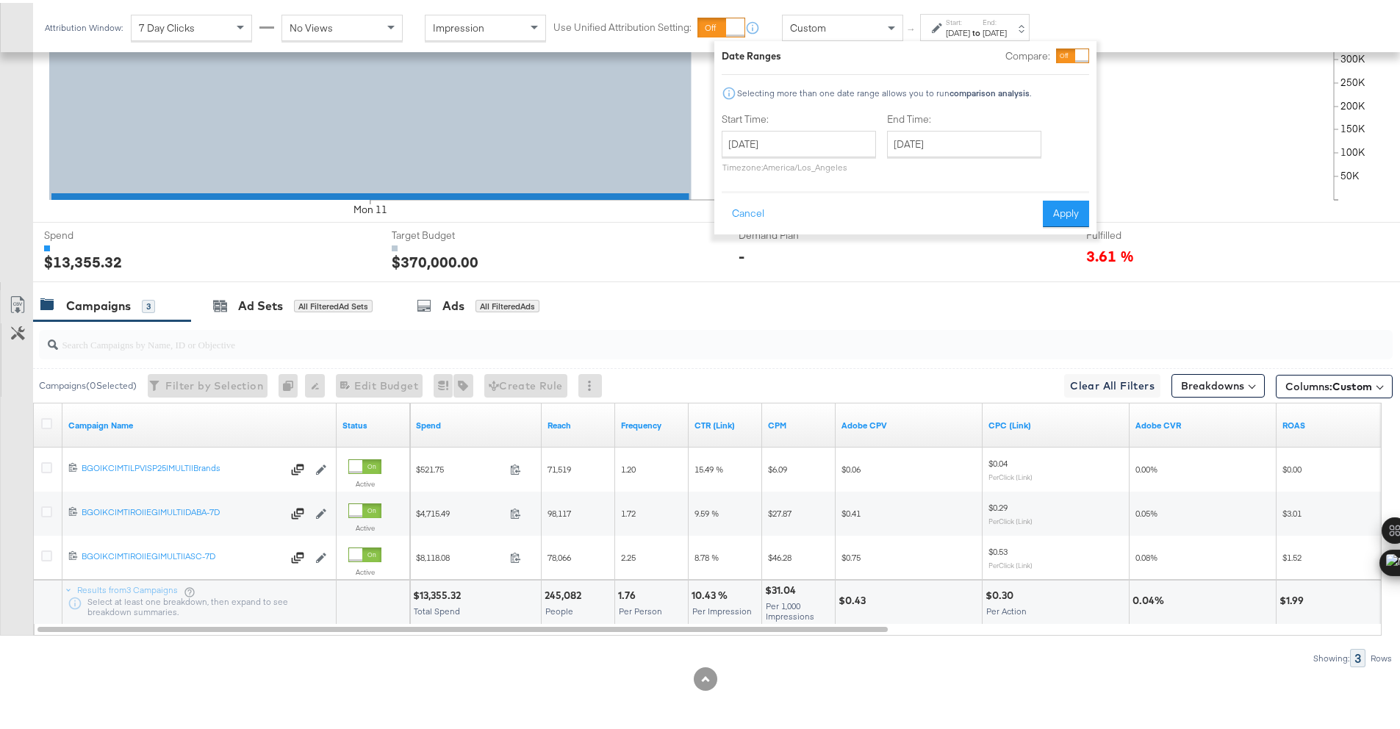
click at [947, 29] on div "Aug 11th 2025" at bounding box center [958, 30] width 24 height 12
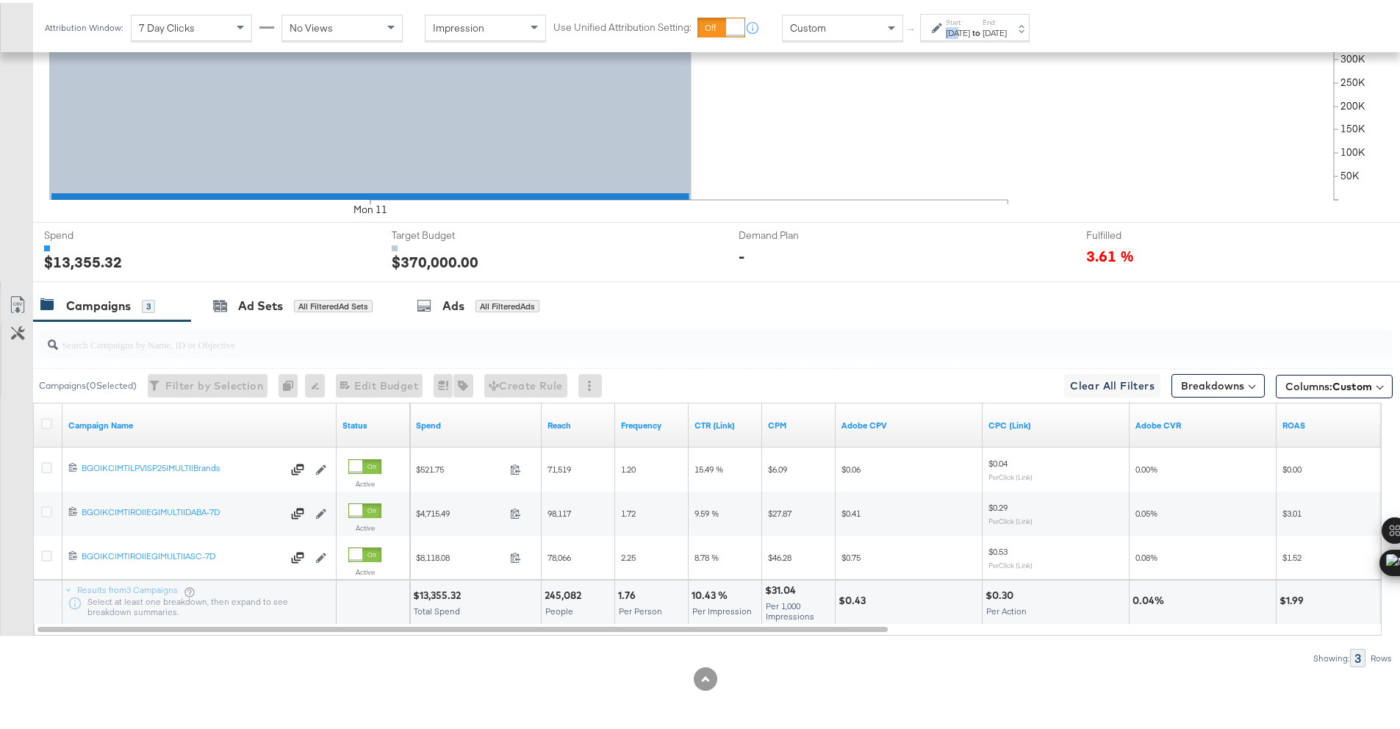
click at [947, 29] on div "Aug 11th 2025" at bounding box center [958, 30] width 24 height 12
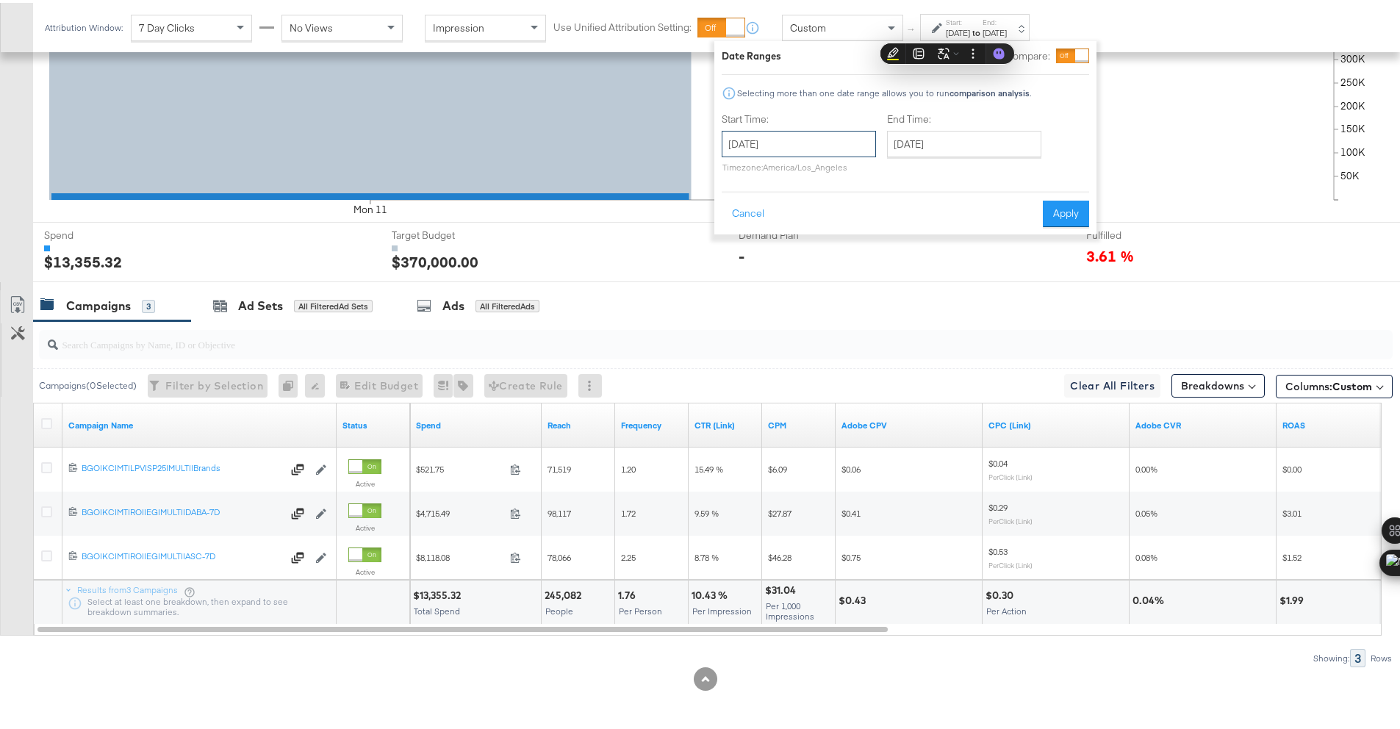
click at [815, 137] on input "August 11th 2025" at bounding box center [799, 141] width 154 height 26
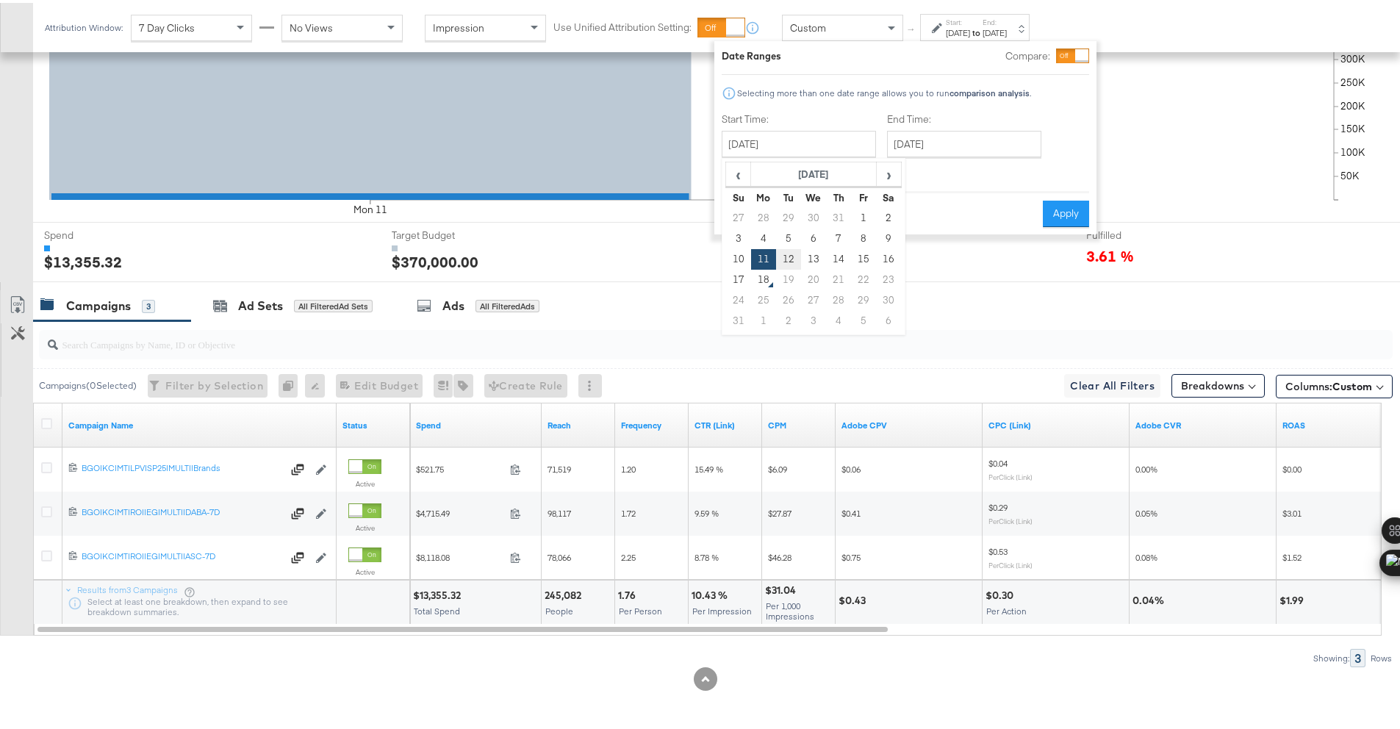
click at [796, 246] on td "12" at bounding box center [788, 256] width 25 height 21
type input "August 12th 2025"
click at [1057, 212] on button "Apply" at bounding box center [1066, 211] width 46 height 26
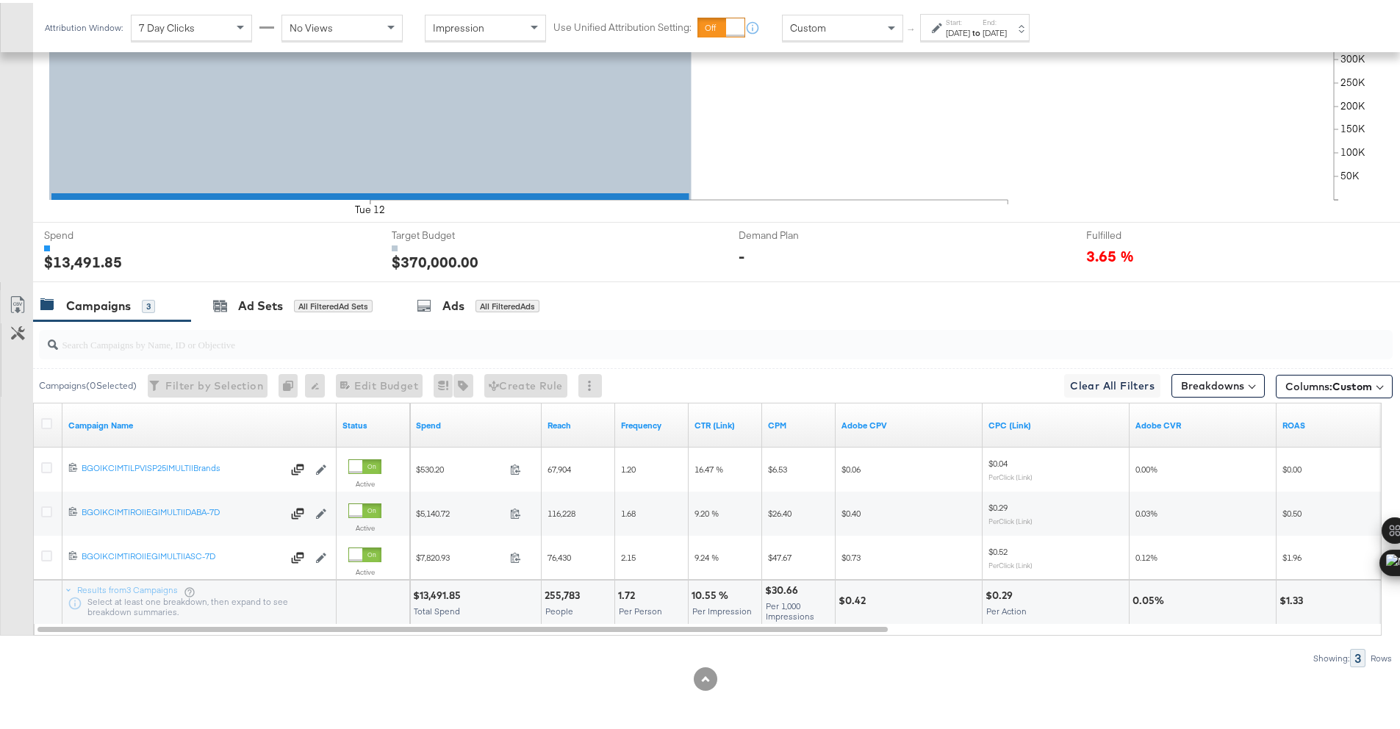
click at [437, 601] on div "$13,491.85 Total Spend" at bounding box center [475, 600] width 131 height 44
click at [441, 597] on div "$13,491.85" at bounding box center [439, 593] width 52 height 14
copy div "13,491.85"
click at [970, 20] on label "Start:" at bounding box center [958, 20] width 24 height 10
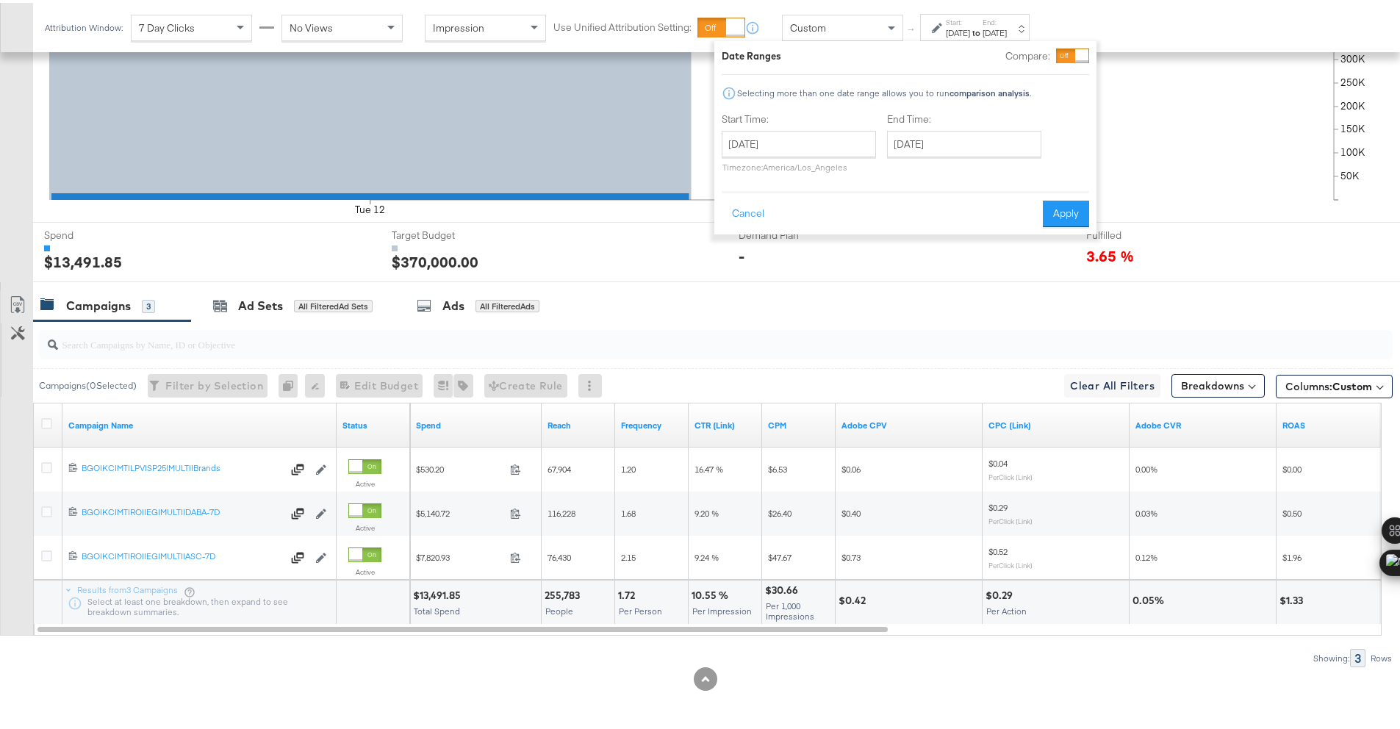
click at [967, 21] on label "Start:" at bounding box center [958, 20] width 24 height 10
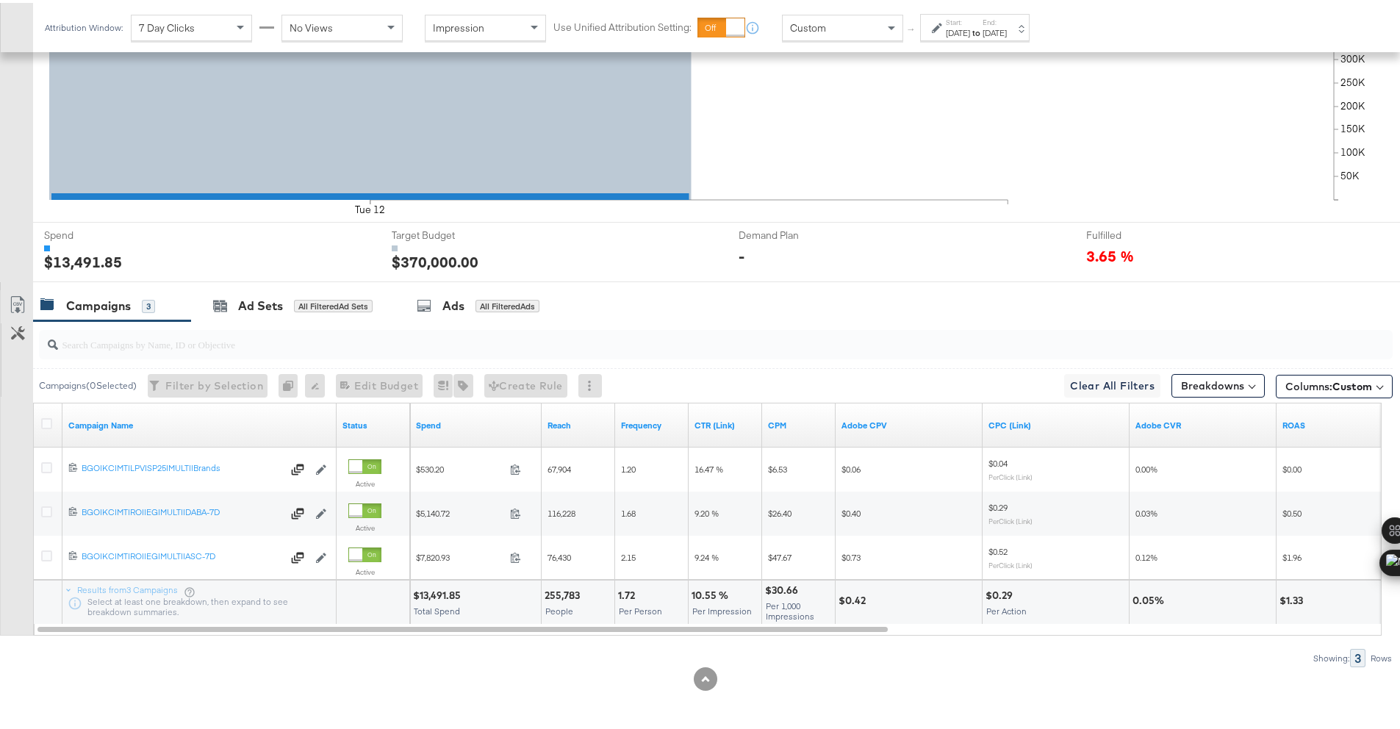
click at [967, 21] on label "Start:" at bounding box center [958, 20] width 24 height 10
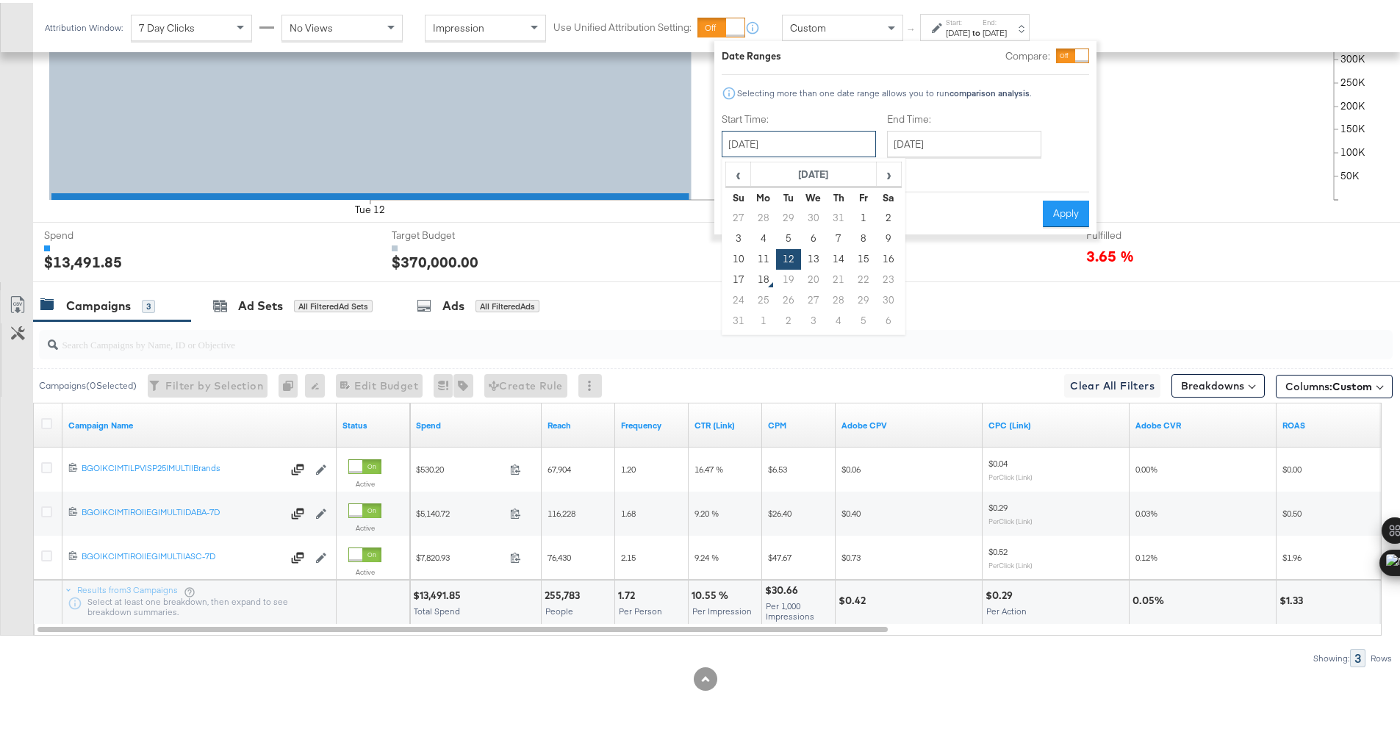
click at [824, 135] on input "August 12th 2025" at bounding box center [799, 141] width 154 height 26
click at [817, 256] on td "13" at bounding box center [813, 256] width 25 height 21
type input "August 13th 2025"
click at [1057, 212] on button "Apply" at bounding box center [1066, 211] width 46 height 26
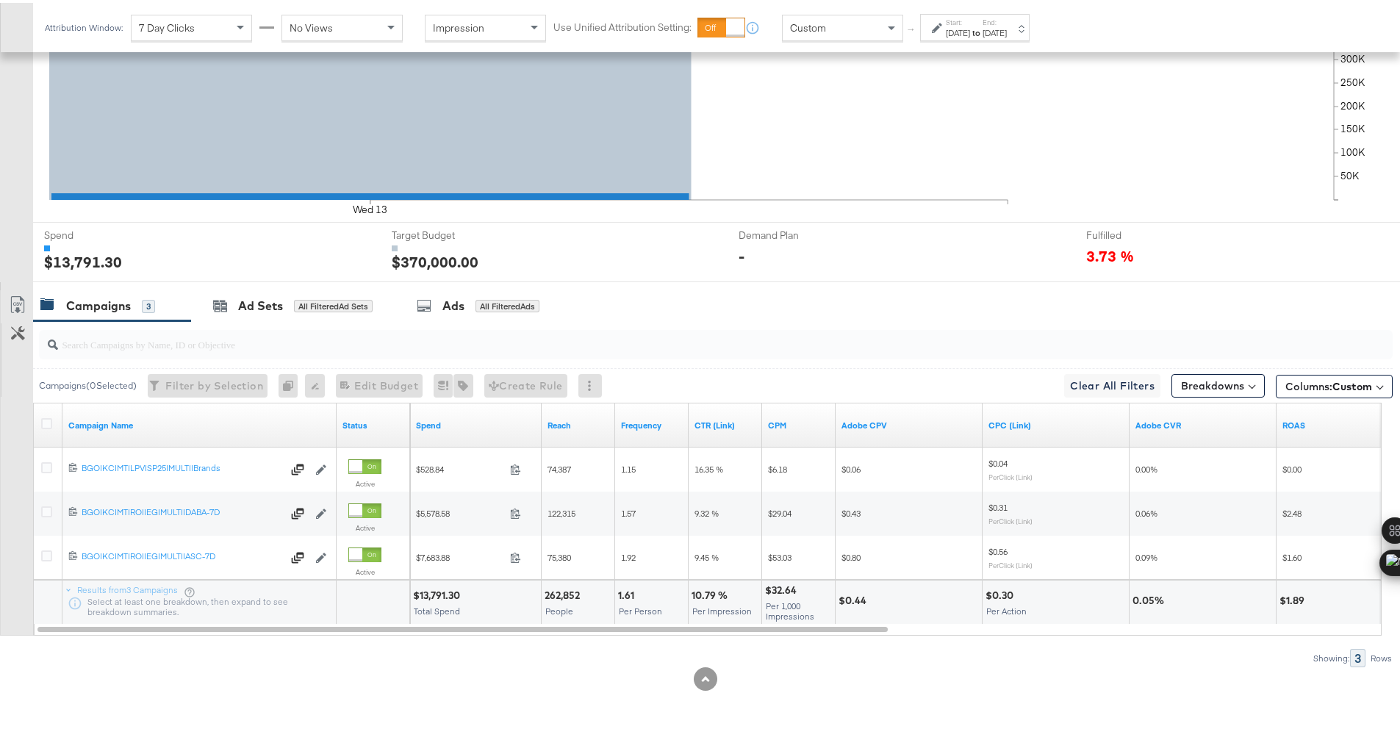
click at [429, 592] on div "$13,791.30" at bounding box center [438, 593] width 51 height 14
copy div "13,791.30"
click at [1007, 21] on div "Start: Aug 13th 2025 to End: Aug 13th 2025" at bounding box center [976, 25] width 61 height 21
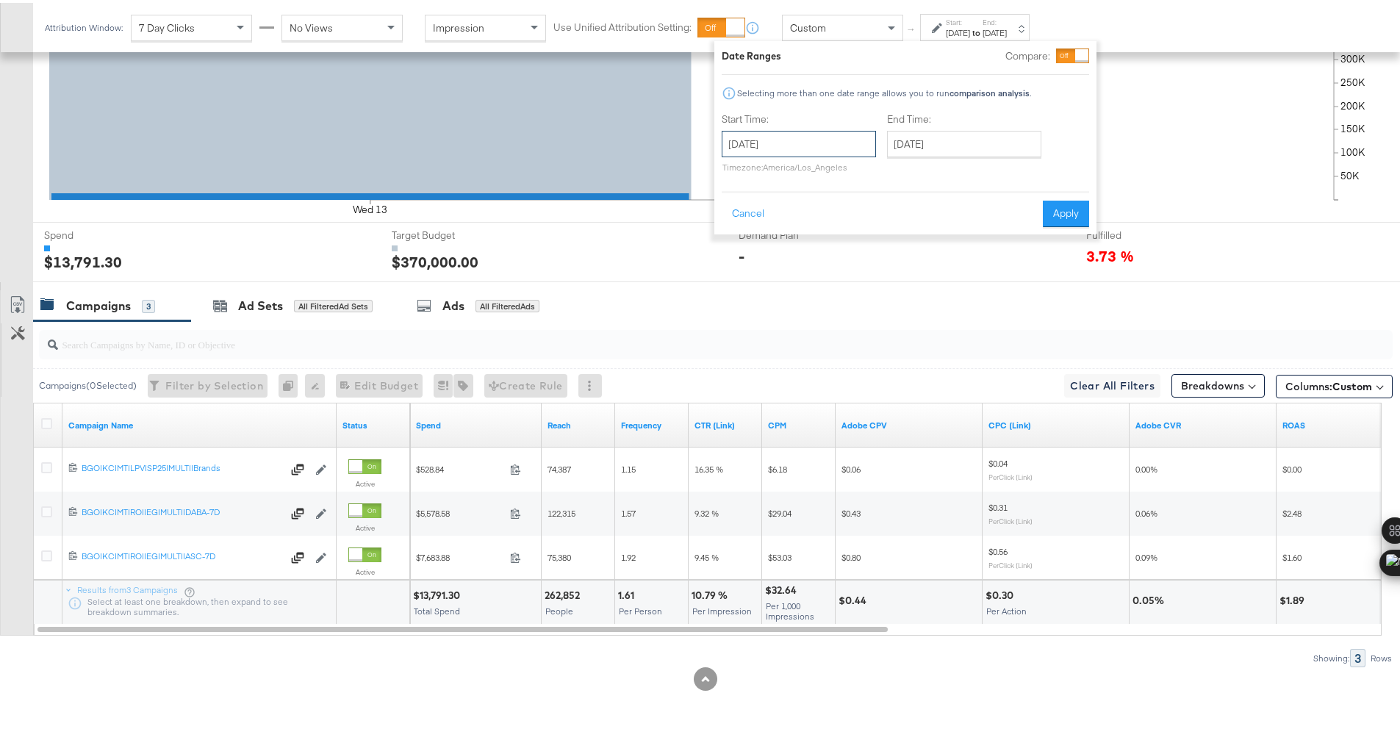
click at [838, 143] on input "August 13th 2025" at bounding box center [799, 141] width 154 height 26
click at [839, 248] on td "14" at bounding box center [838, 256] width 25 height 21
type input "August 14th 2025"
click at [1080, 213] on button "Apply" at bounding box center [1066, 211] width 46 height 26
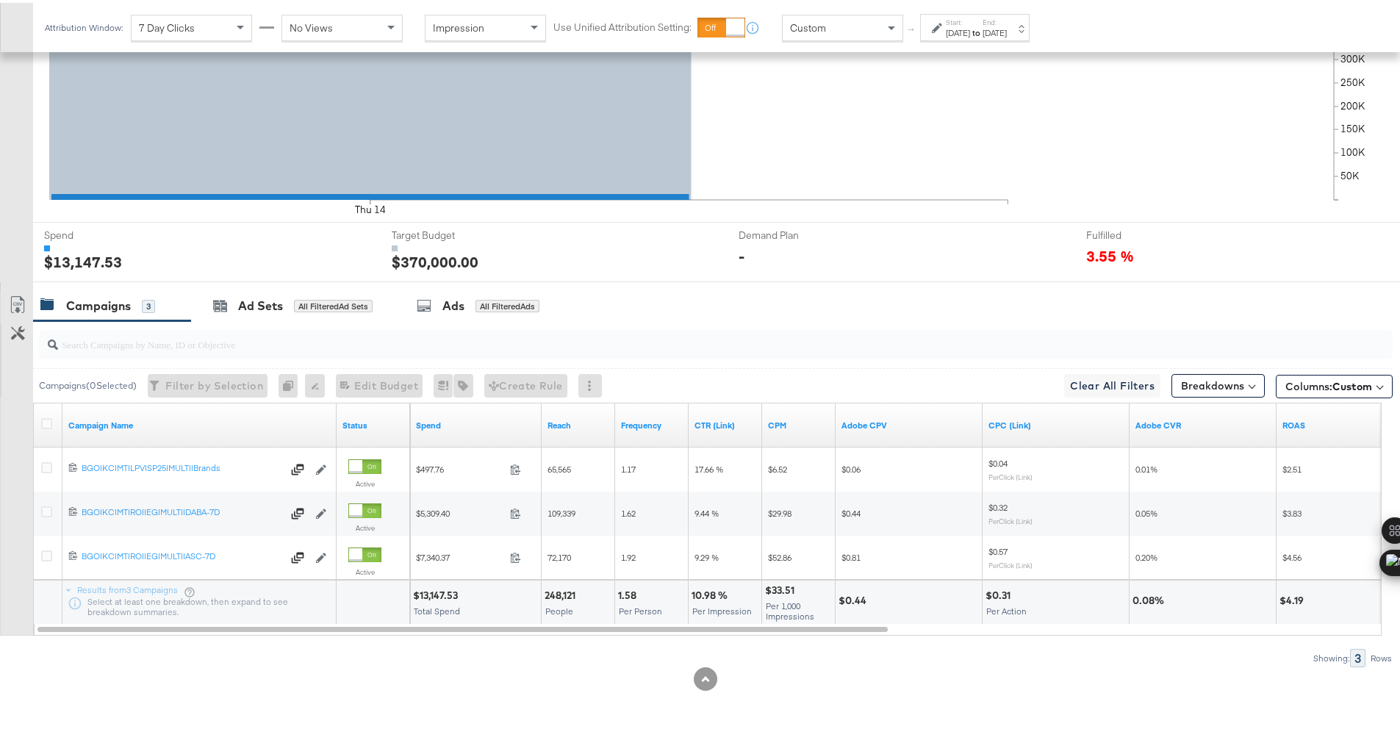
click at [429, 599] on div "$13,147.53" at bounding box center [437, 593] width 49 height 14
click at [436, 595] on div "$13,147.53" at bounding box center [437, 593] width 49 height 14
copy div "13,147.53"
click at [1019, 5] on div "Attribution Window: 7 Day Clicks No Views Impression Use Unified Attribution Se…" at bounding box center [540, 24] width 1015 height 49
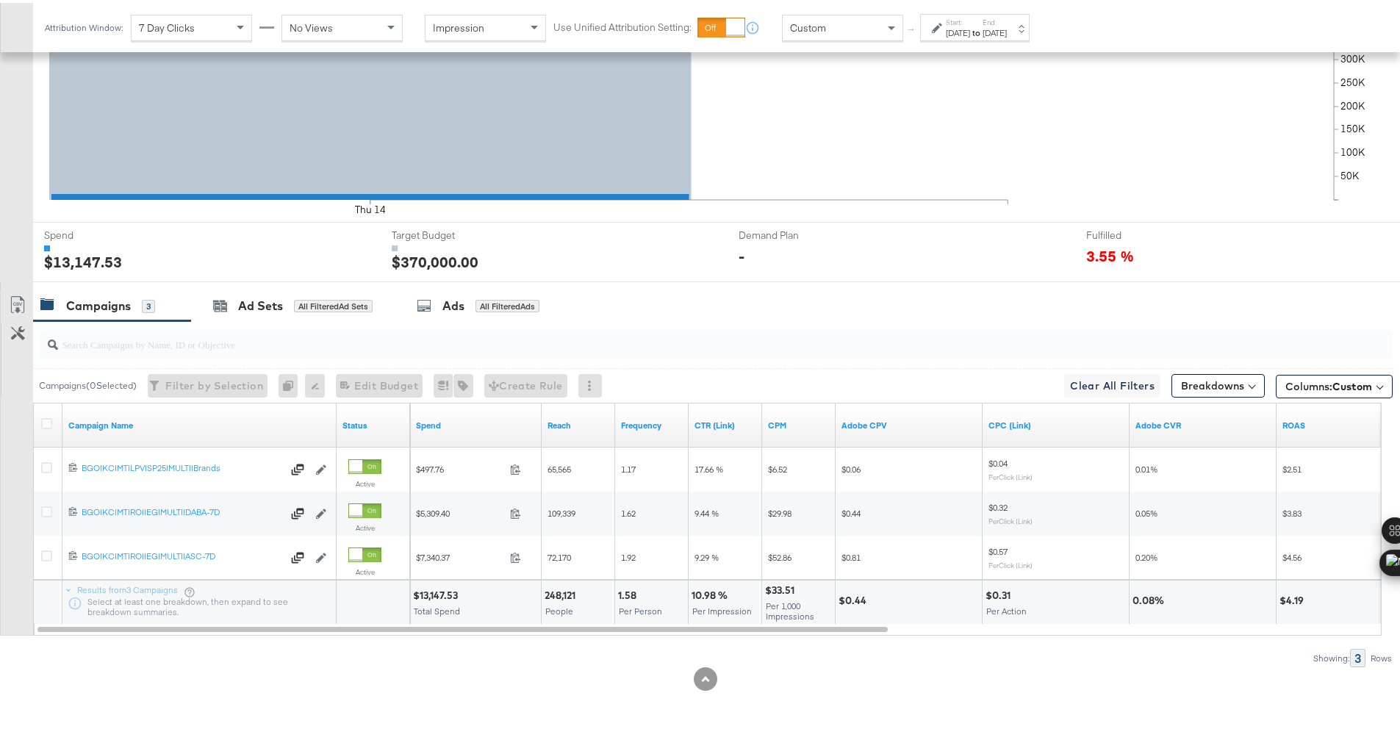
click at [970, 24] on div "Aug 14th 2025" at bounding box center [958, 30] width 24 height 12
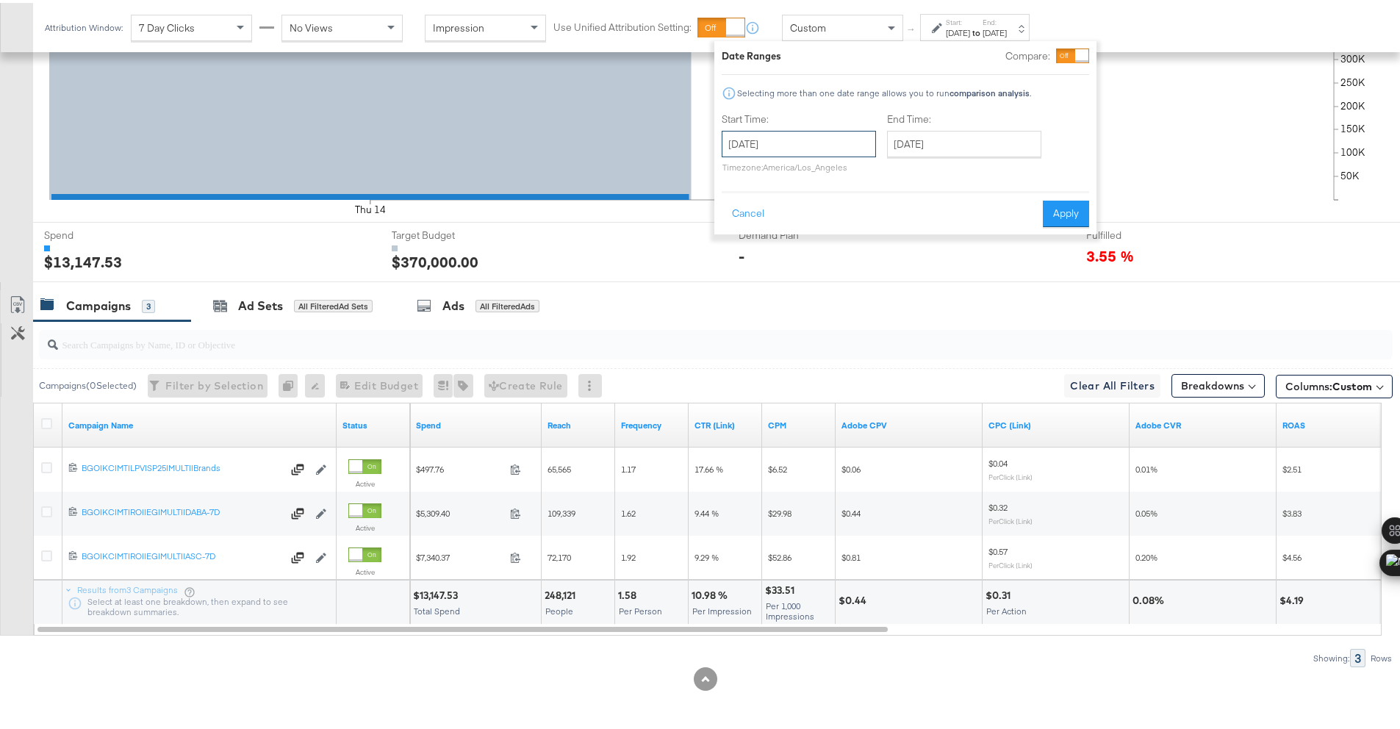
click at [857, 137] on input "August 14th 2025" at bounding box center [799, 141] width 154 height 26
click at [856, 257] on td "15" at bounding box center [863, 256] width 25 height 21
type input "August 15th 2025"
click at [1079, 209] on button "Apply" at bounding box center [1066, 211] width 46 height 26
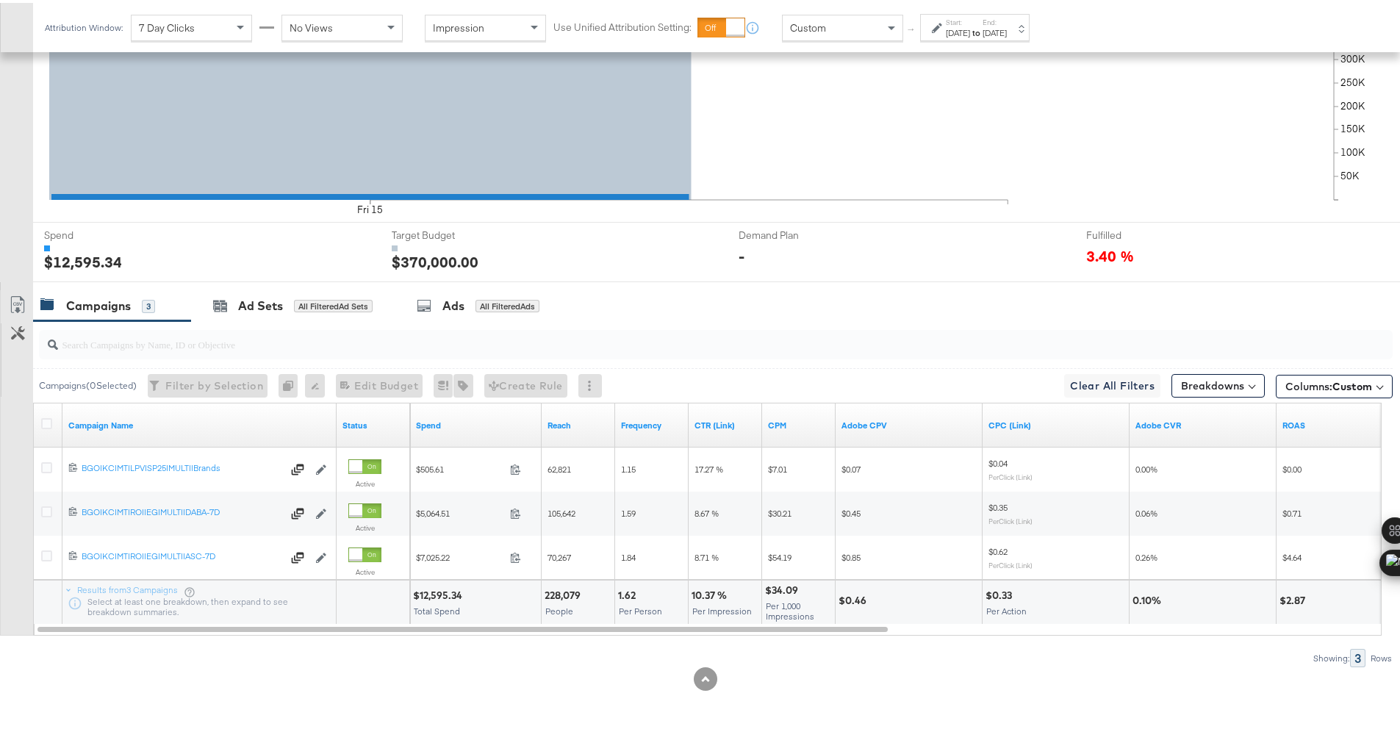
click at [443, 586] on div "$12,595.34" at bounding box center [440, 593] width 54 height 14
copy div "12,595.34"
click at [970, 30] on div "Aug 15th 2025" at bounding box center [958, 30] width 24 height 12
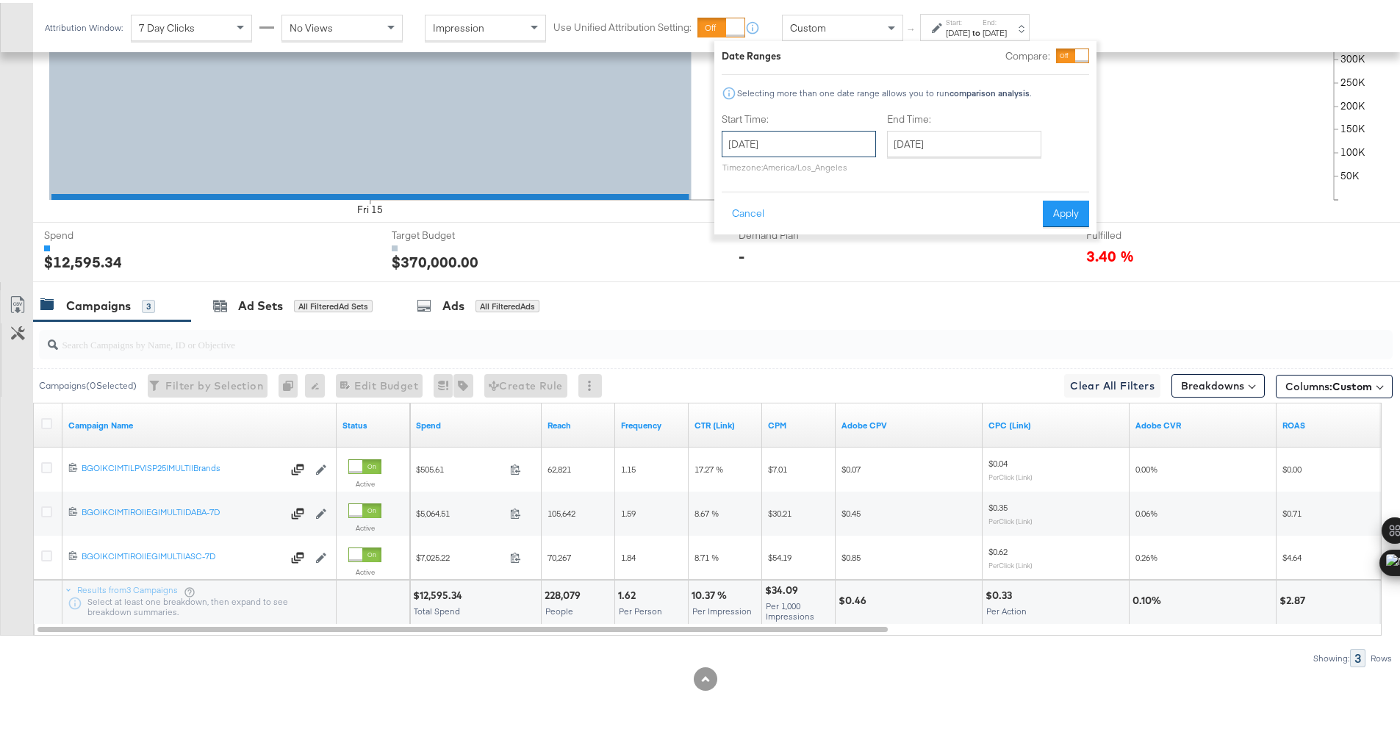
click at [826, 144] on input "August 15th 2025" at bounding box center [799, 141] width 154 height 26
click at [886, 257] on td "16" at bounding box center [888, 256] width 25 height 21
type input "August 16th 2025"
click at [1086, 208] on button "Apply" at bounding box center [1066, 211] width 46 height 26
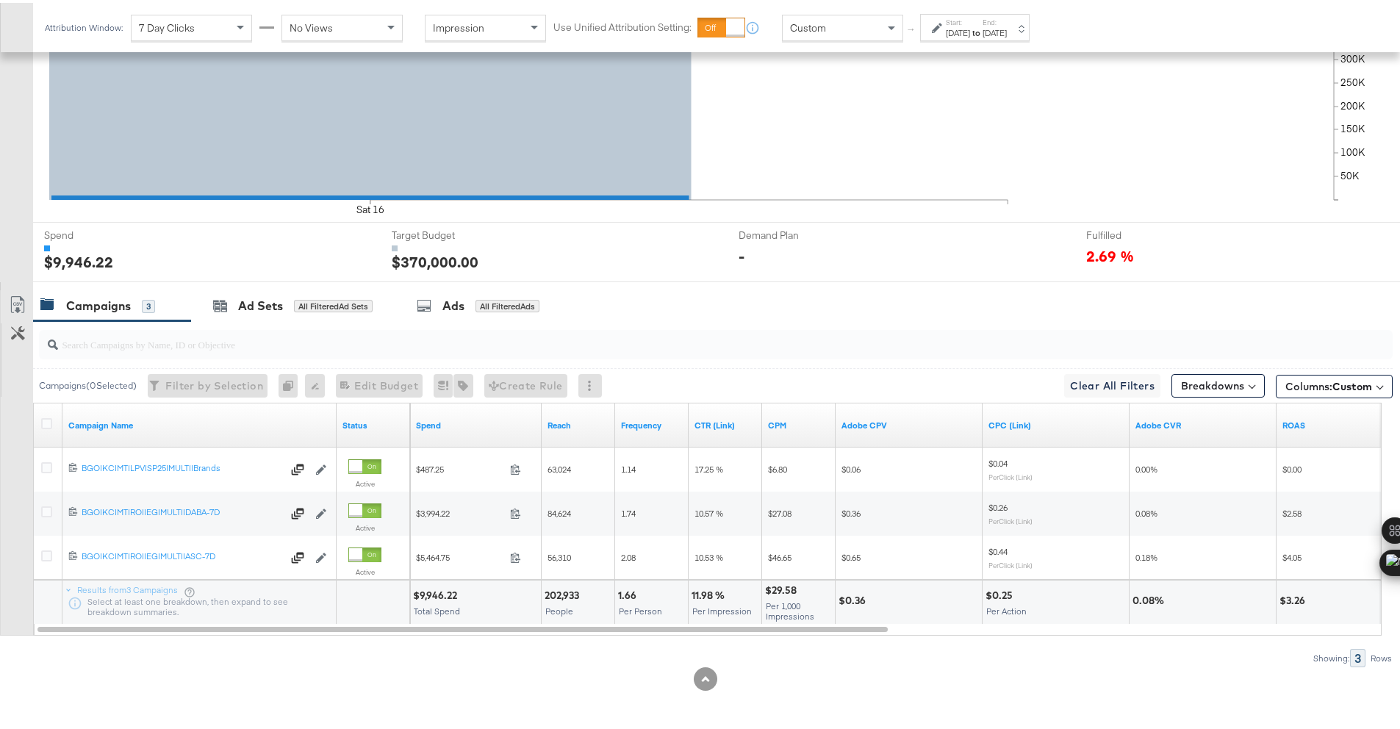
click at [433, 595] on div "$9,946.22" at bounding box center [437, 593] width 49 height 14
copy div "9,946.22"
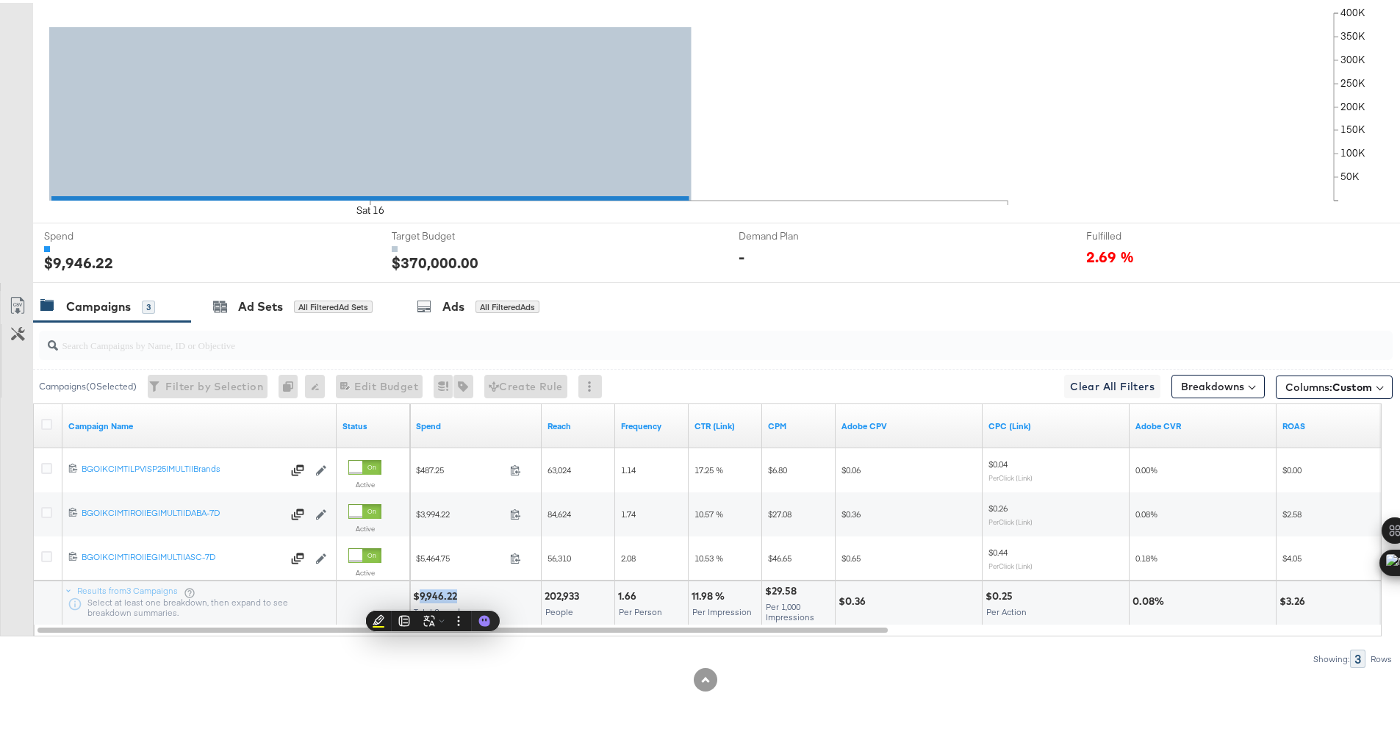
scroll to position [1, 0]
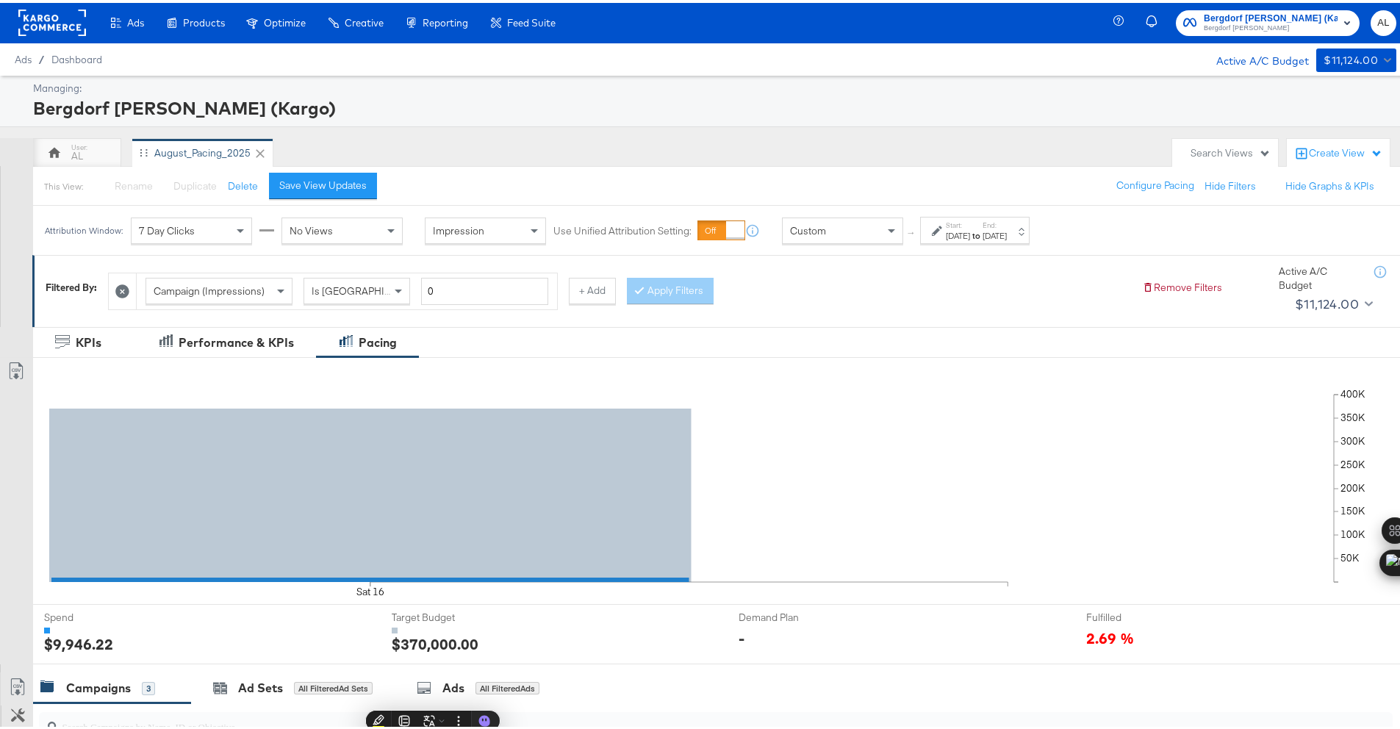
click at [41, 30] on rect at bounding box center [52, 20] width 68 height 26
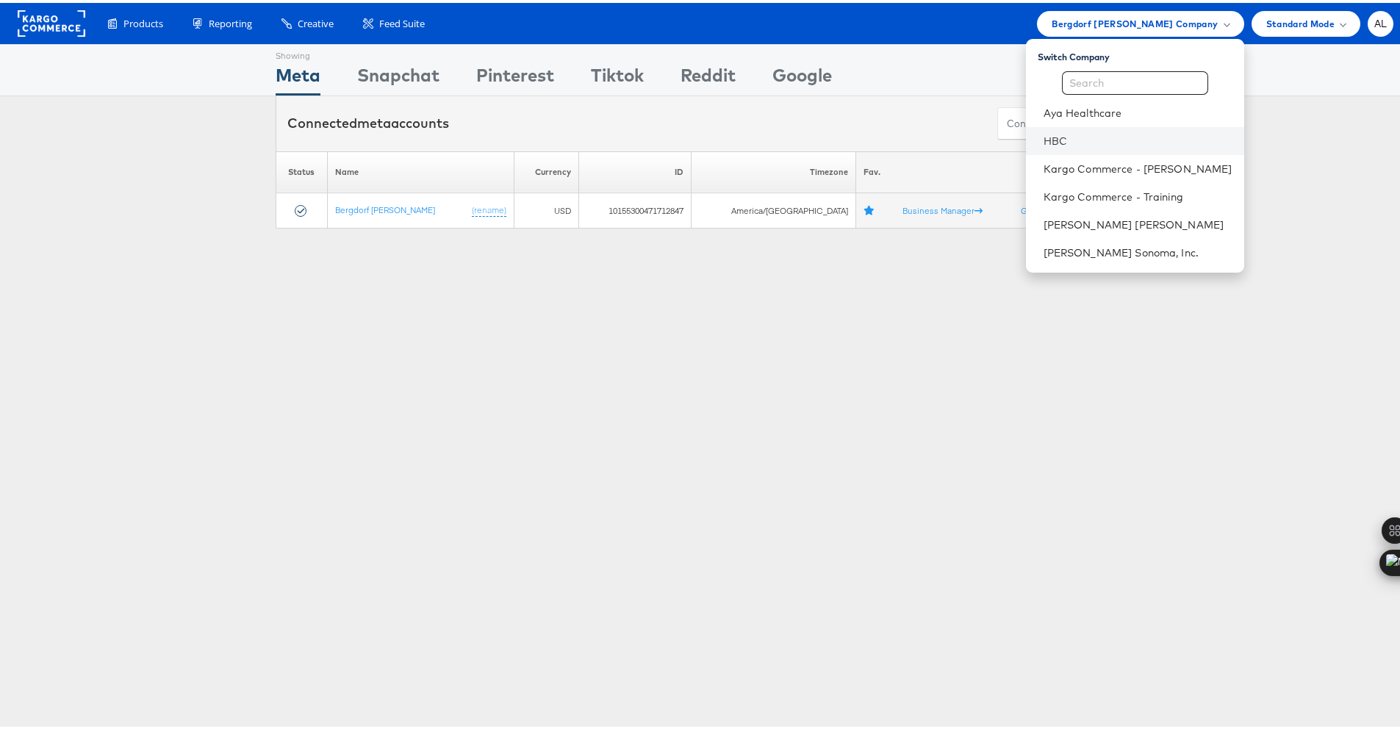
click at [1030, 139] on li "HBC" at bounding box center [1135, 138] width 218 height 28
click at [1044, 134] on link "HBC" at bounding box center [1138, 138] width 189 height 15
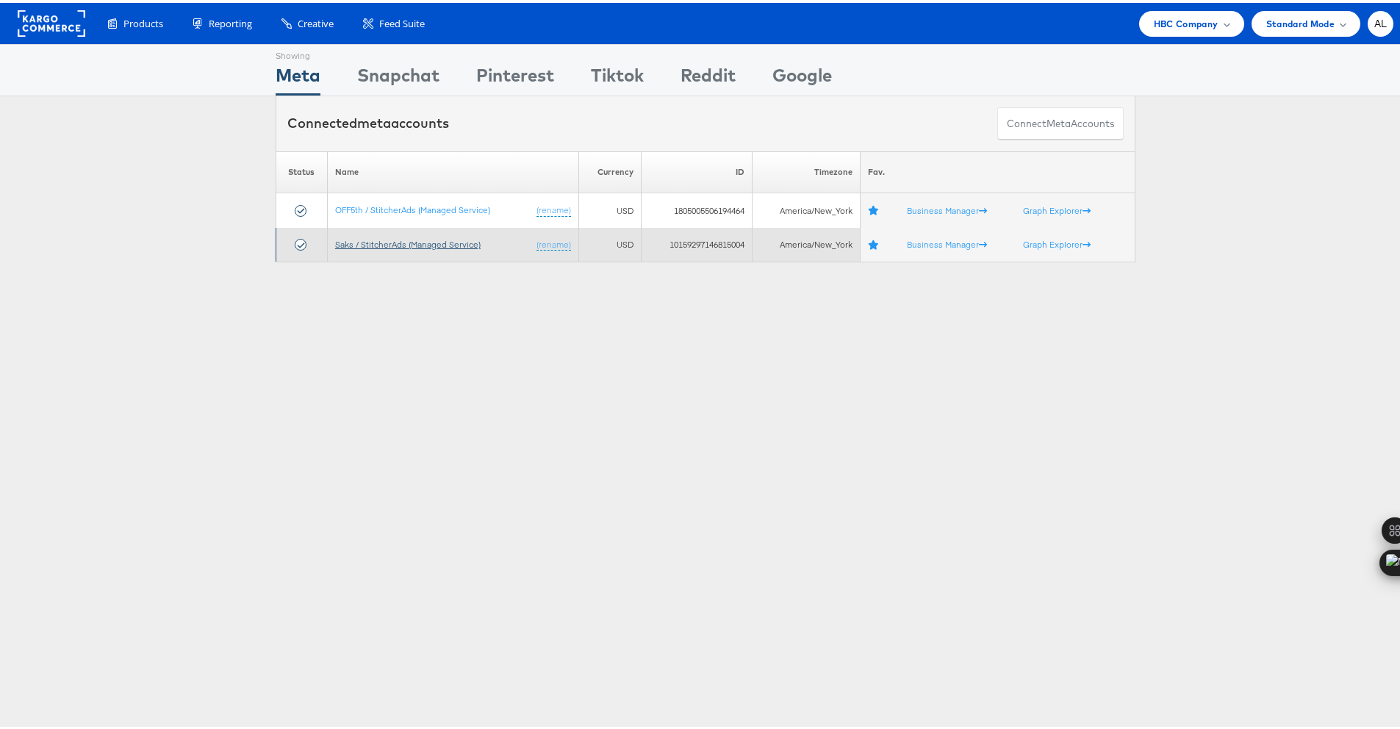
click at [392, 242] on link "Saks / StitcherAds (Managed Service)" at bounding box center [408, 241] width 146 height 11
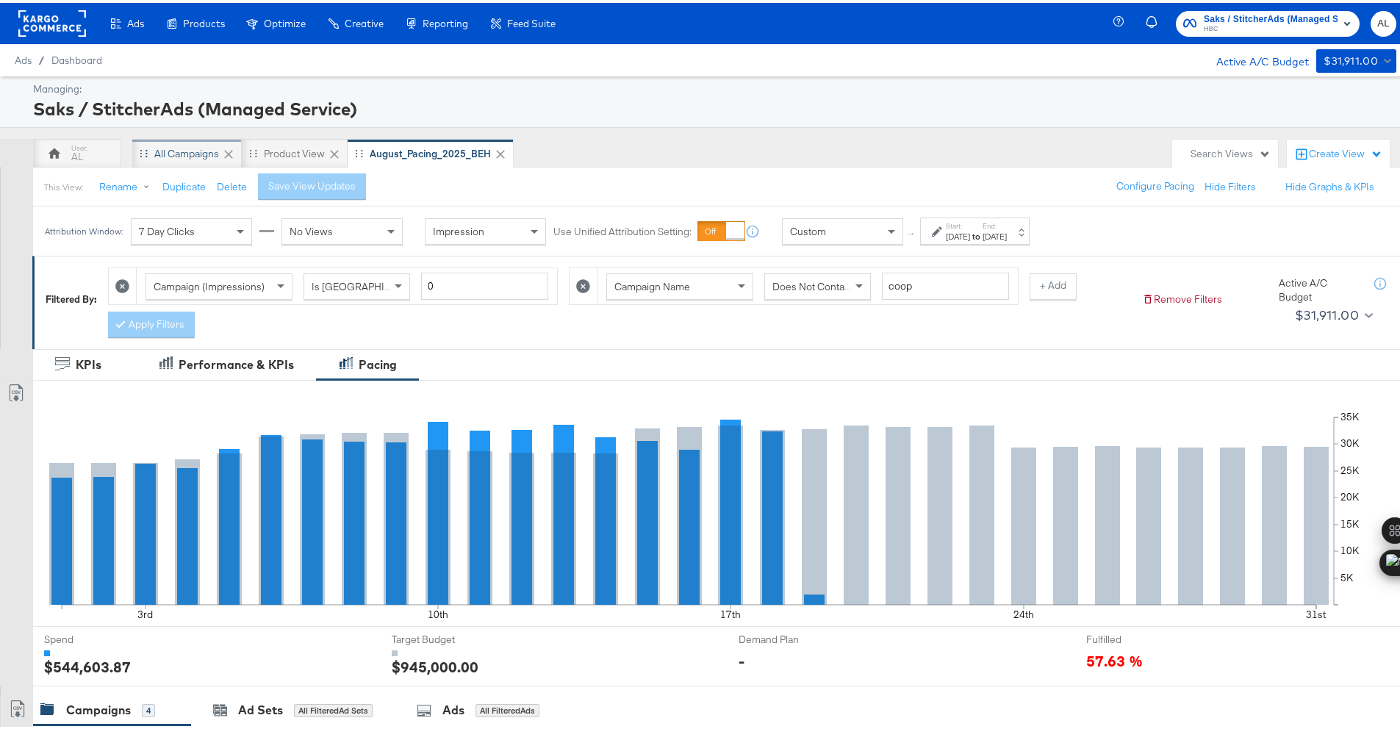
click at [177, 149] on div "All Campaigns" at bounding box center [186, 151] width 65 height 14
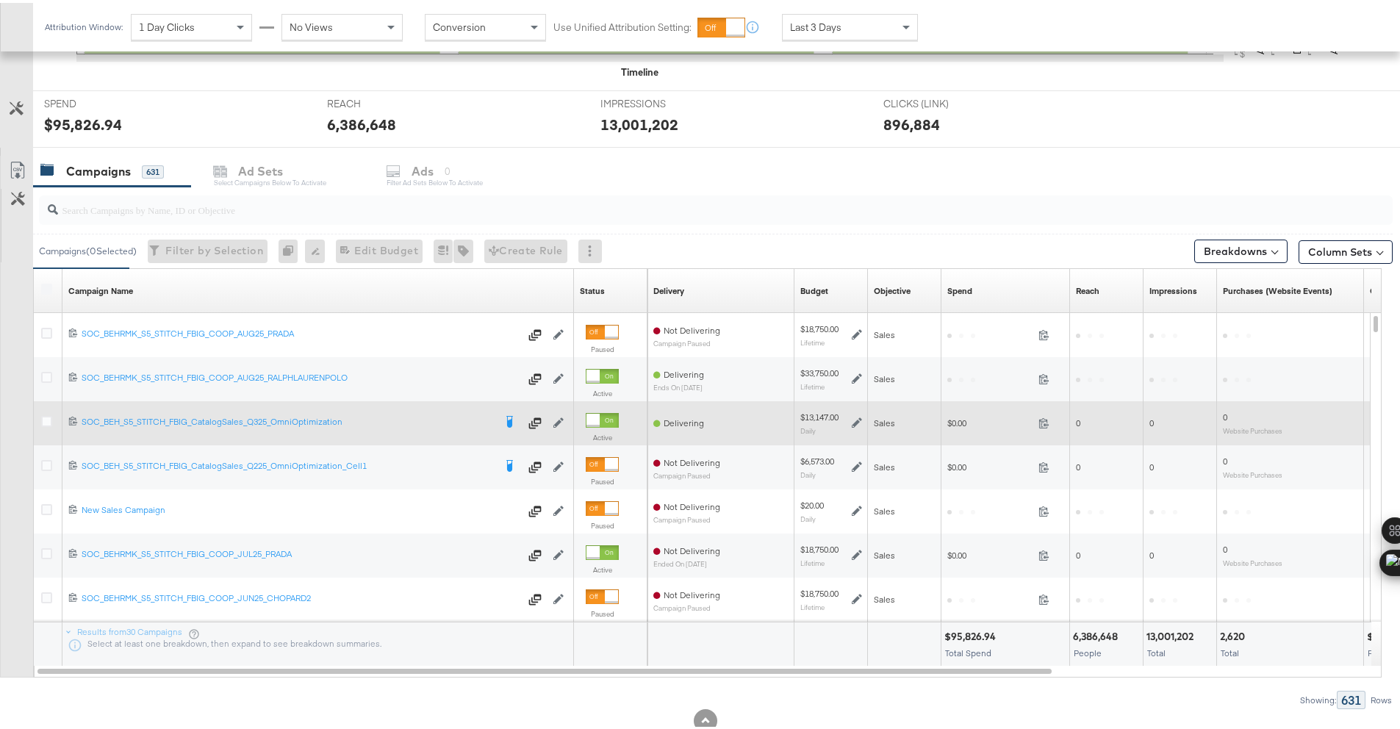
scroll to position [562, 0]
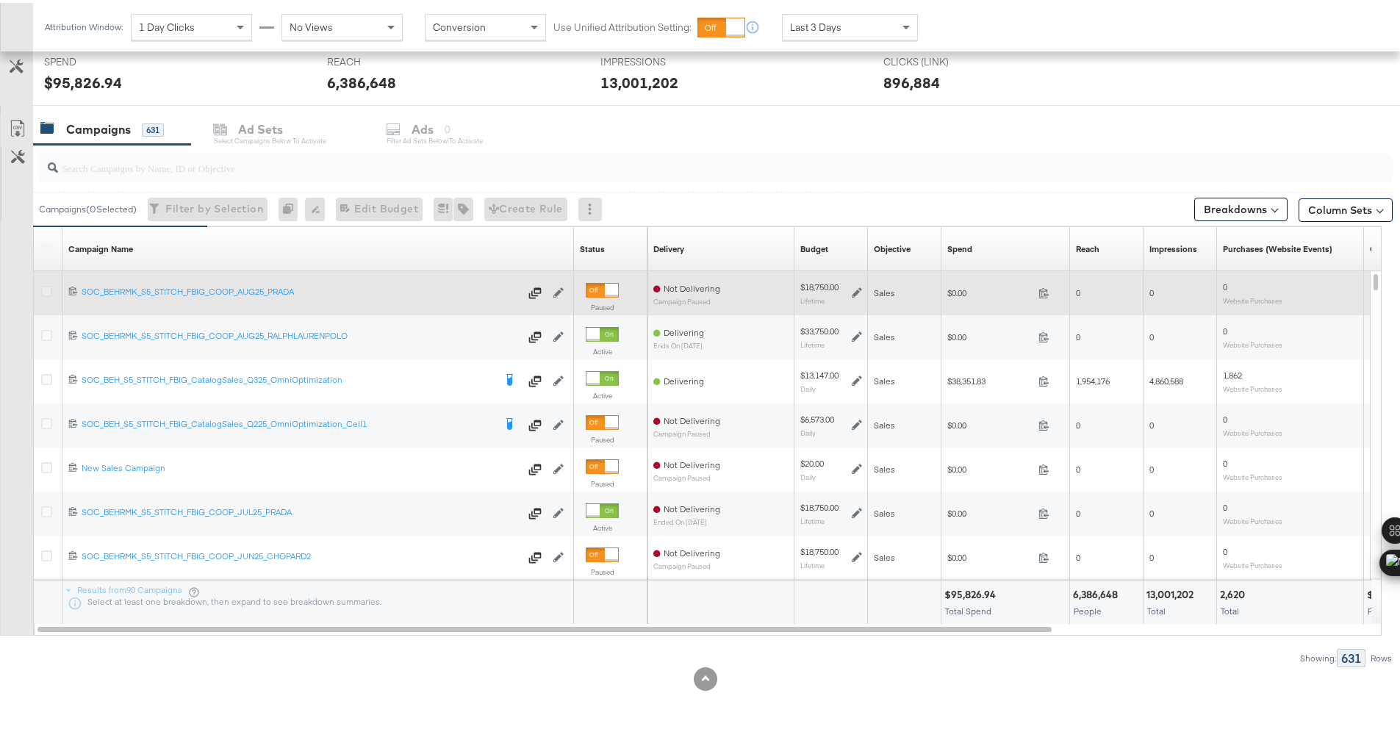
click at [44, 290] on icon at bounding box center [46, 288] width 11 height 11
click at [0, 0] on input "checkbox" at bounding box center [0, 0] width 0 height 0
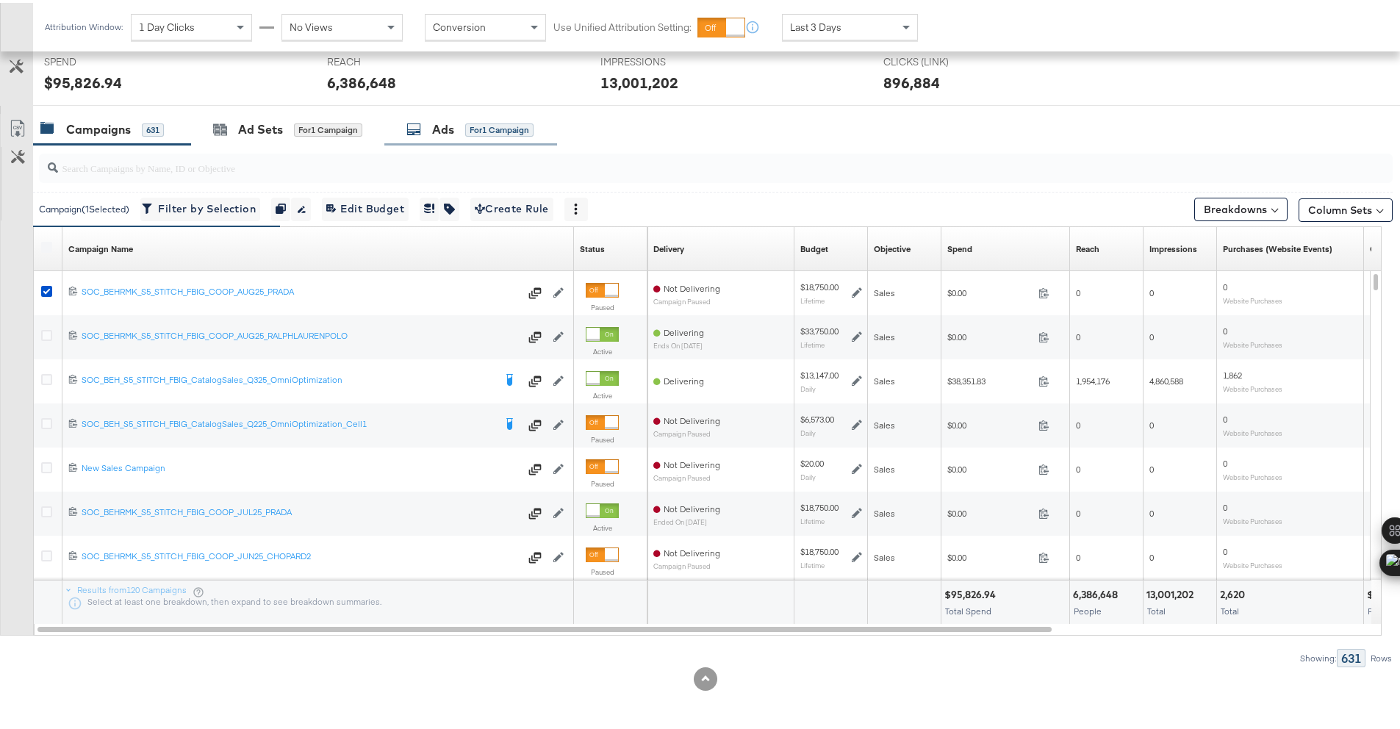
click at [434, 129] on div "Ads" at bounding box center [443, 126] width 22 height 17
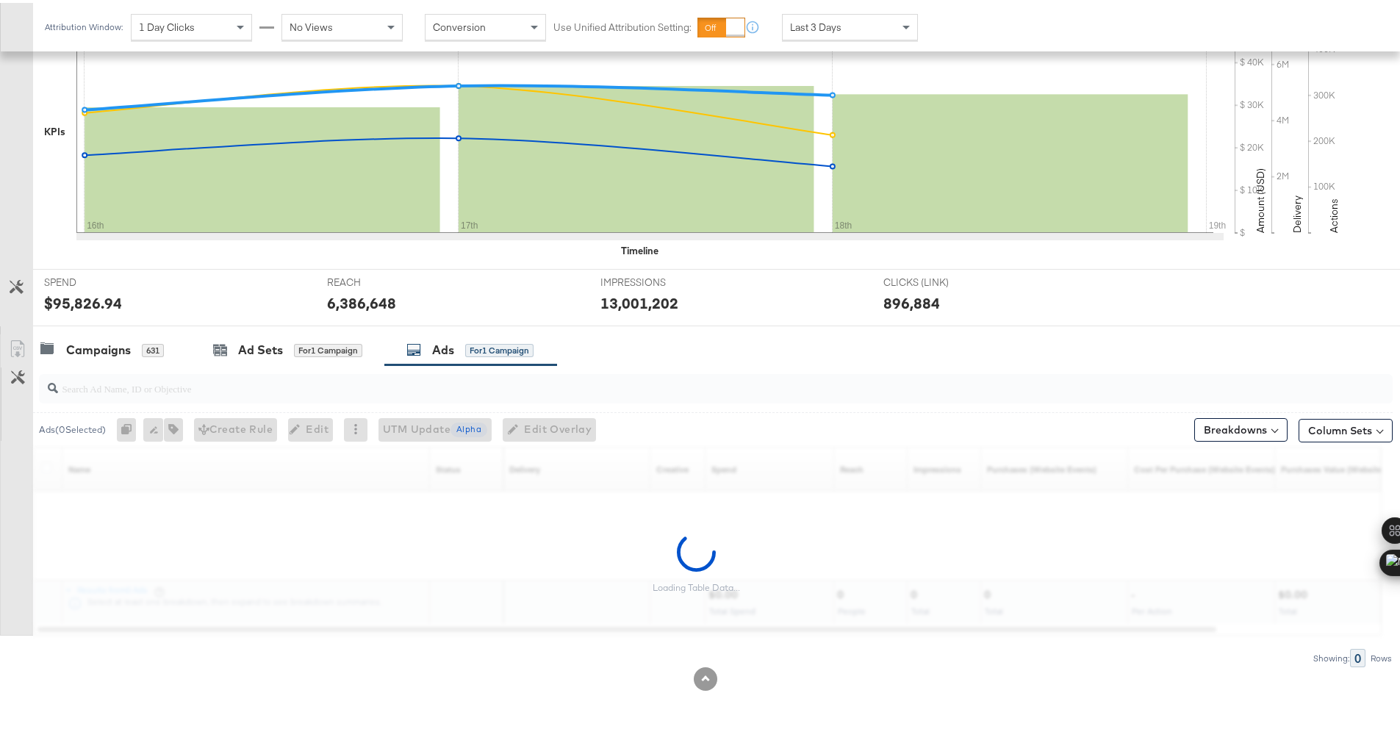
scroll to position [298, 0]
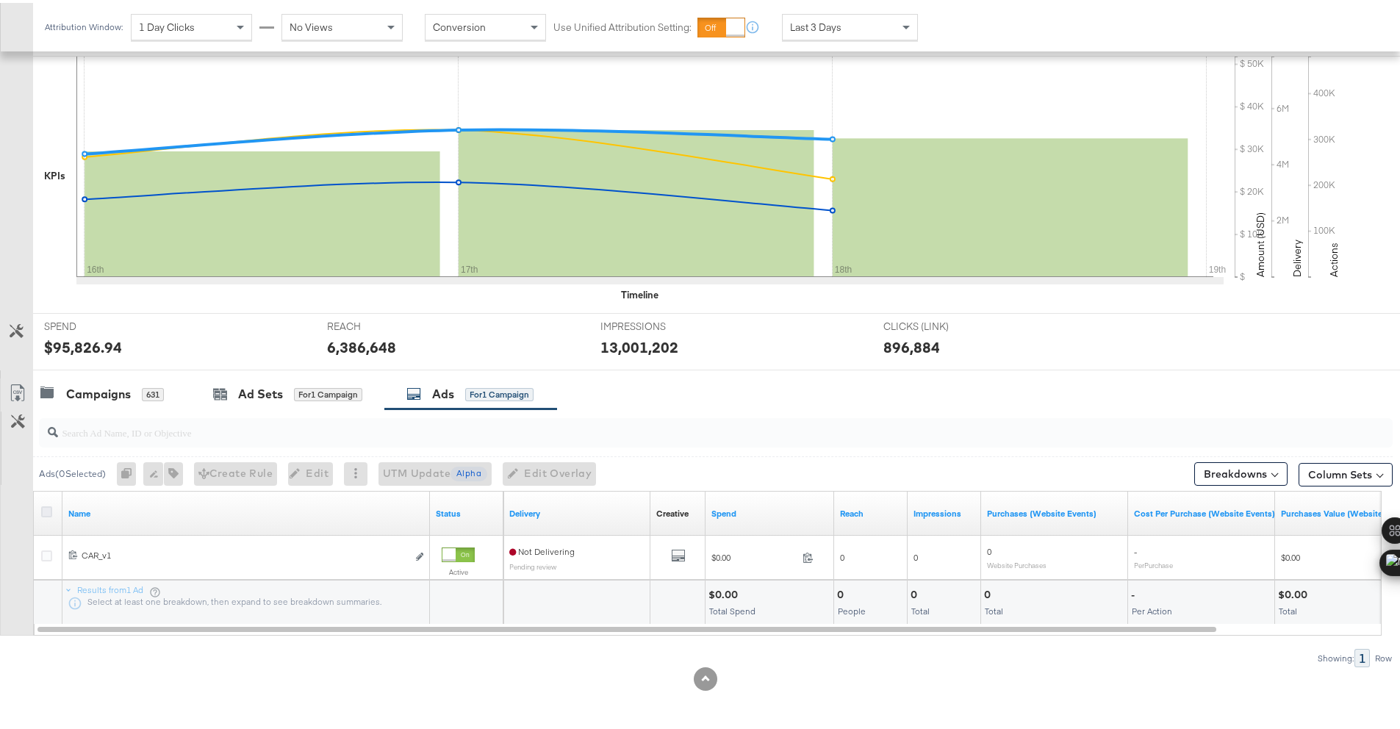
click at [51, 507] on icon at bounding box center [46, 508] width 11 height 11
click at [0, 0] on input "checkbox" at bounding box center [0, 0] width 0 height 0
click at [124, 473] on icon "button" at bounding box center [119, 470] width 10 height 10
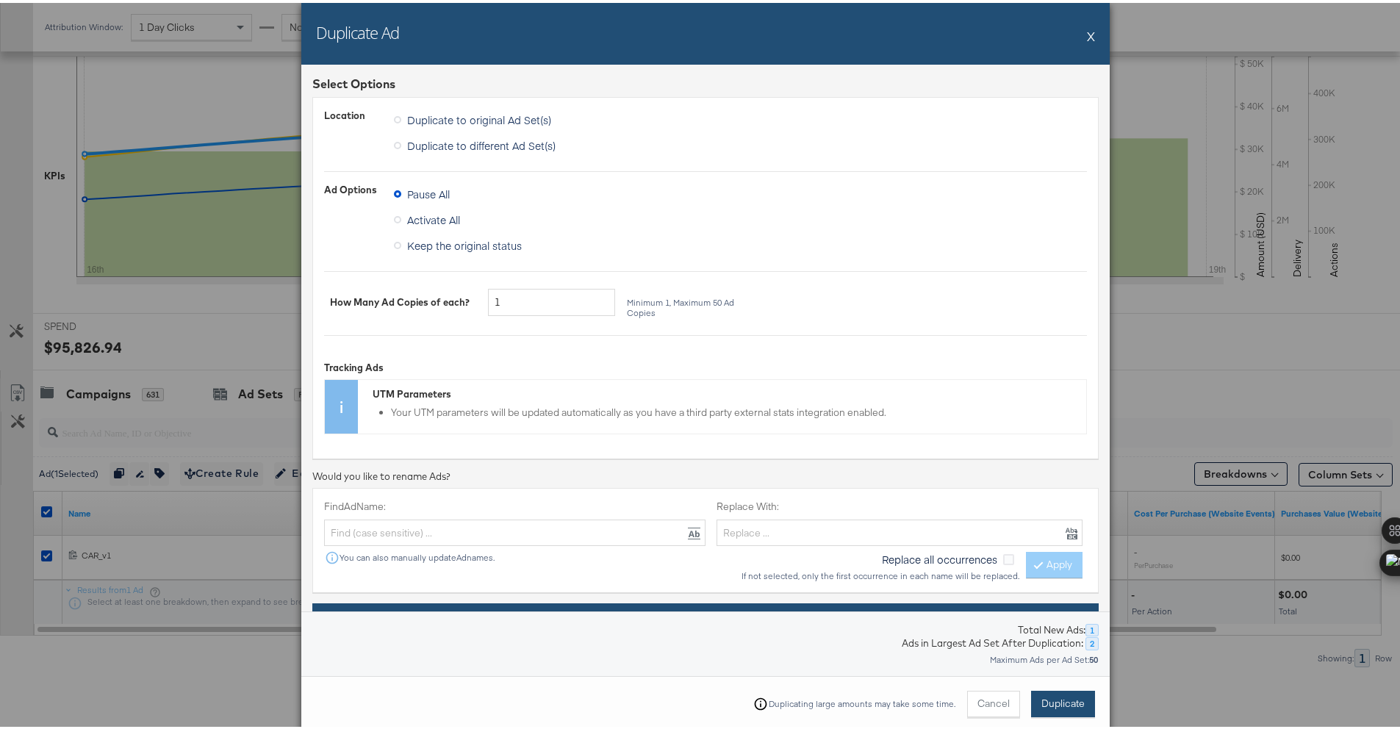
click at [1052, 701] on span "Duplicate" at bounding box center [1062, 701] width 43 height 14
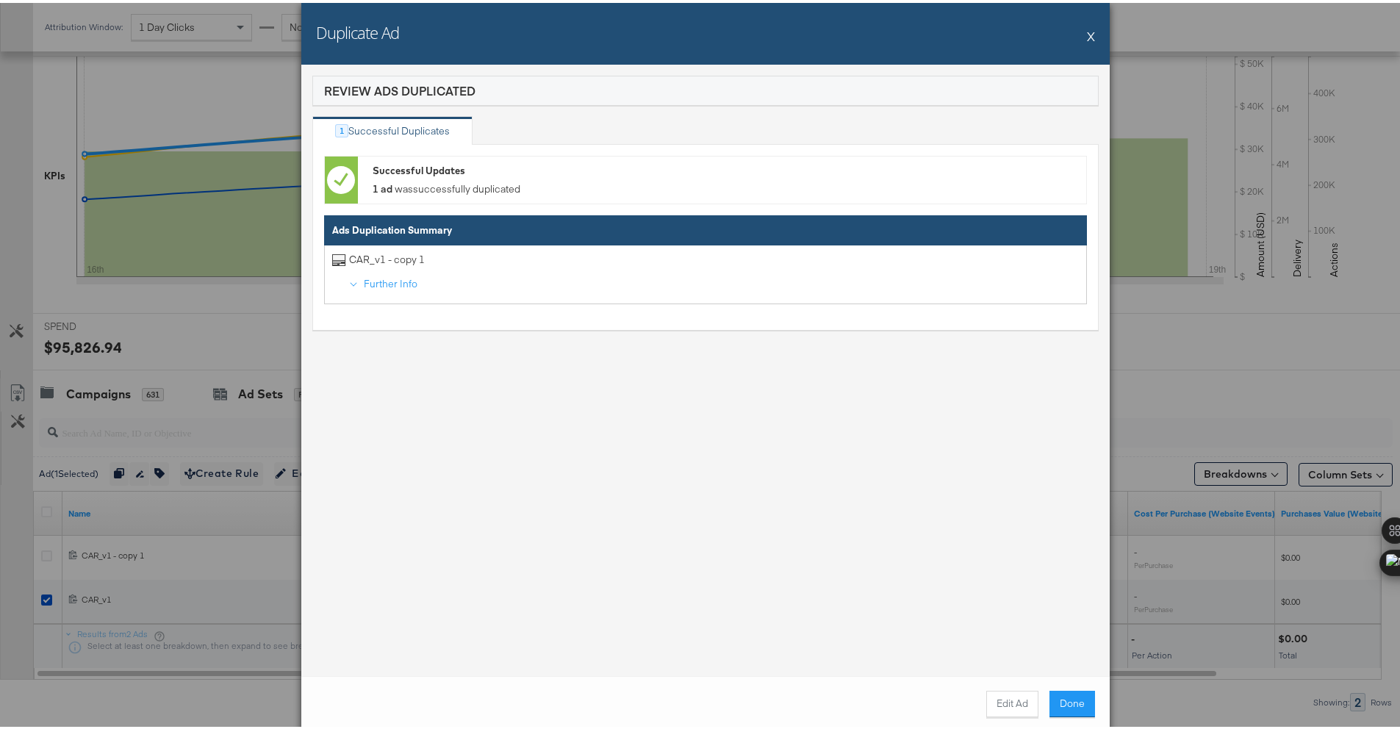
click at [1051, 699] on button "Done" at bounding box center [1072, 701] width 46 height 26
